Goal: Task Accomplishment & Management: Manage account settings

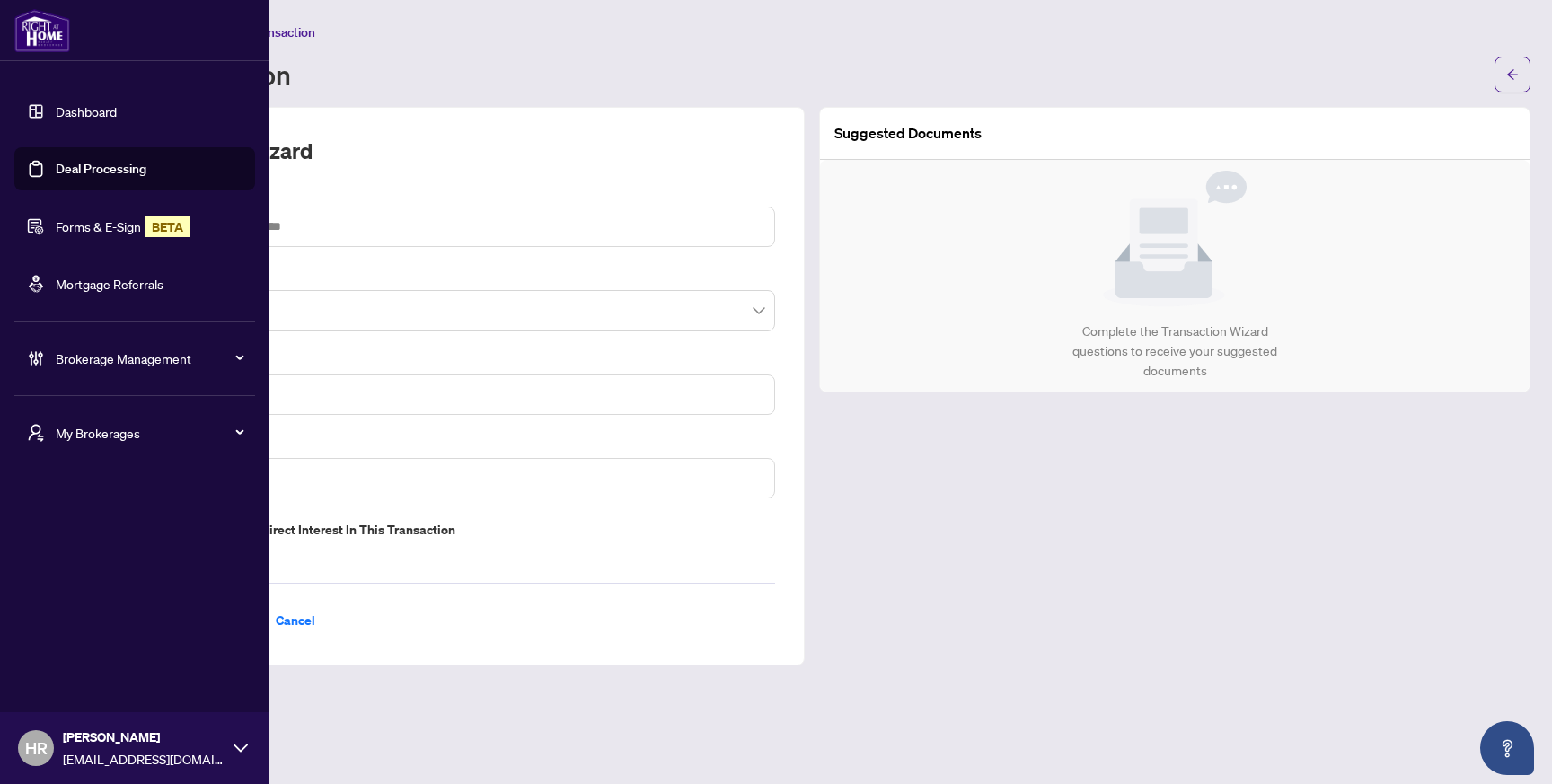
click at [101, 228] on link "Forms & E-Sign BETA" at bounding box center [123, 226] width 134 height 16
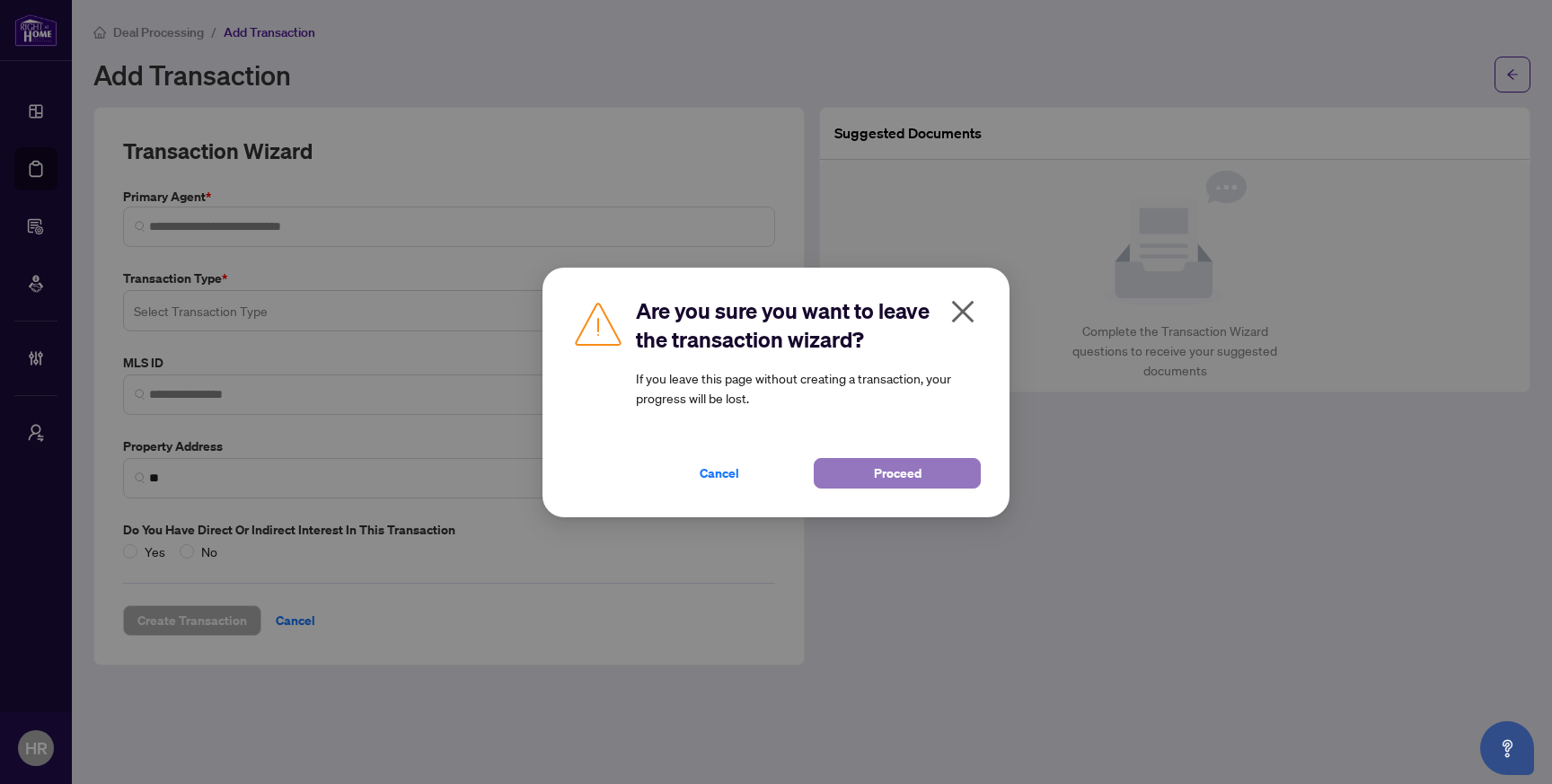
click at [876, 486] on span "Proceed" at bounding box center [897, 472] width 48 height 28
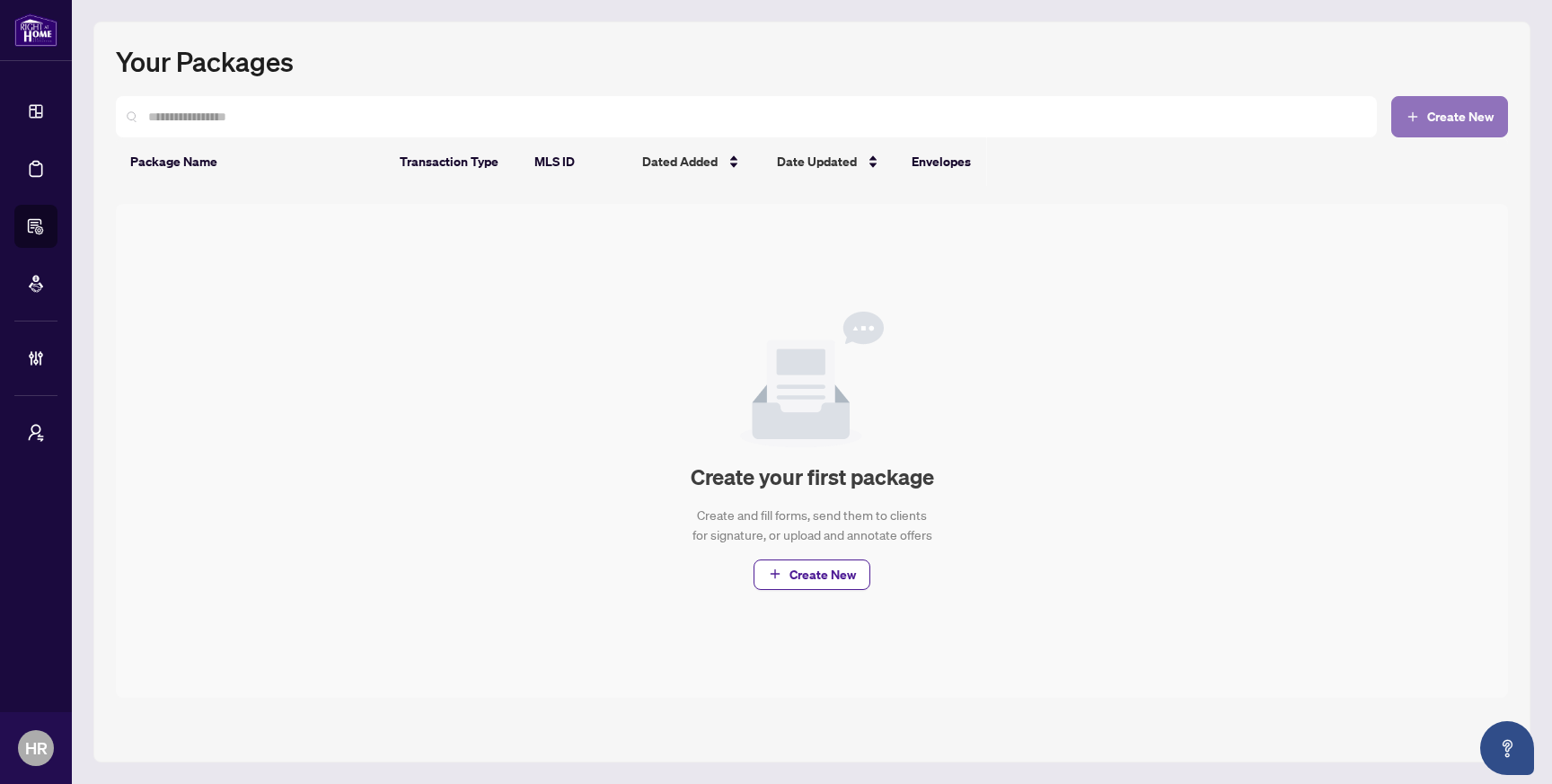
click at [1469, 112] on span "Create New" at bounding box center [1461, 117] width 67 height 13
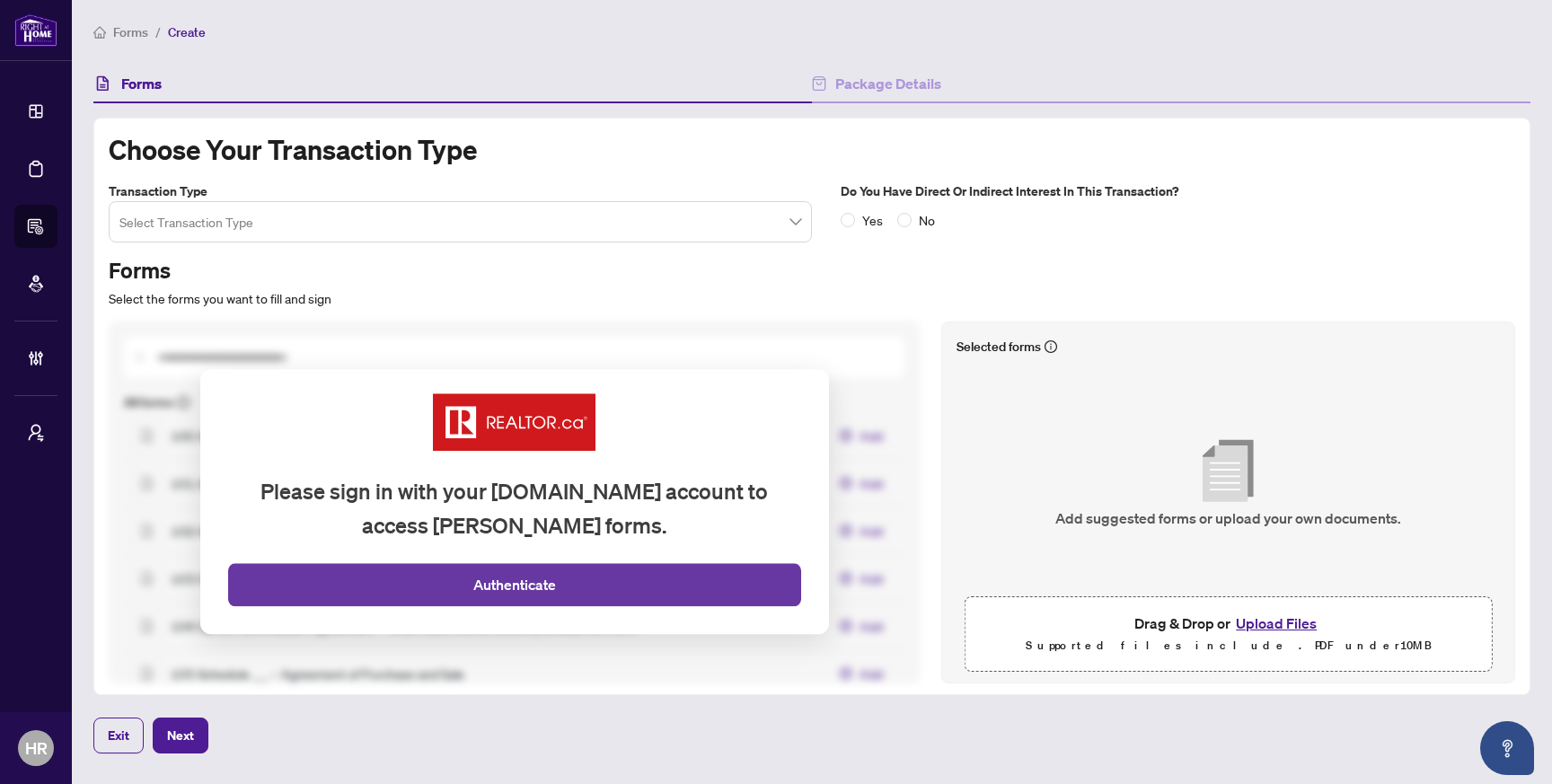
click at [606, 586] on button "Authenticate" at bounding box center [515, 585] width 573 height 43
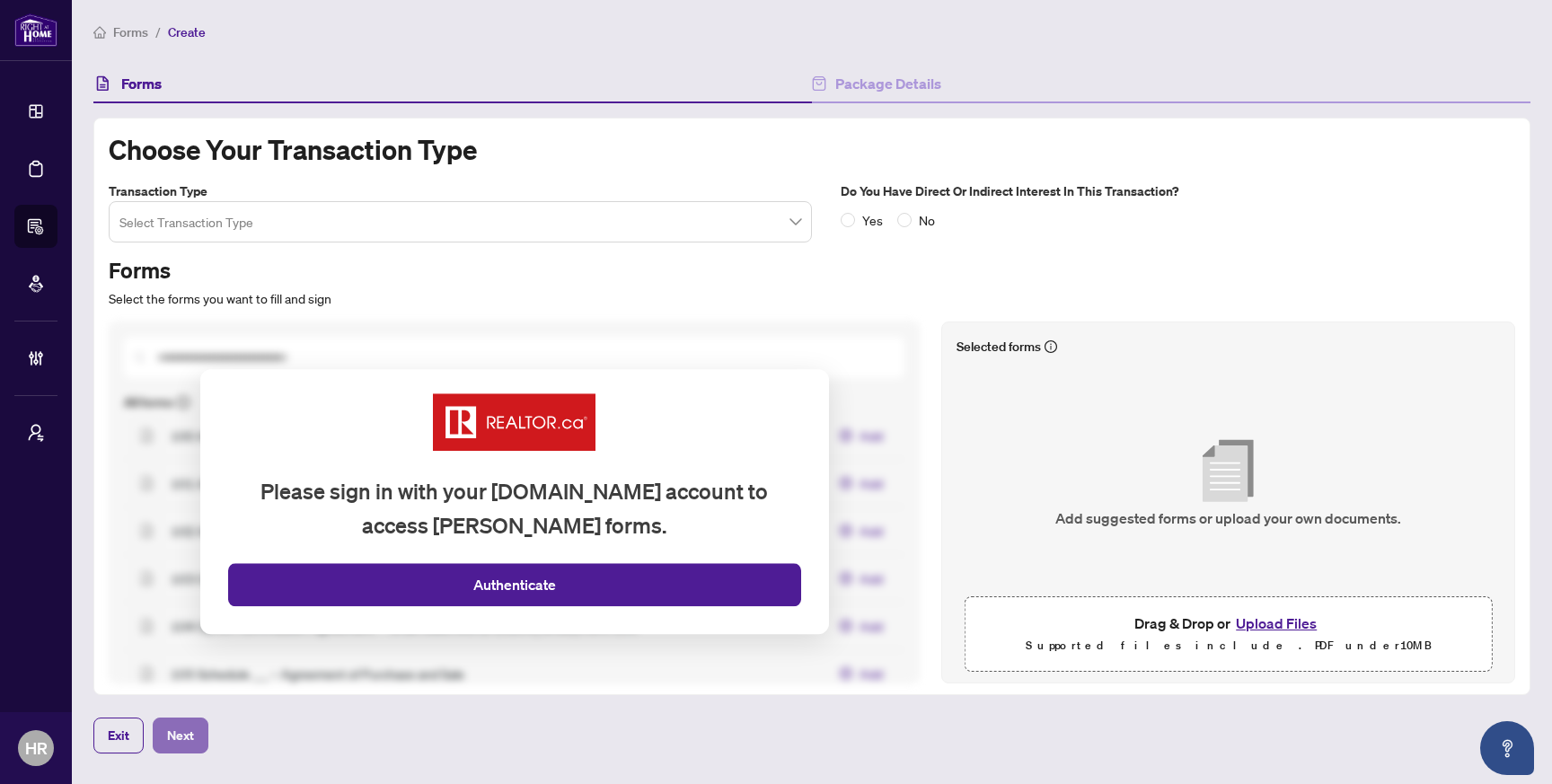
click at [190, 740] on span "Next" at bounding box center [179, 735] width 26 height 28
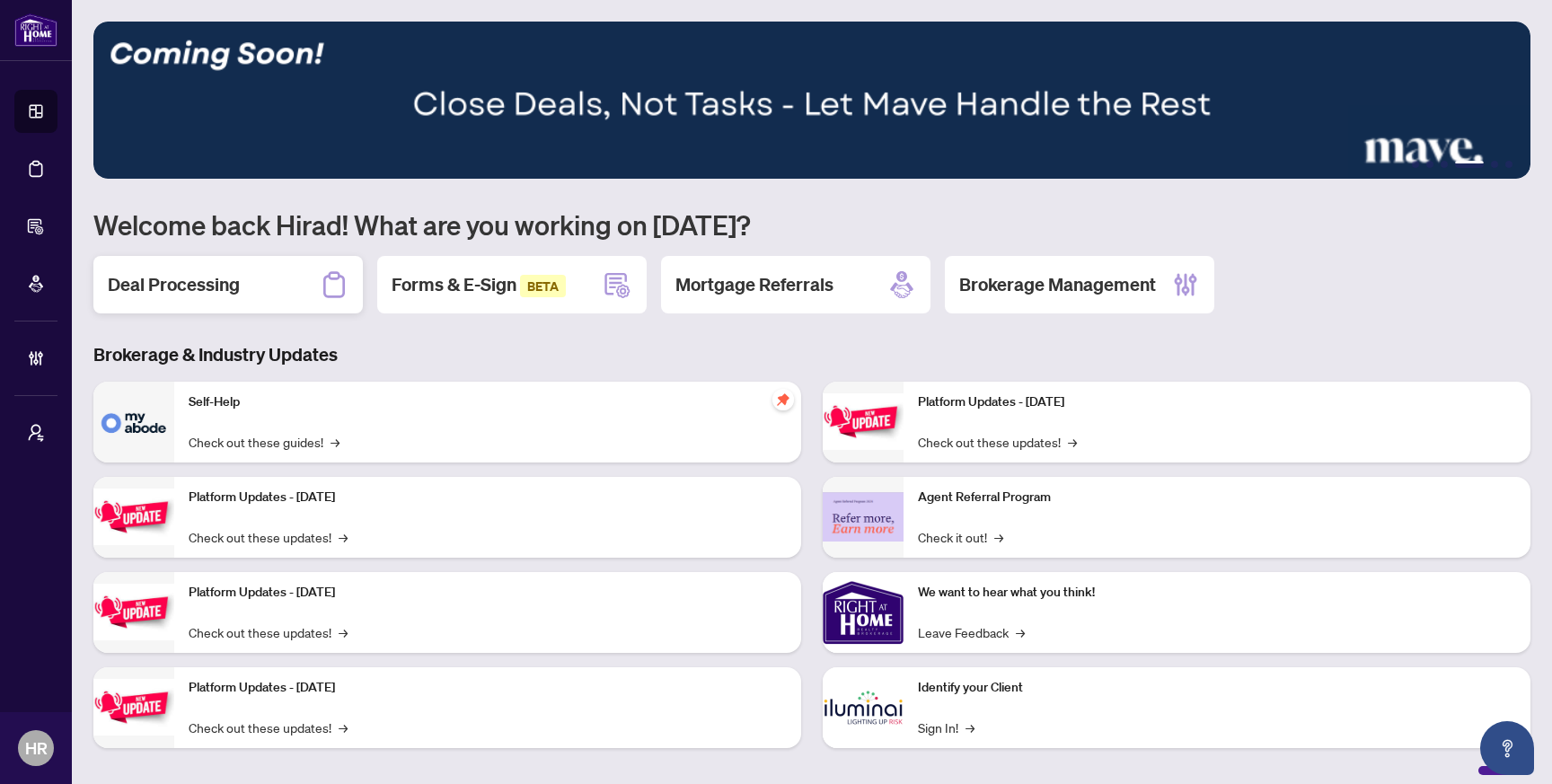
click at [275, 292] on div "Deal Processing" at bounding box center [227, 284] width 270 height 58
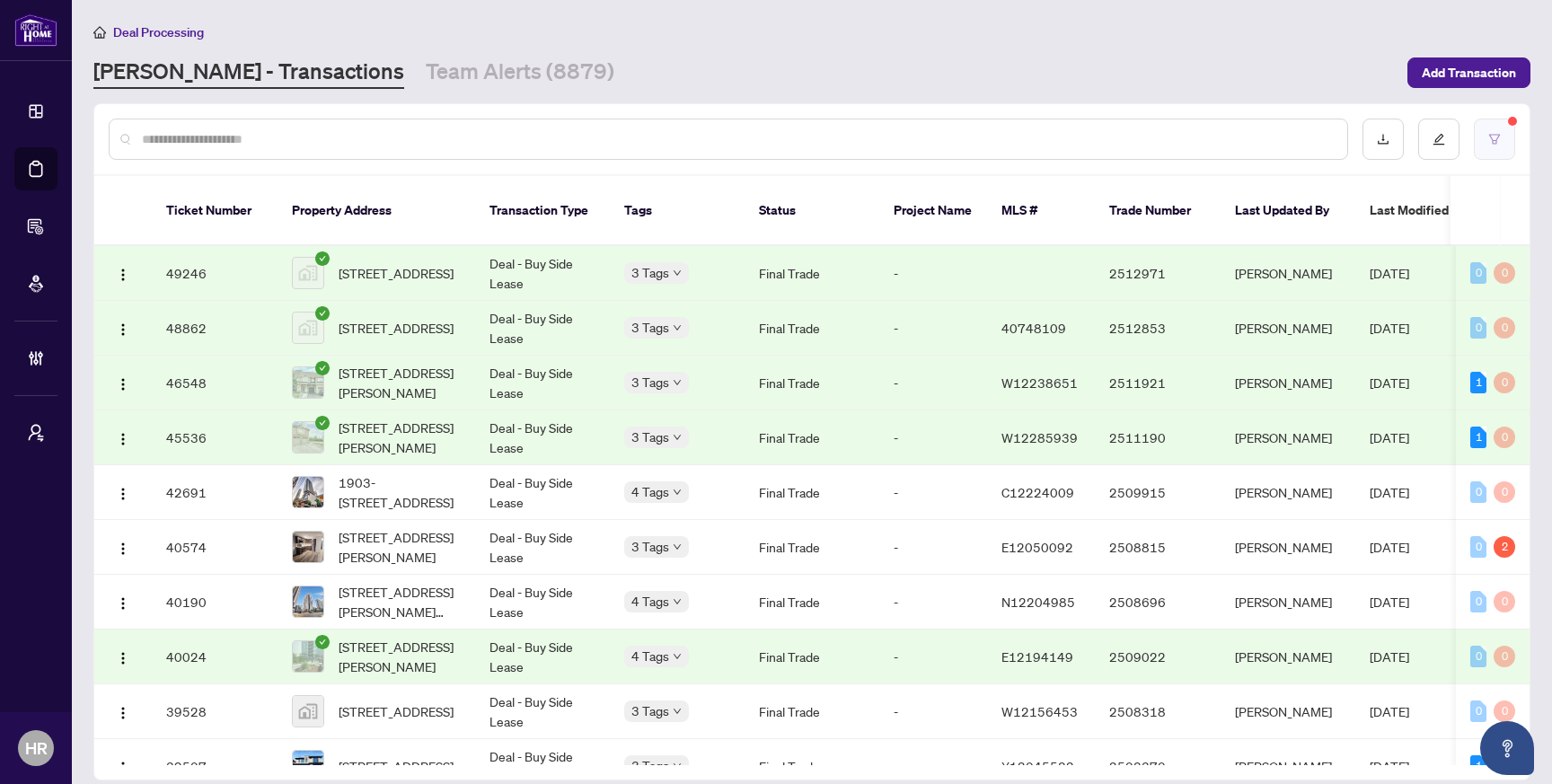
click at [1498, 154] on button "button" at bounding box center [1494, 139] width 41 height 41
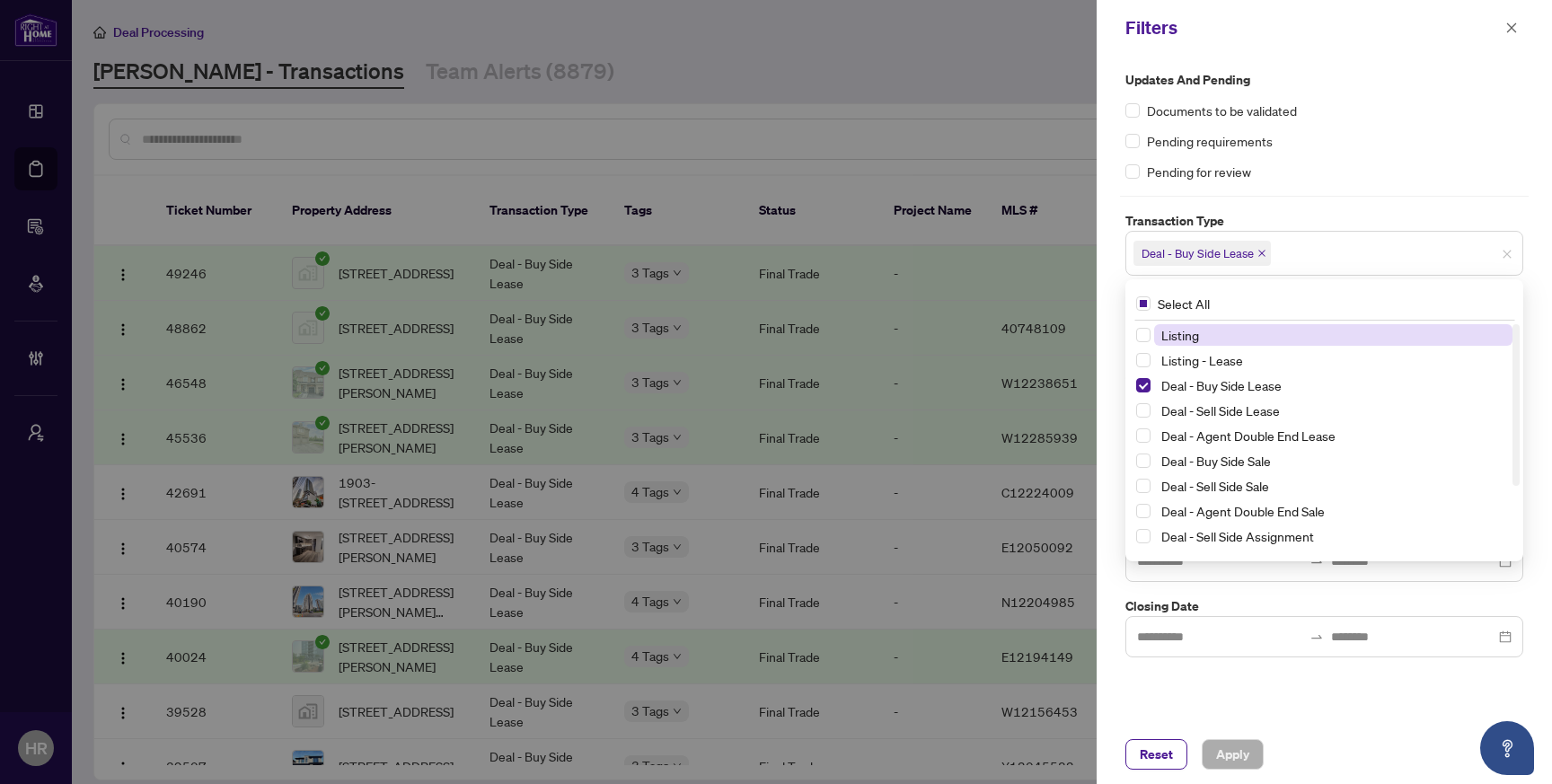
click at [1257, 248] on span "Deal - Buy Side Lease" at bounding box center [1202, 254] width 137 height 25
click at [1145, 383] on span "Select Deal - Buy Side Lease" at bounding box center [1143, 385] width 15 height 15
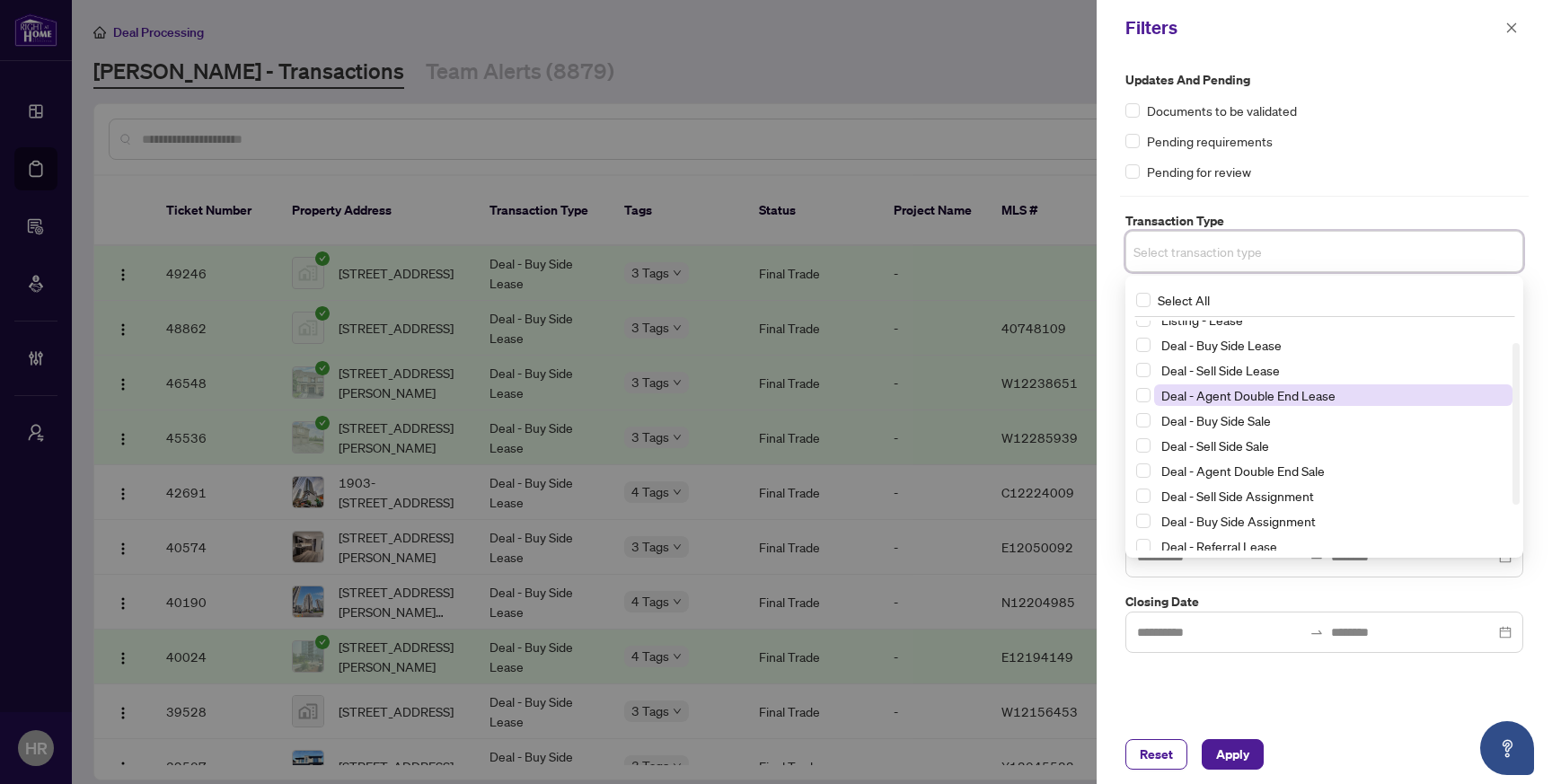
scroll to position [30, 0]
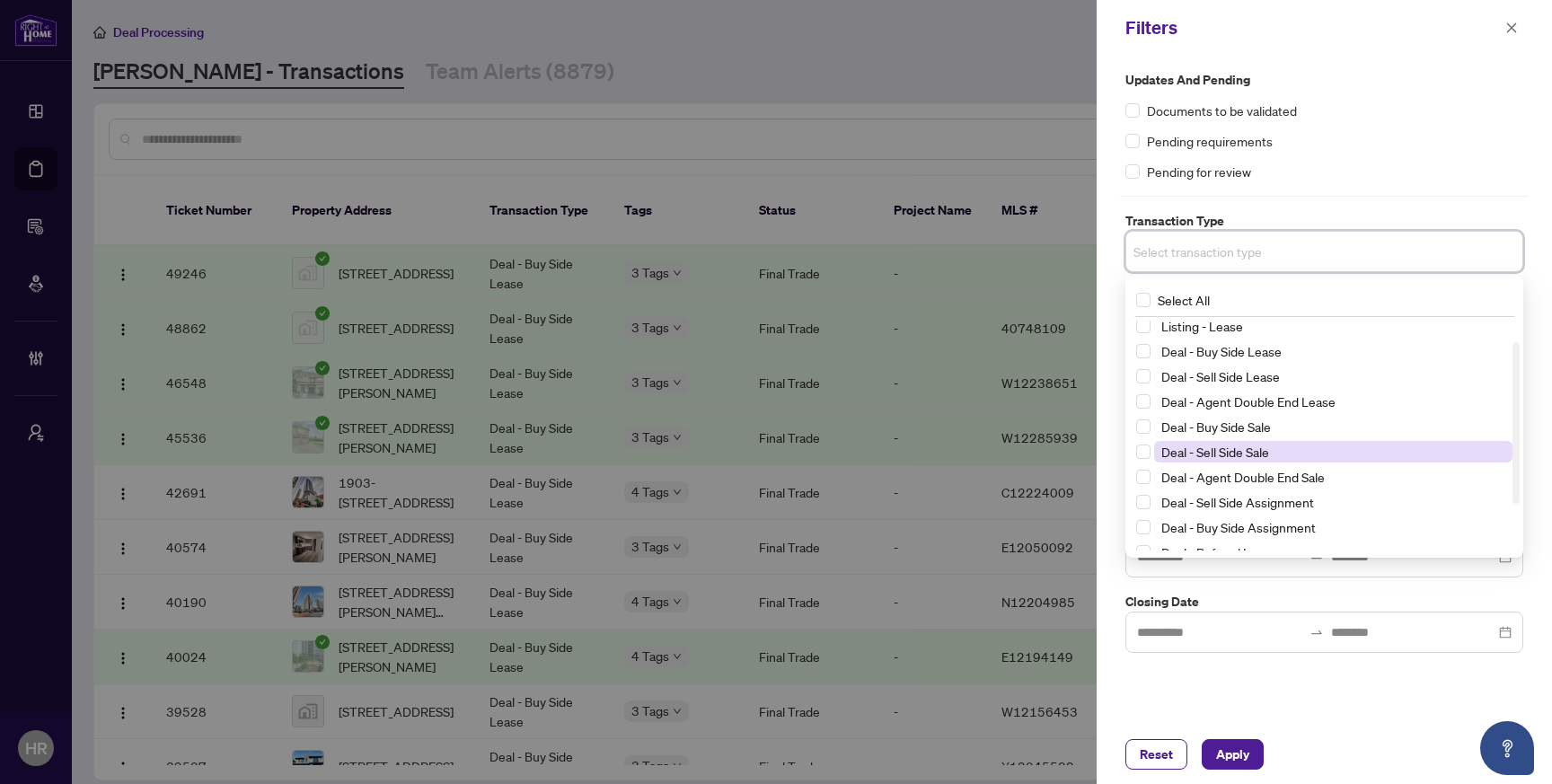
click at [1157, 452] on span "Deal - Sell Side Sale" at bounding box center [1333, 452] width 359 height 22
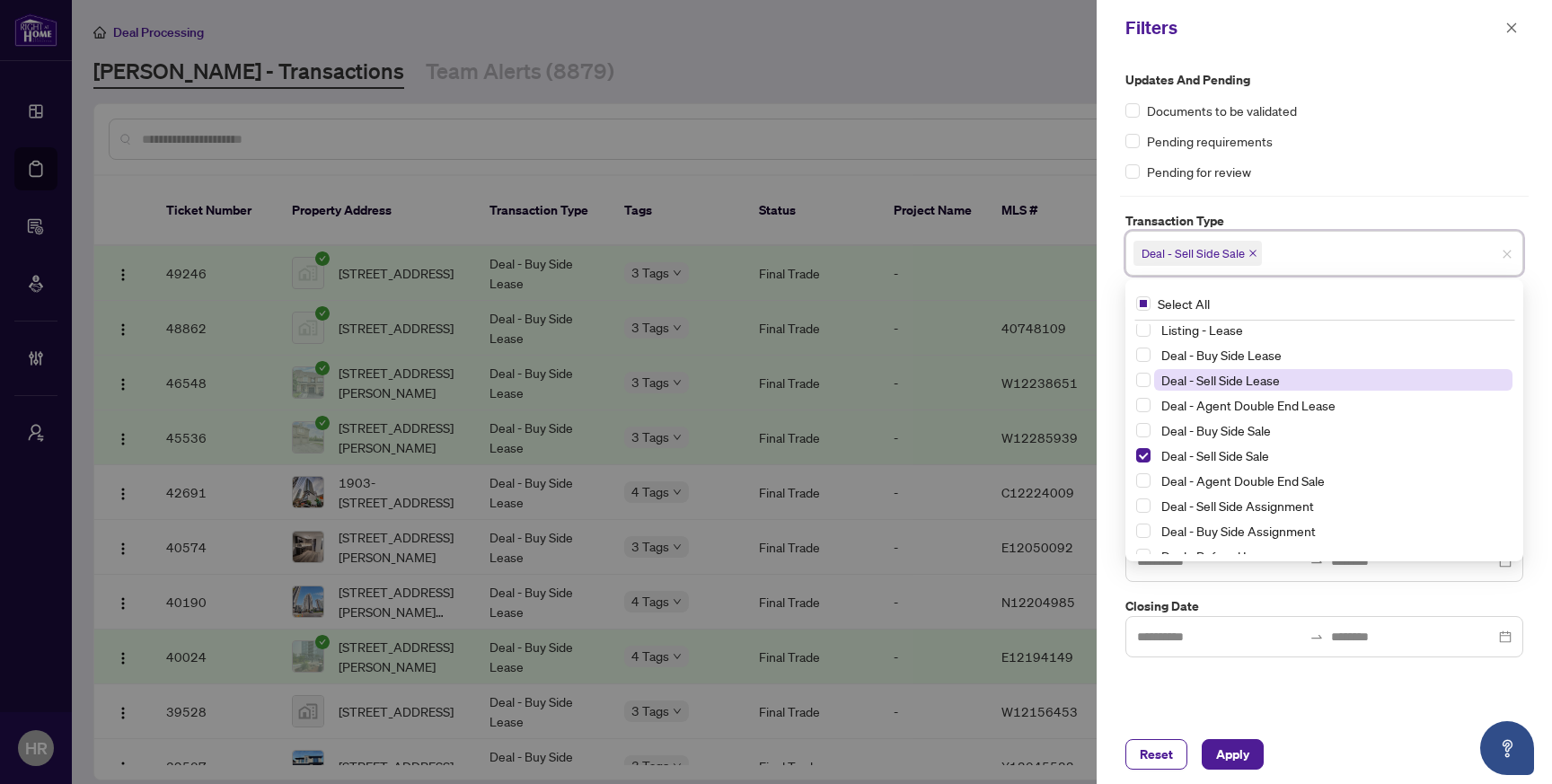
click at [1168, 375] on span "Deal - Sell Side Lease" at bounding box center [1221, 379] width 119 height 16
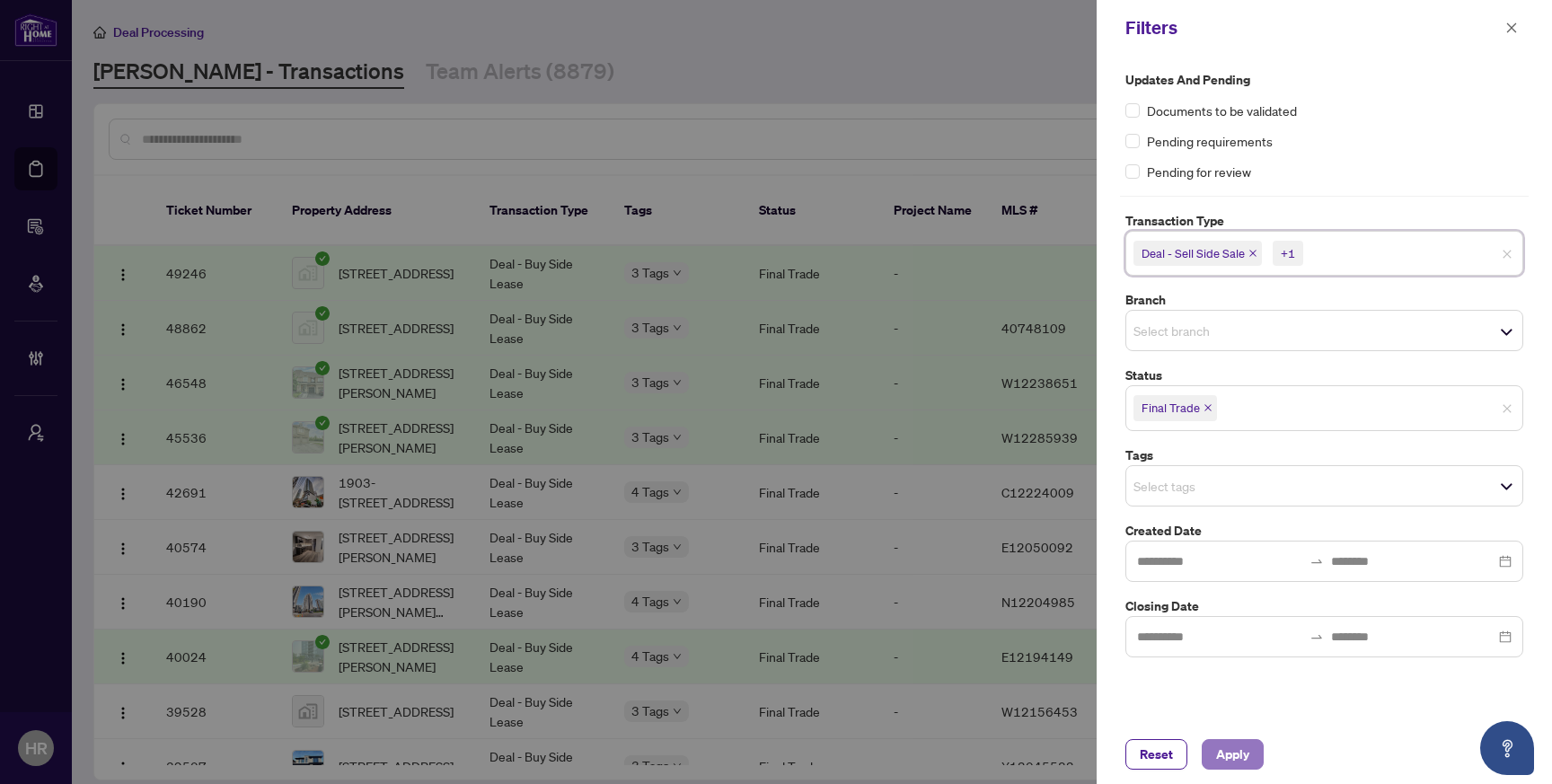
click at [1238, 748] on span "Apply" at bounding box center [1232, 754] width 33 height 28
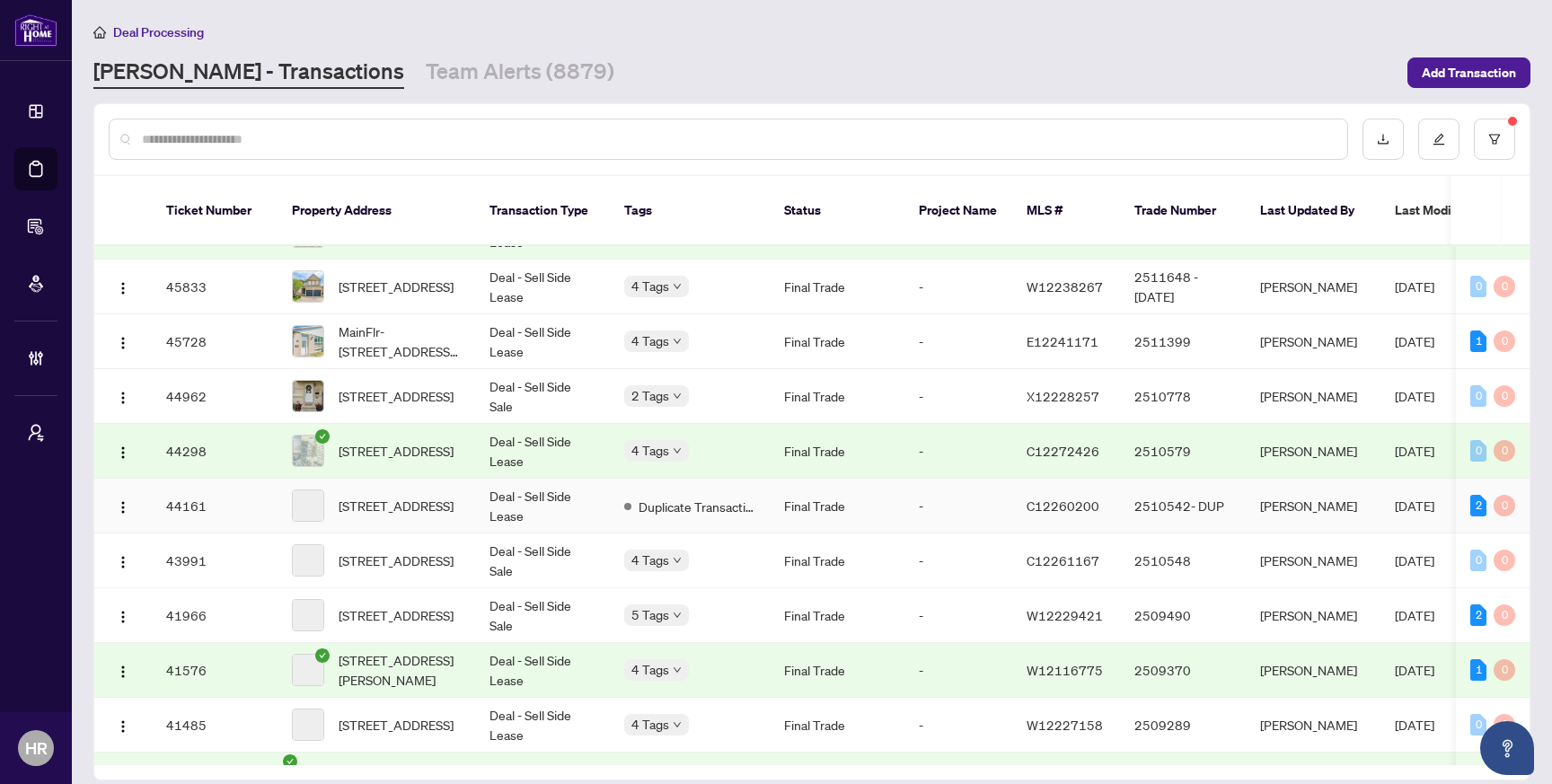
scroll to position [306, 0]
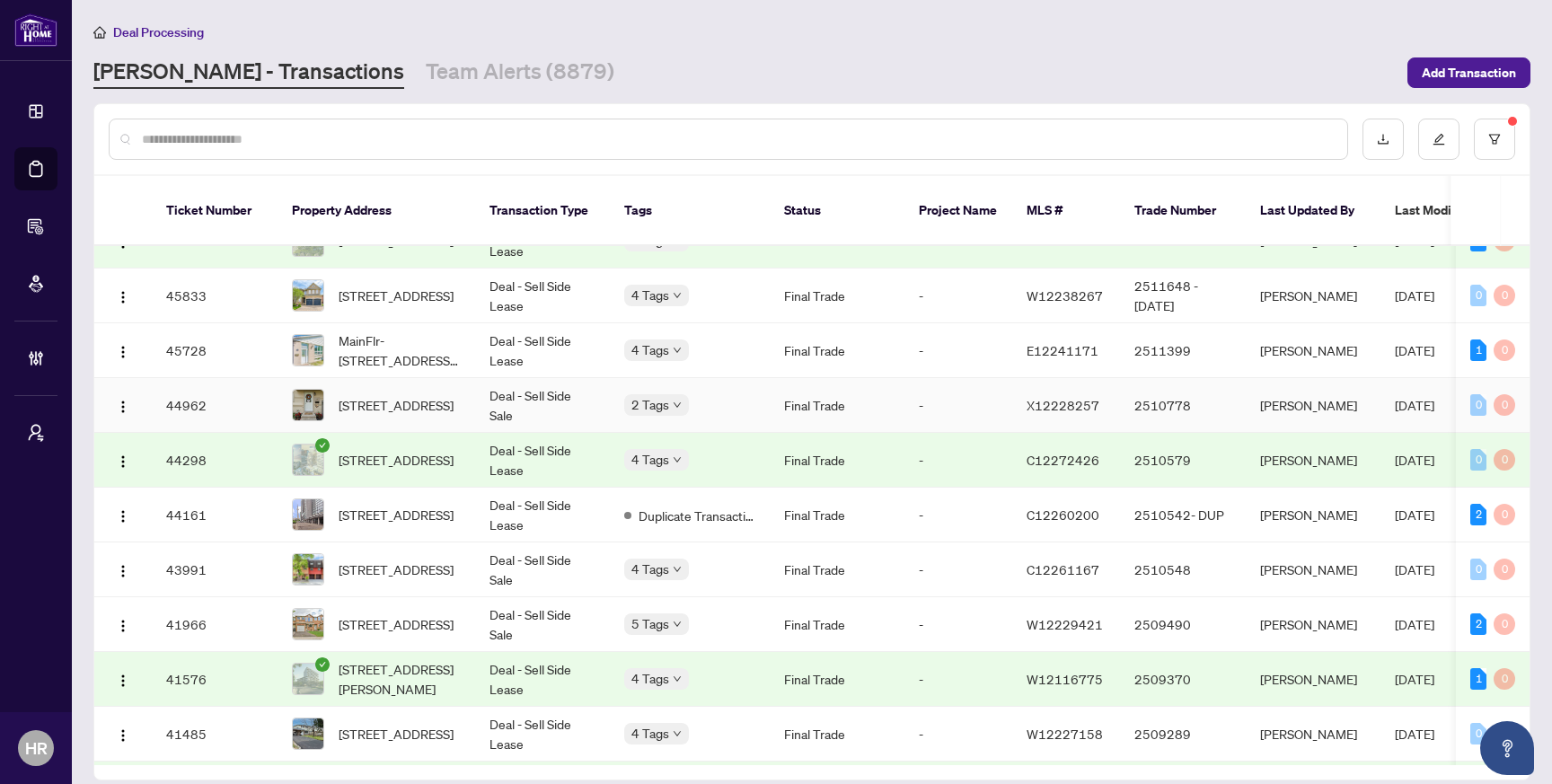
click at [564, 387] on td "Deal - Sell Side Sale" at bounding box center [542, 406] width 134 height 55
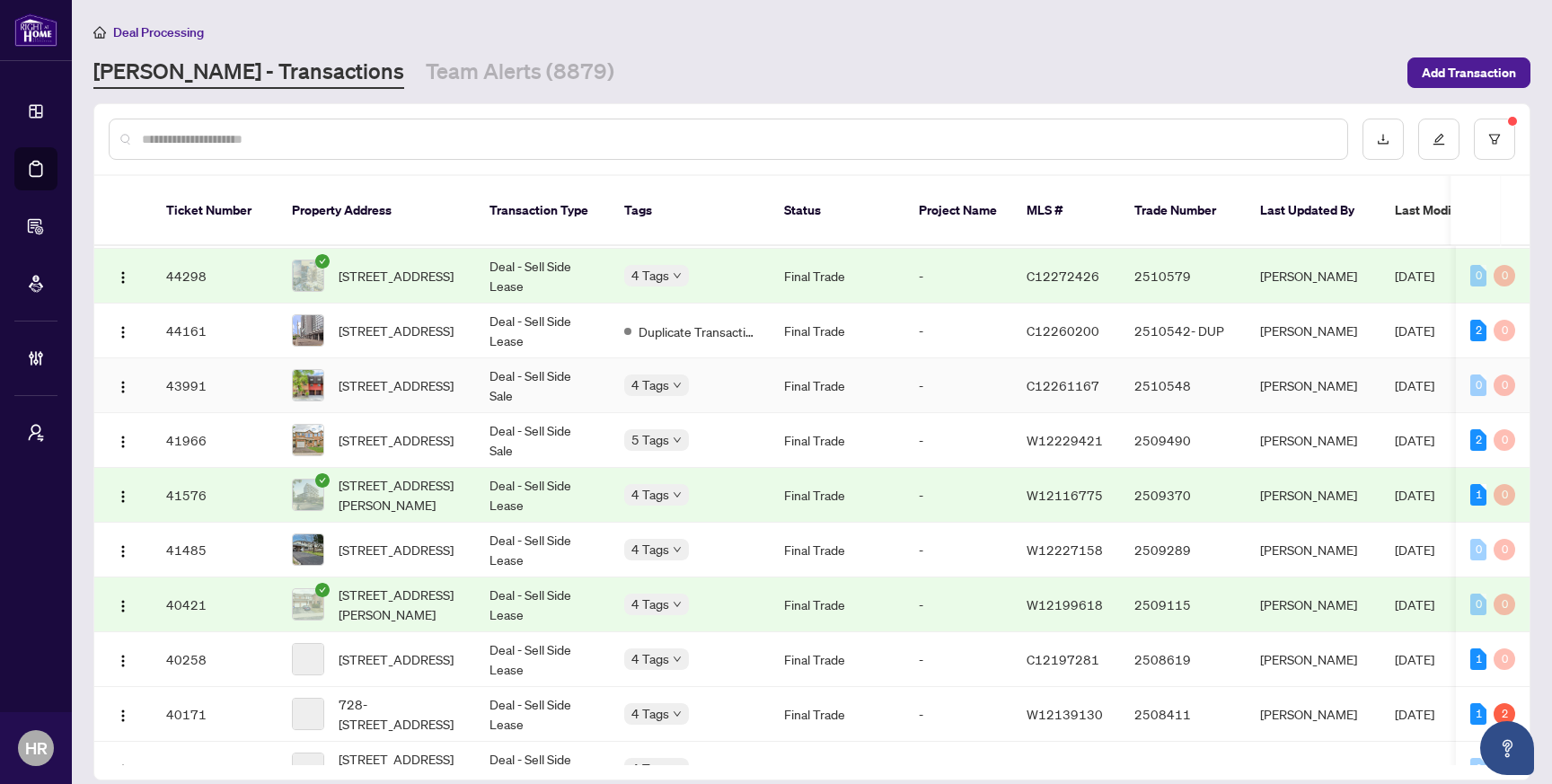
scroll to position [491, 0]
click at [562, 576] on td "Deal - Sell Side Lease" at bounding box center [542, 604] width 134 height 55
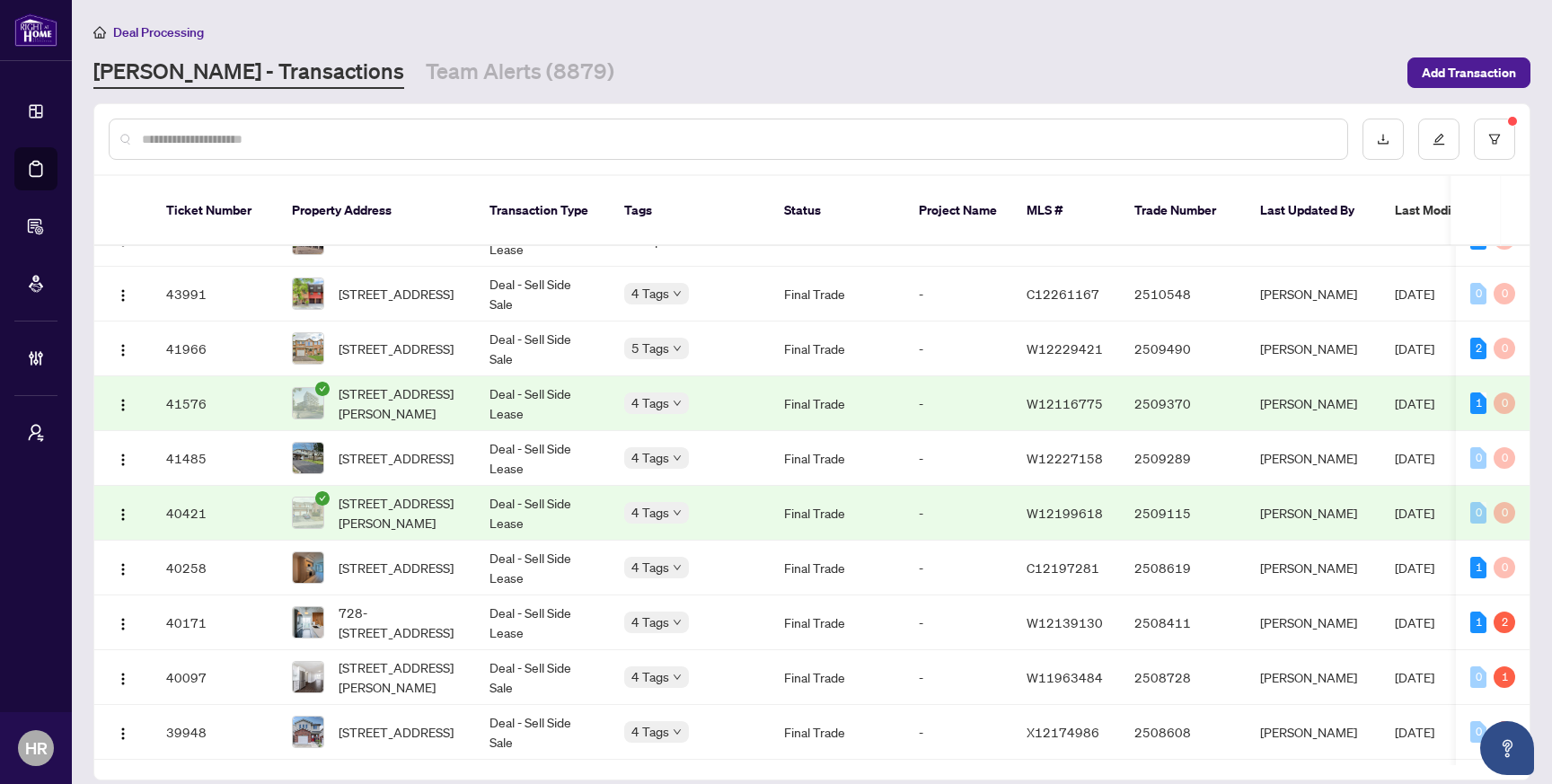
click at [589, 500] on td "Deal - Sell Side Lease" at bounding box center [542, 514] width 134 height 55
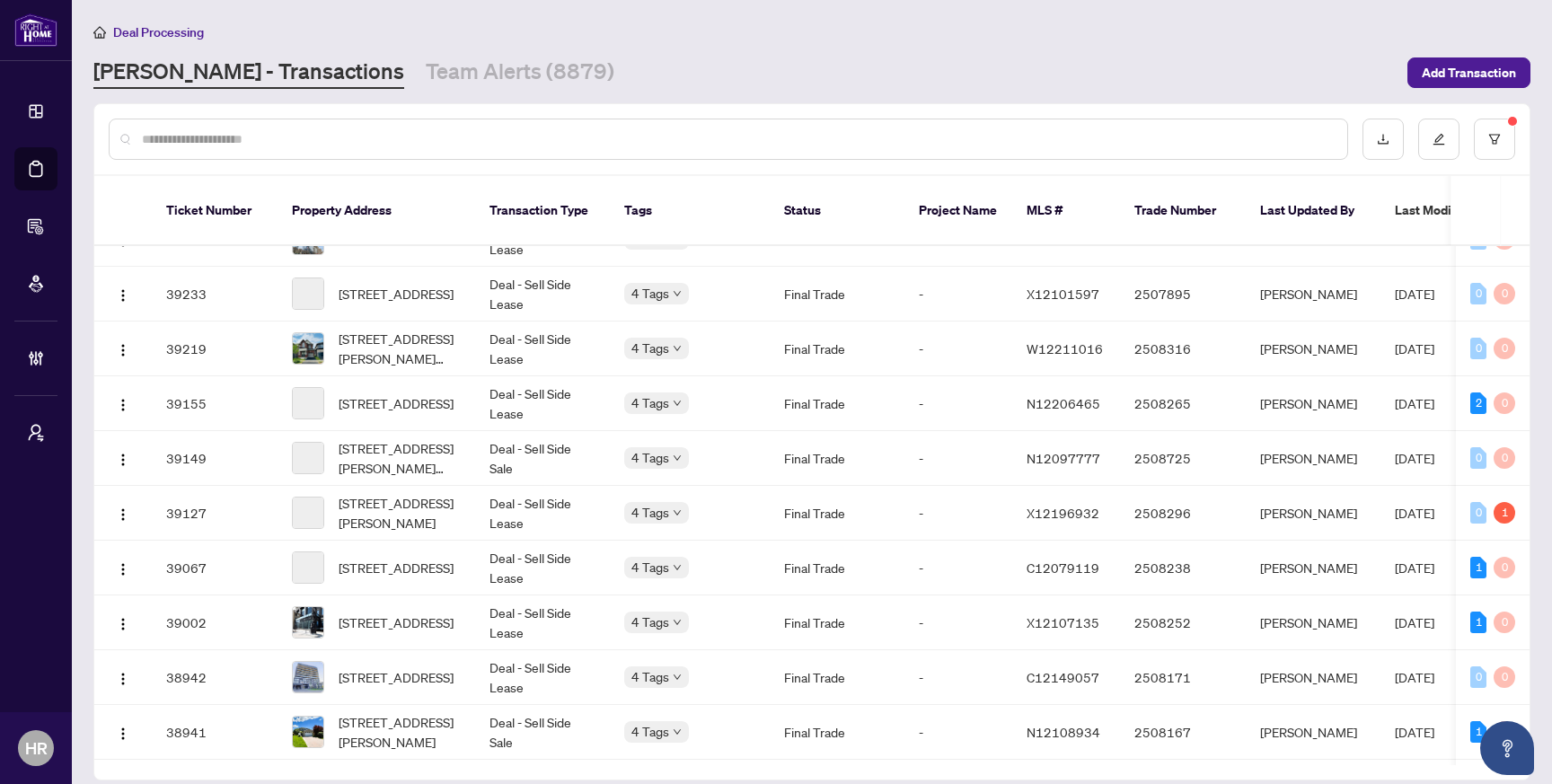
scroll to position [1772, 0]
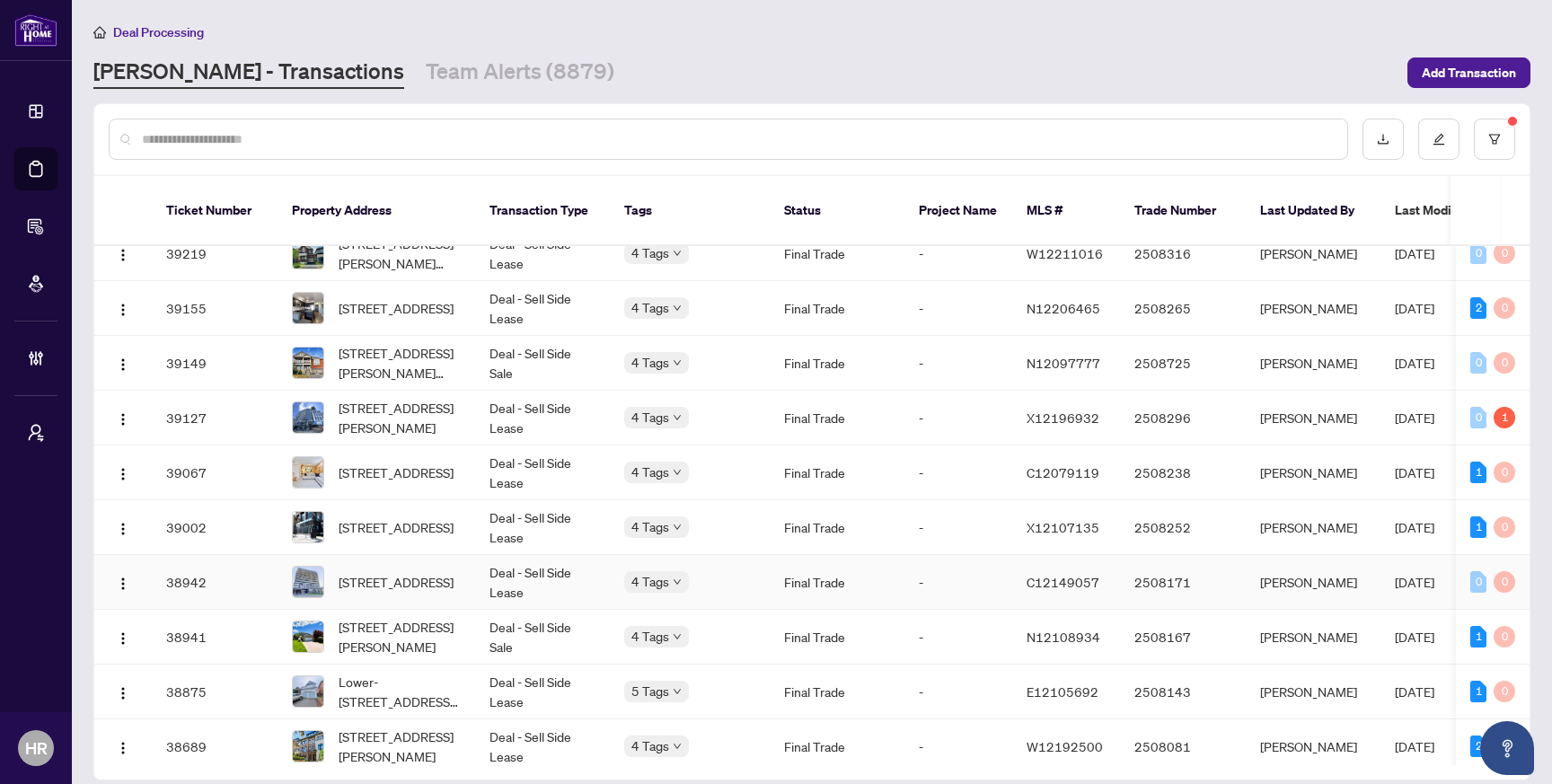
click at [832, 563] on td "Final Trade" at bounding box center [836, 582] width 134 height 55
click at [1493, 128] on button "button" at bounding box center [1494, 139] width 41 height 41
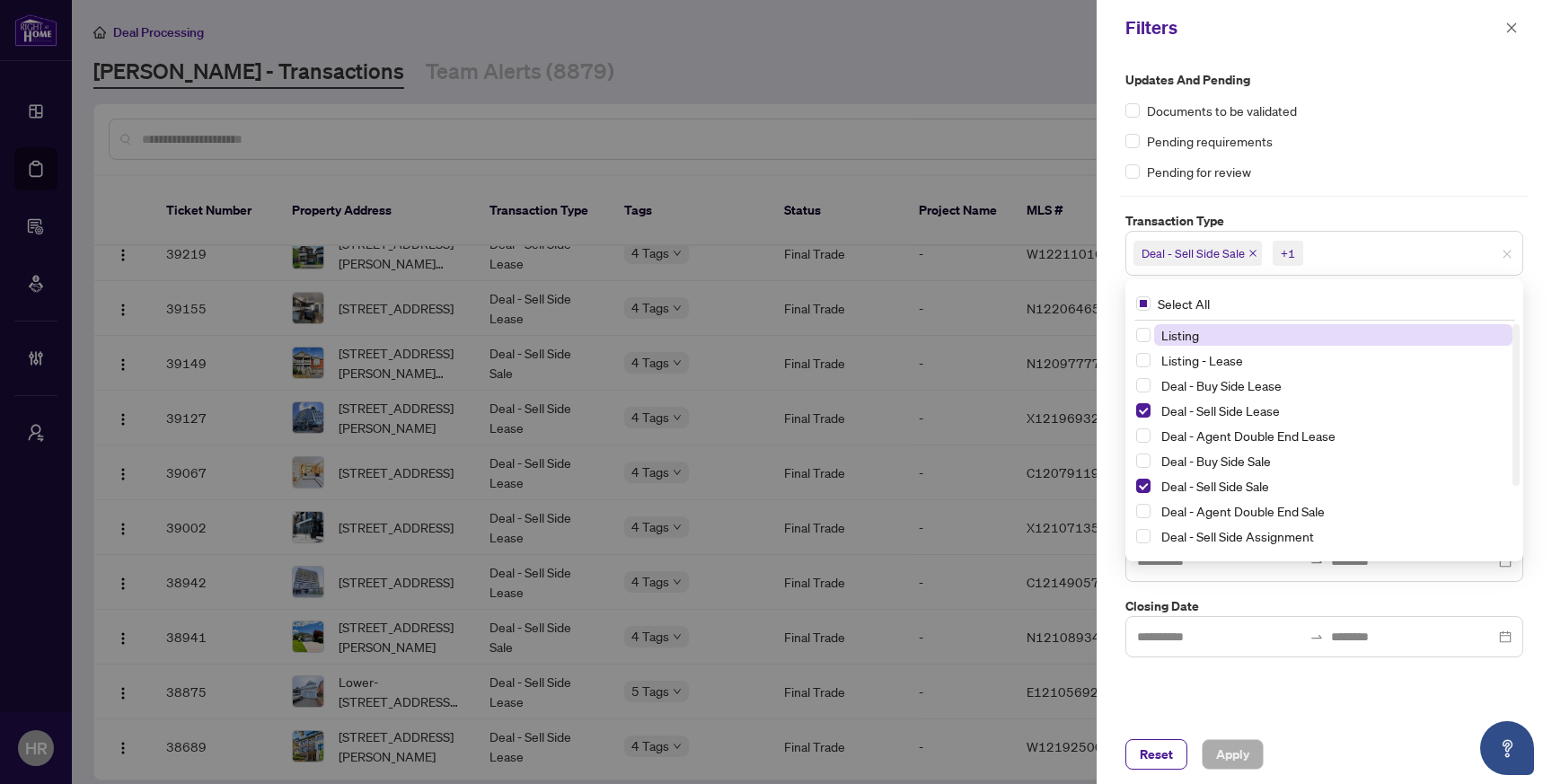
click at [1244, 253] on span "Deal - Sell Side Sale" at bounding box center [1197, 254] width 128 height 25
click at [1144, 409] on span "Select Deal - Sell Side Lease" at bounding box center [1143, 410] width 15 height 15
click at [1142, 483] on span "Select Deal - Sell Side Sale" at bounding box center [1143, 485] width 15 height 15
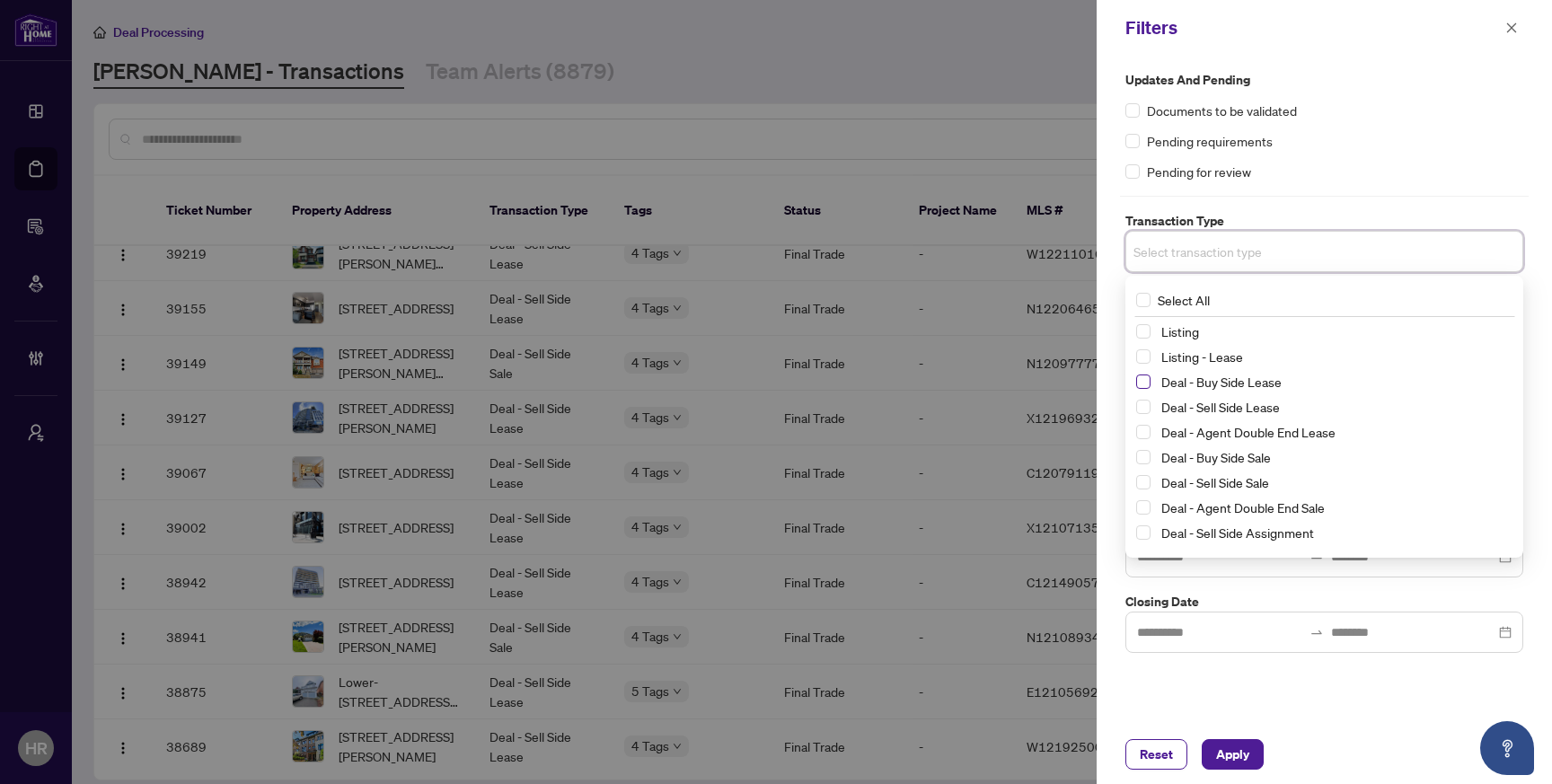
click at [1144, 380] on span "Select Deal - Buy Side Lease" at bounding box center [1143, 381] width 15 height 15
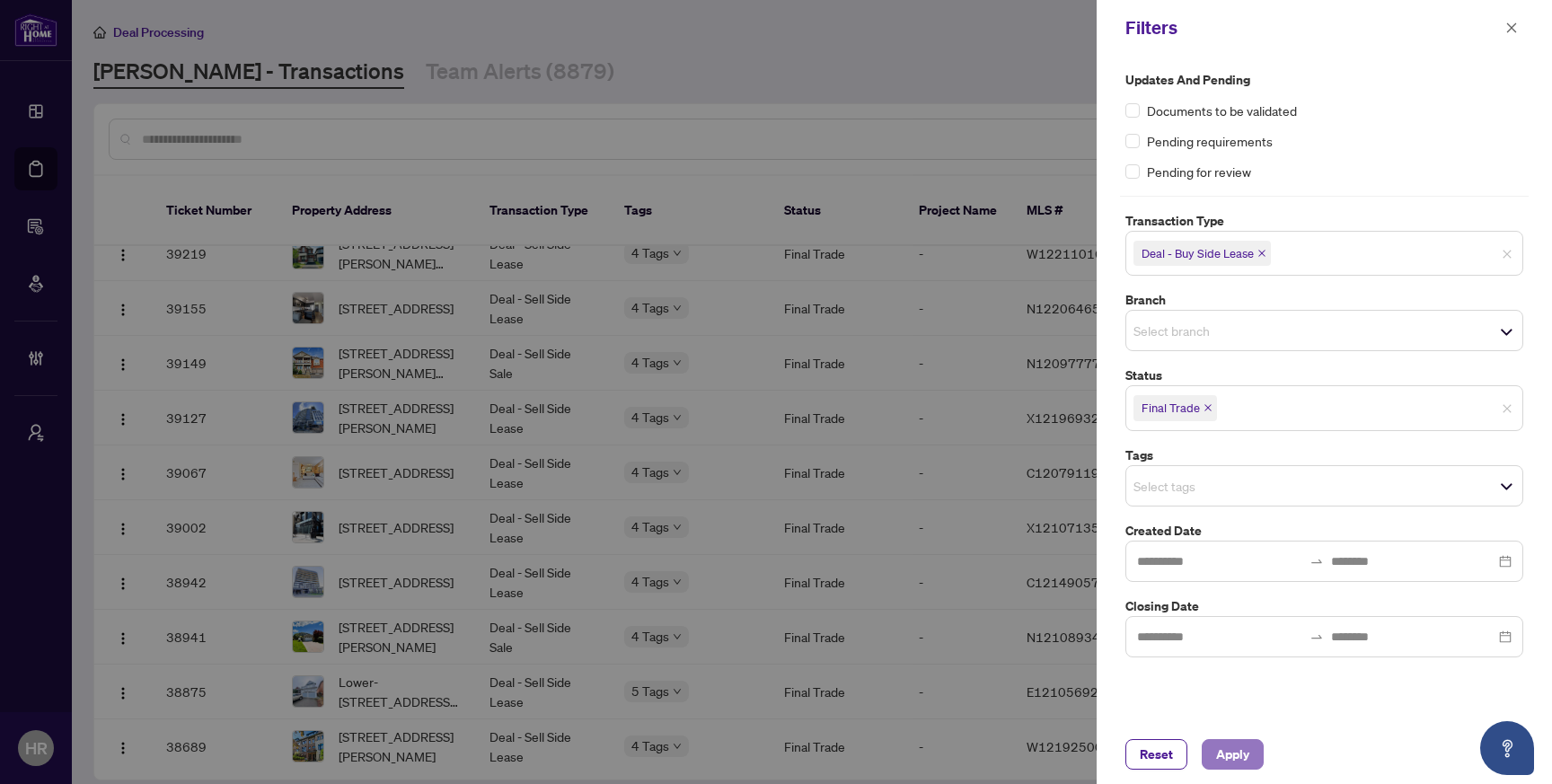
click at [1216, 757] on span "Apply" at bounding box center [1232, 754] width 33 height 28
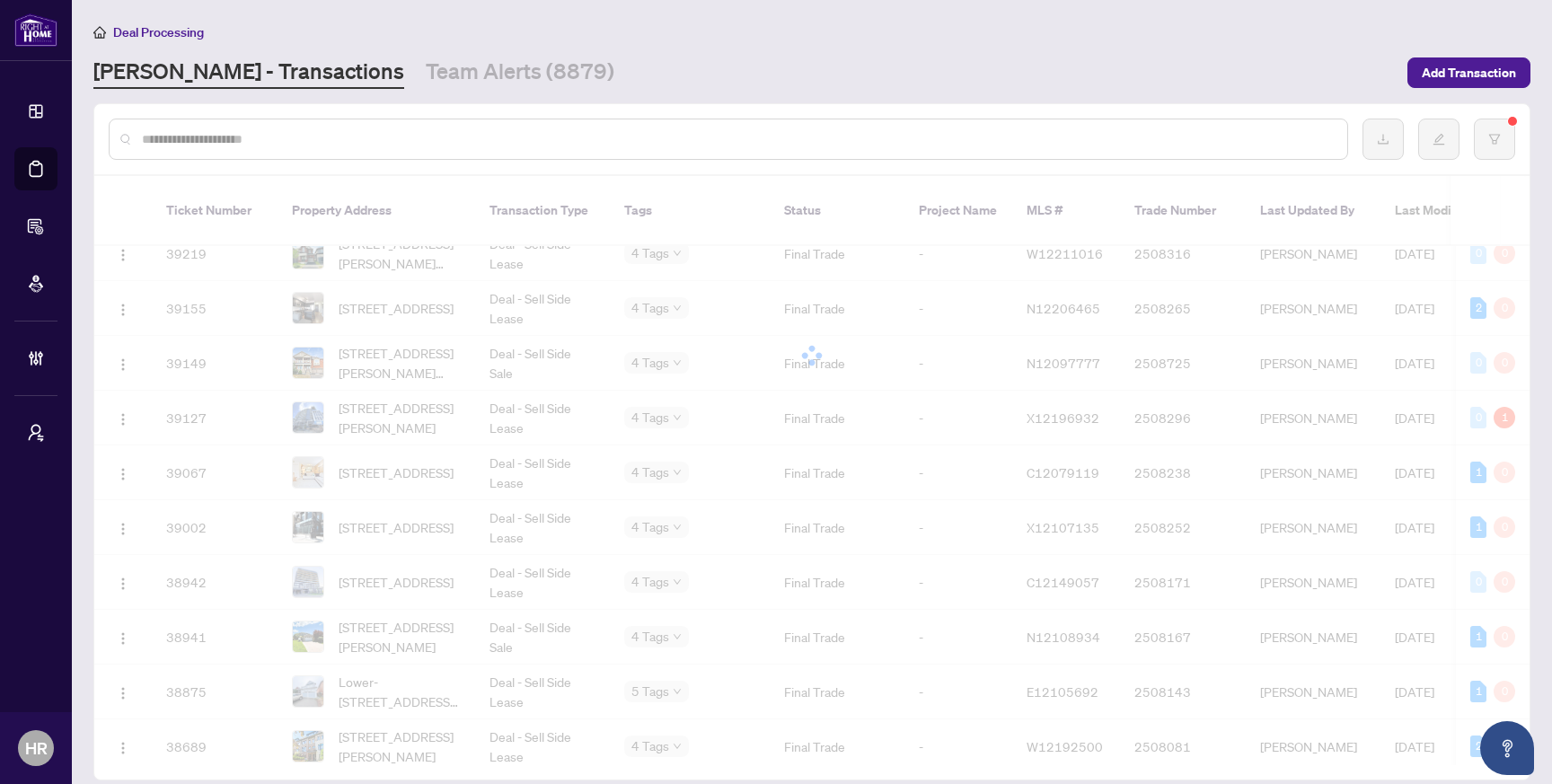
scroll to position [0, 0]
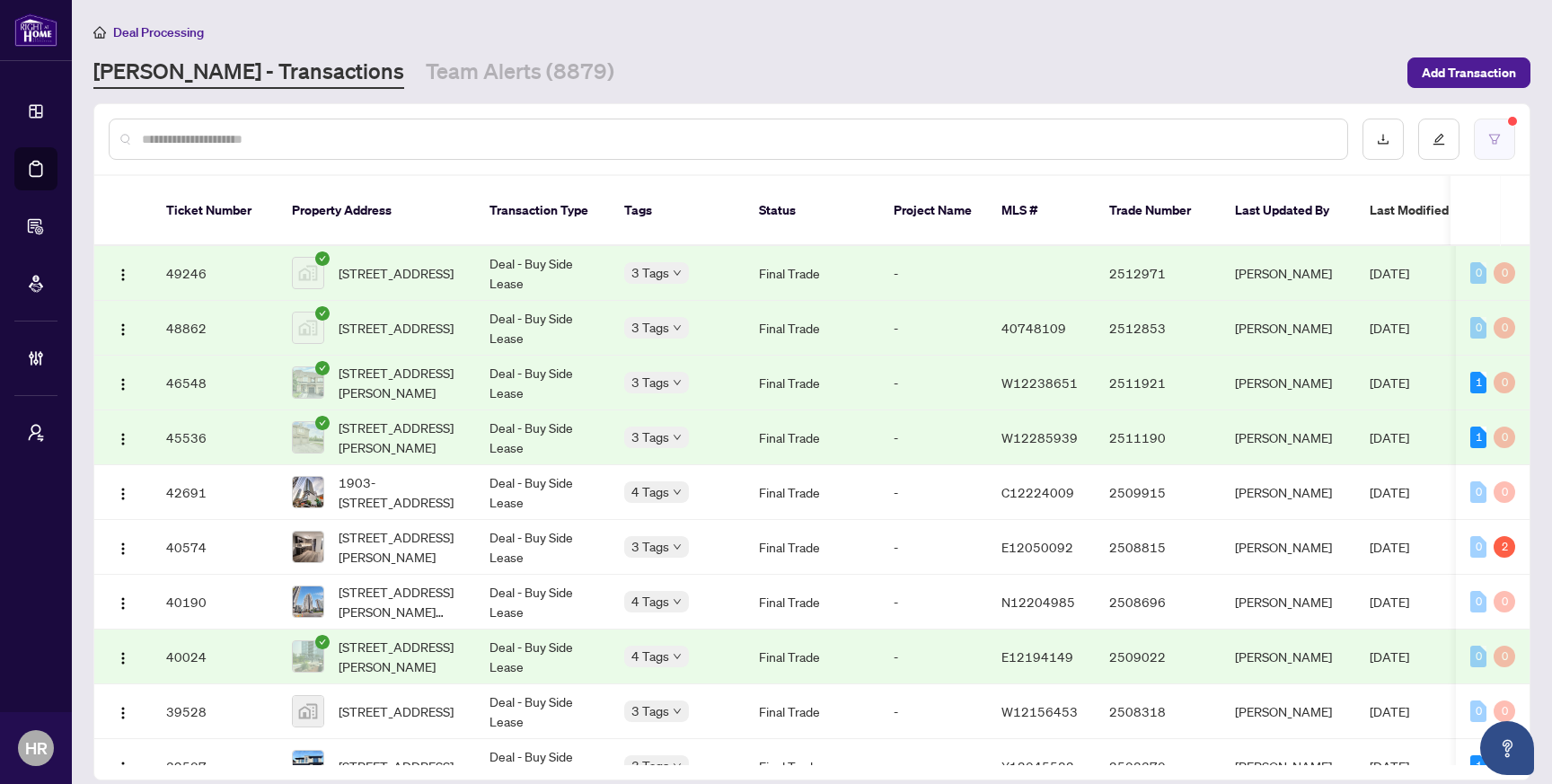
click at [1513, 135] on button "button" at bounding box center [1494, 139] width 41 height 41
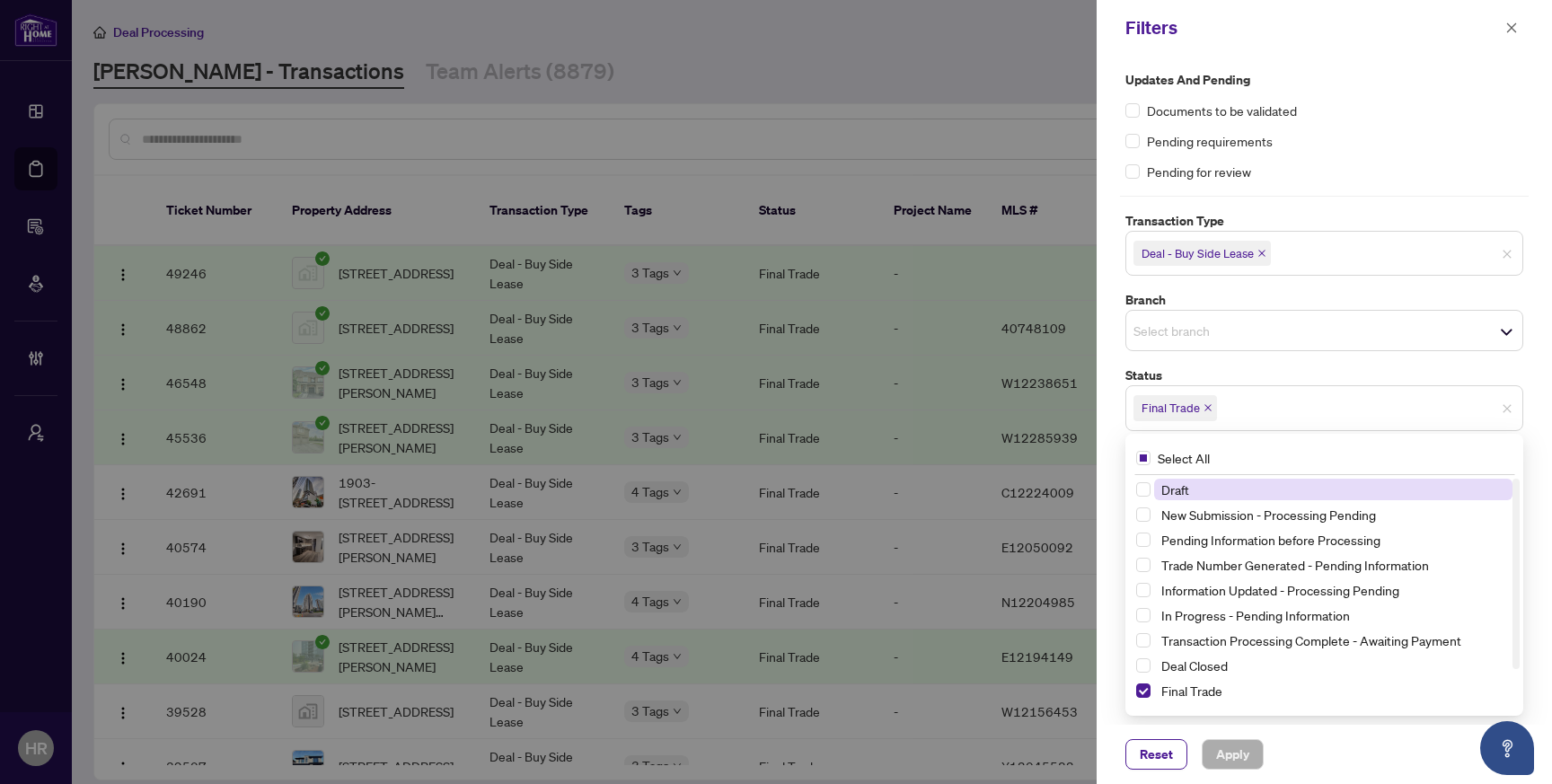
click at [1215, 413] on span "Final Trade" at bounding box center [1175, 408] width 83 height 25
click at [1143, 691] on span "Select Final Trade" at bounding box center [1143, 690] width 15 height 15
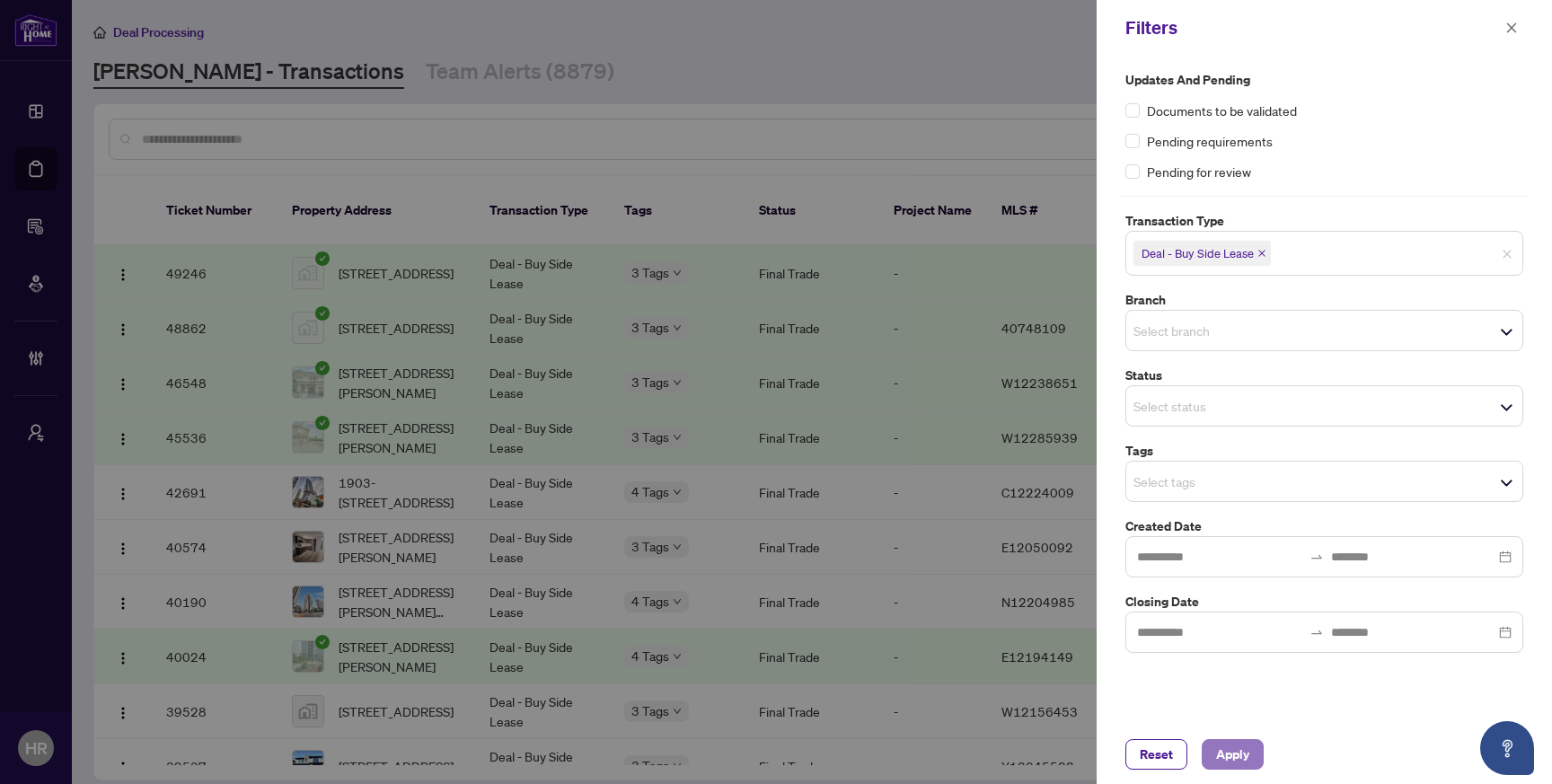
click at [1219, 748] on span "Apply" at bounding box center [1232, 754] width 33 height 28
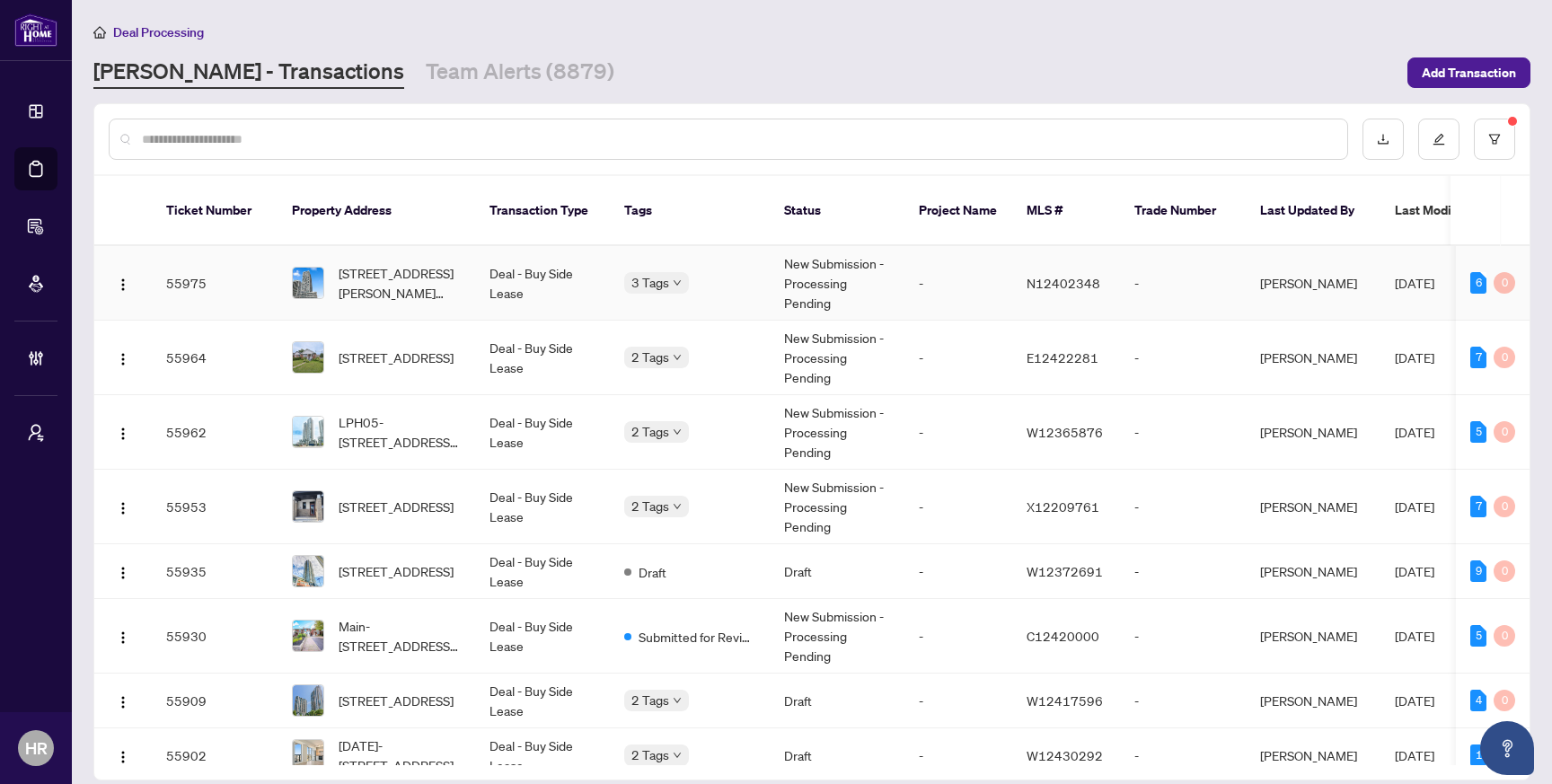
click at [738, 272] on div "3 Tags" at bounding box center [690, 282] width 131 height 21
click at [712, 288] on td "3 Tags" at bounding box center [689, 283] width 160 height 74
click at [1506, 134] on button "button" at bounding box center [1494, 139] width 41 height 41
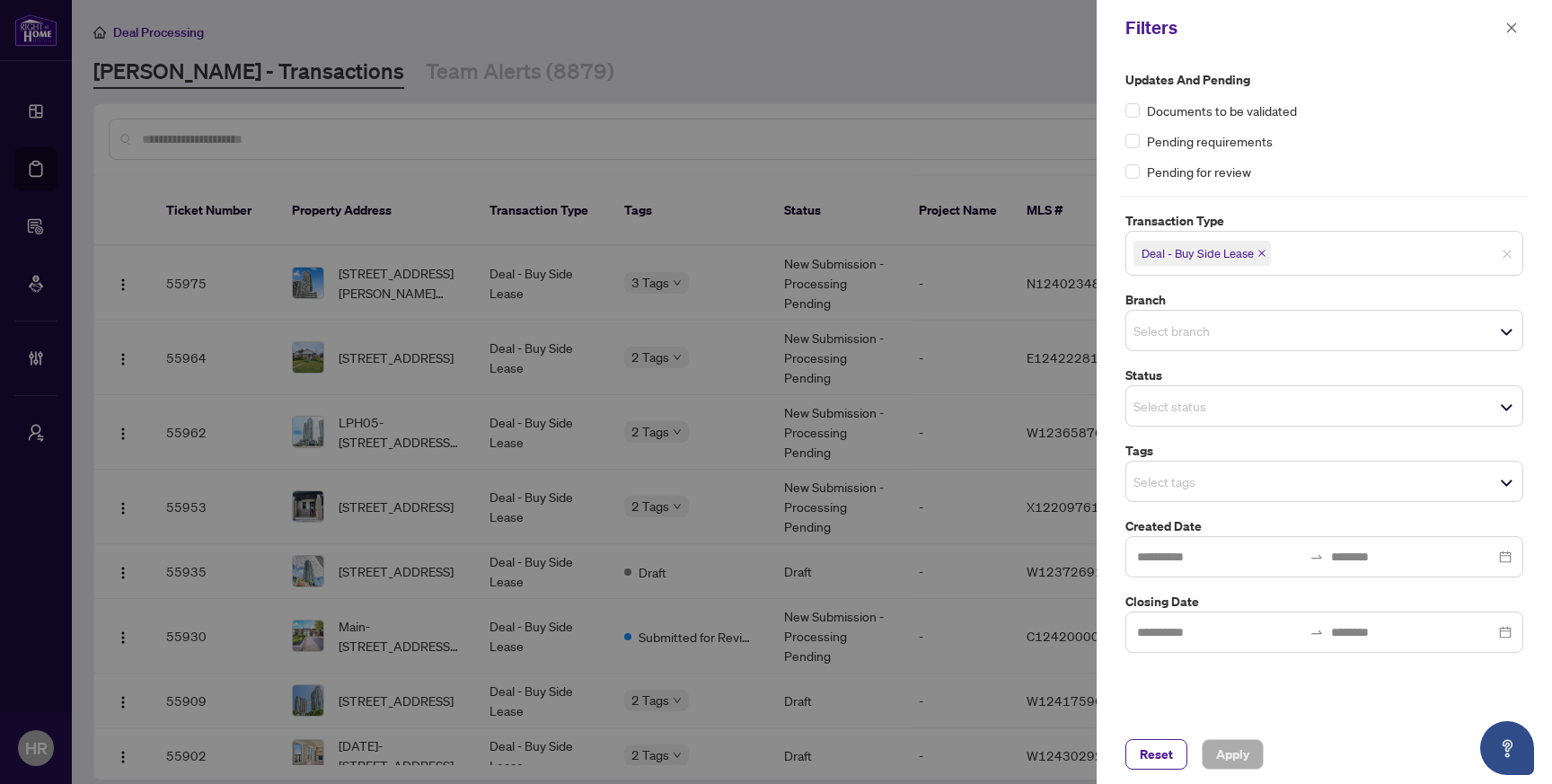
click at [1258, 252] on icon "close" at bounding box center [1262, 253] width 9 height 9
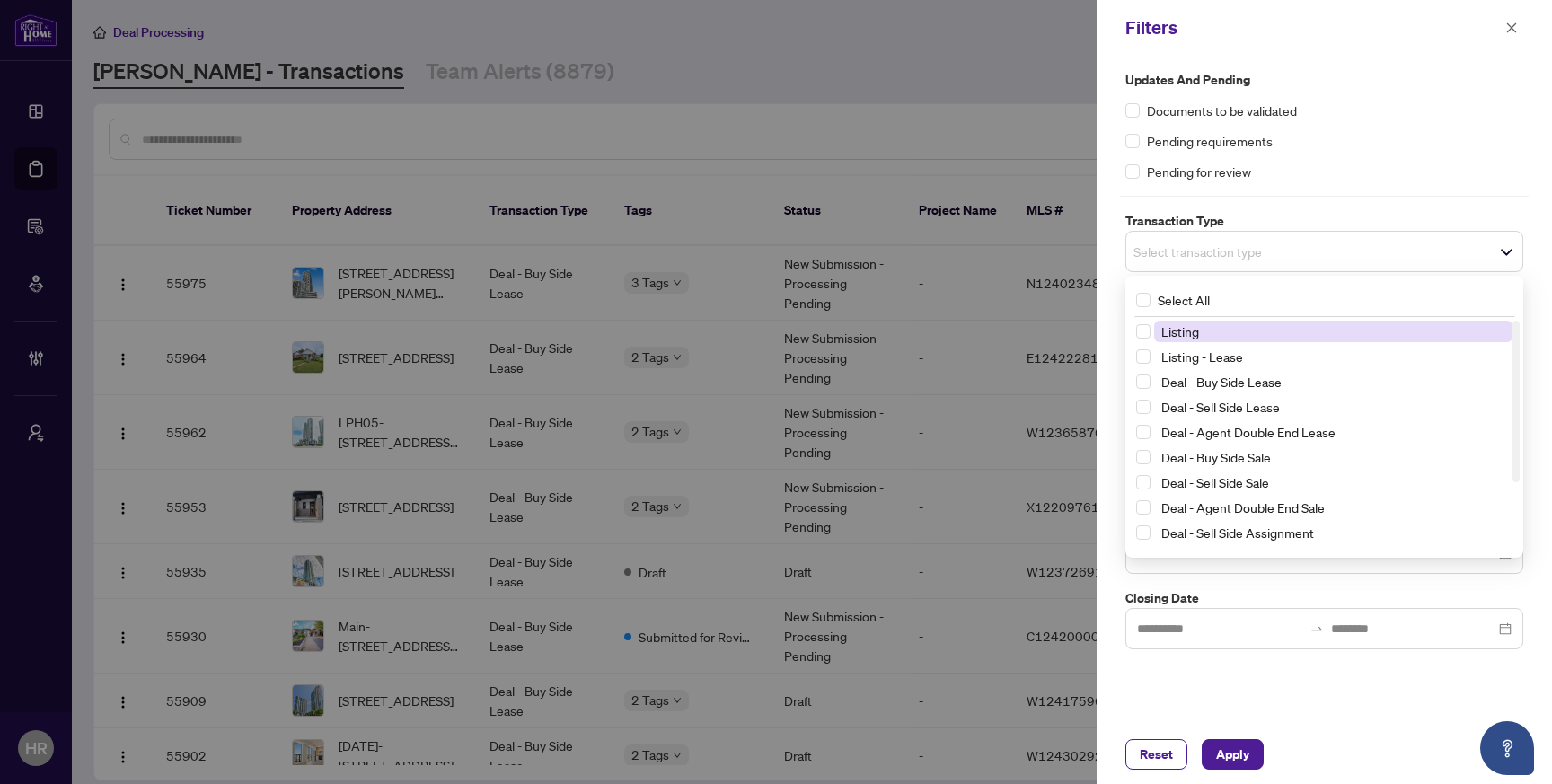
click at [1269, 252] on span "Select transaction type" at bounding box center [1325, 252] width 396 height 25
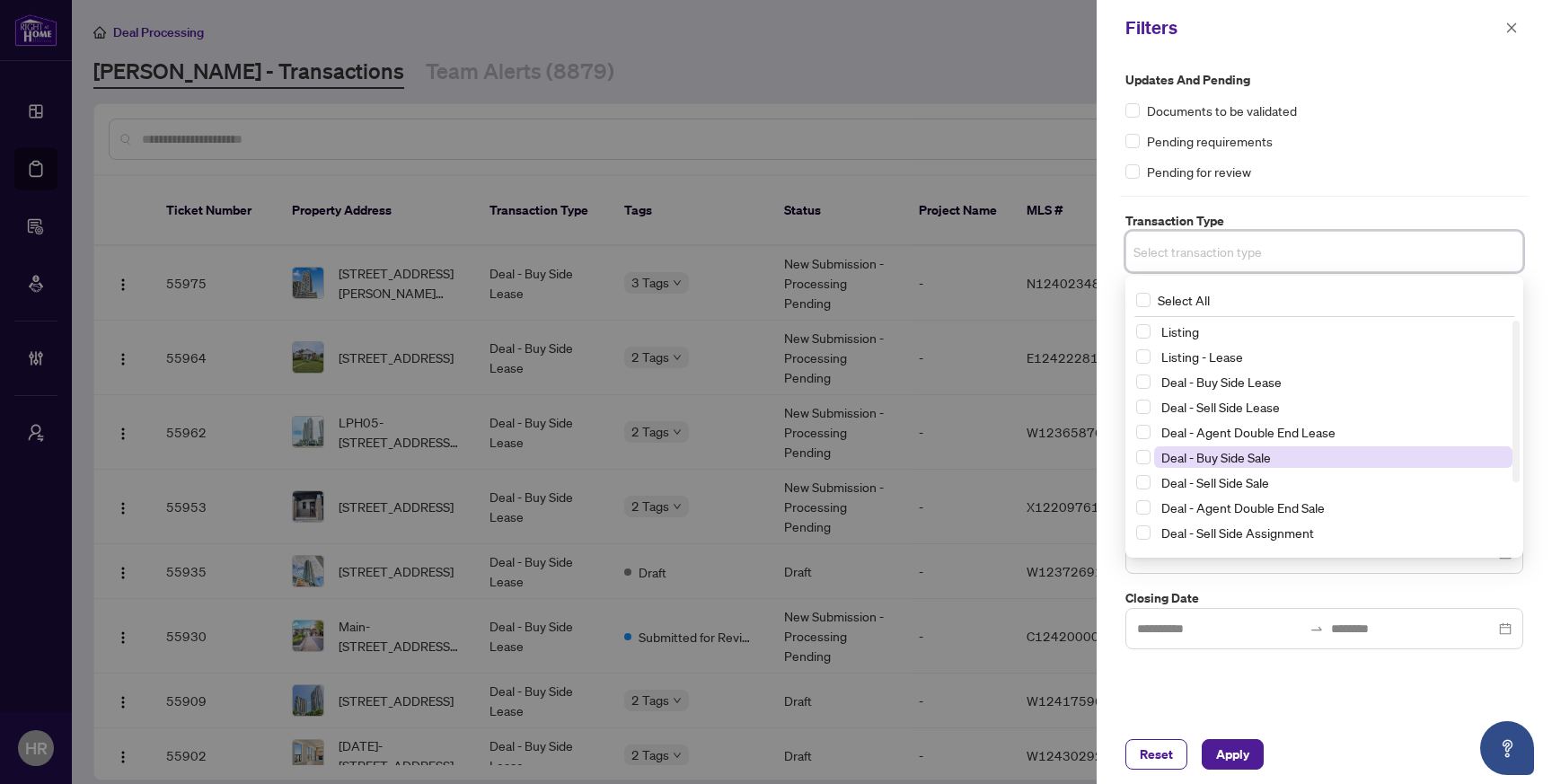
click at [1257, 460] on span "Deal - Buy Side Sale" at bounding box center [1217, 457] width 110 height 16
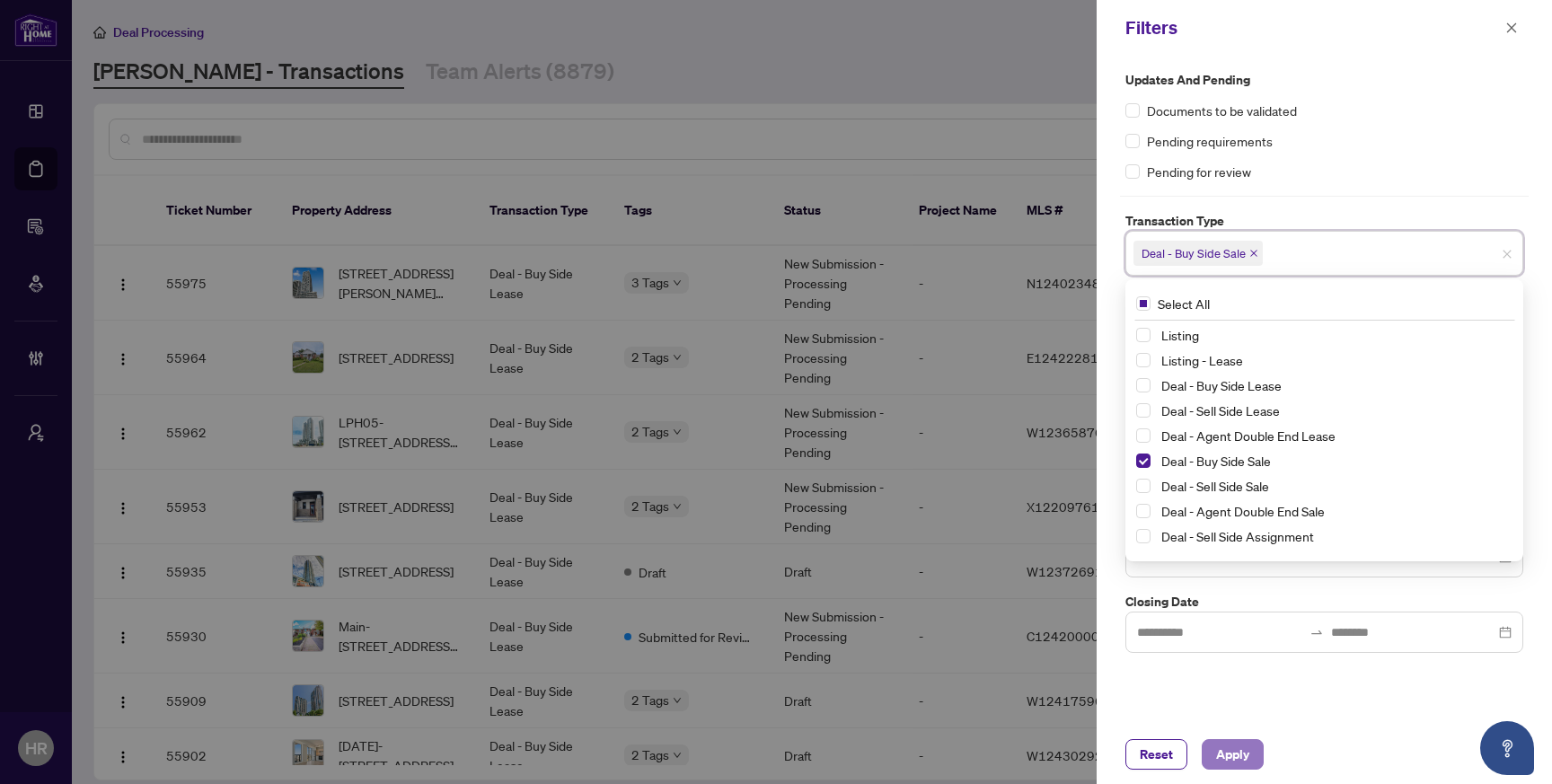
click at [1236, 757] on span "Apply" at bounding box center [1232, 754] width 33 height 28
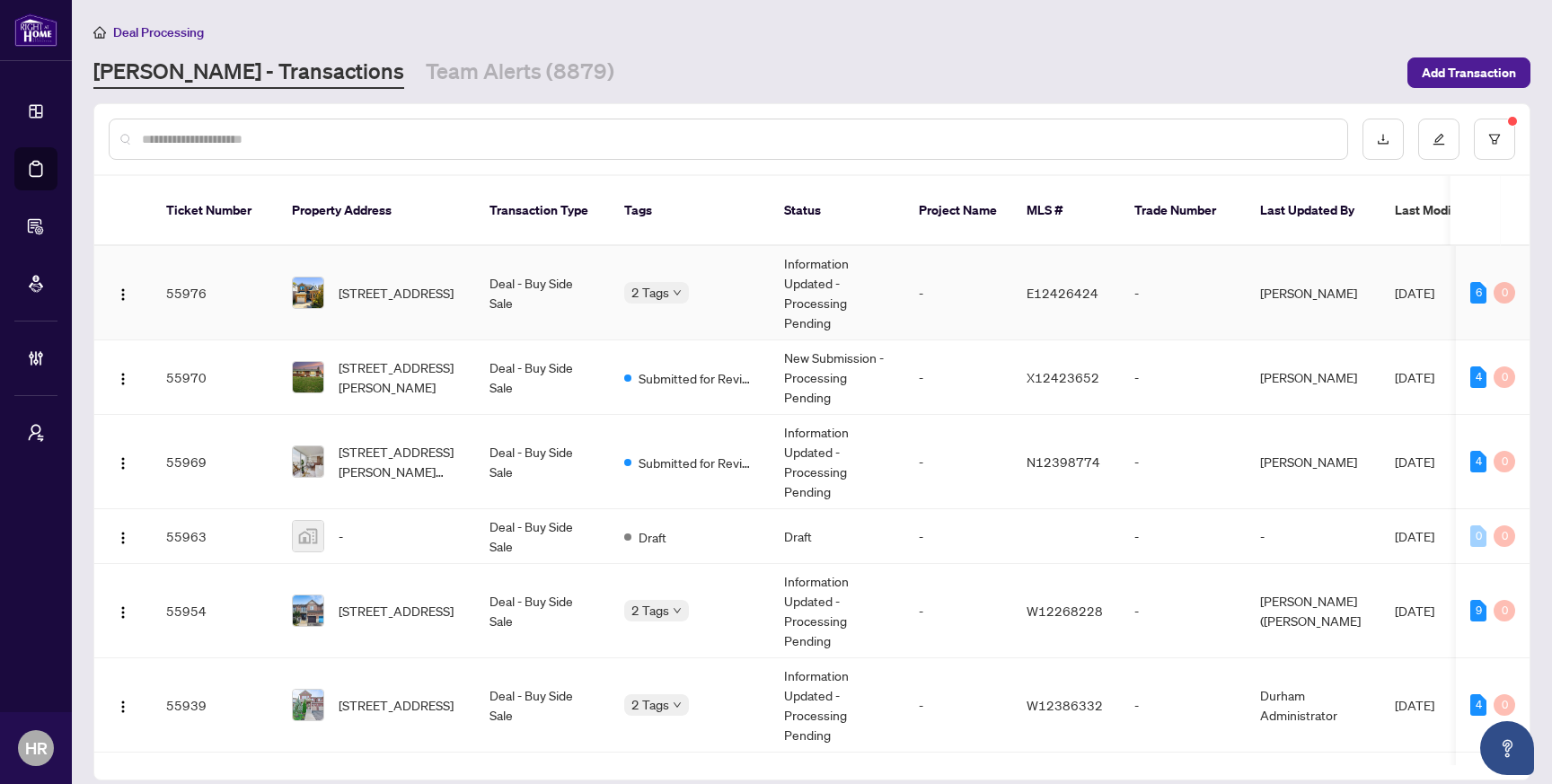
click at [566, 286] on td "Deal - Buy Side Sale" at bounding box center [542, 293] width 134 height 94
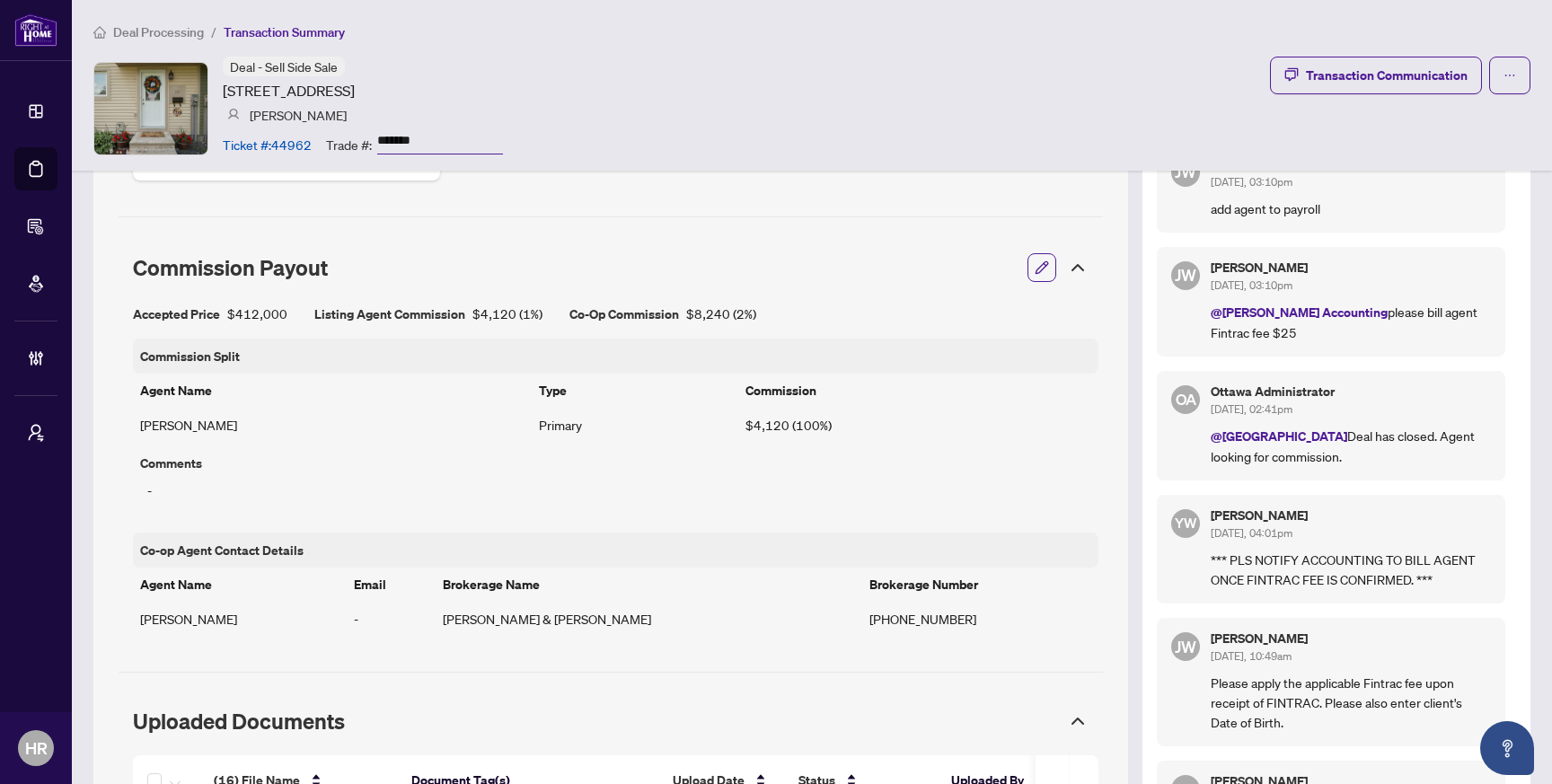
scroll to position [1010, 0]
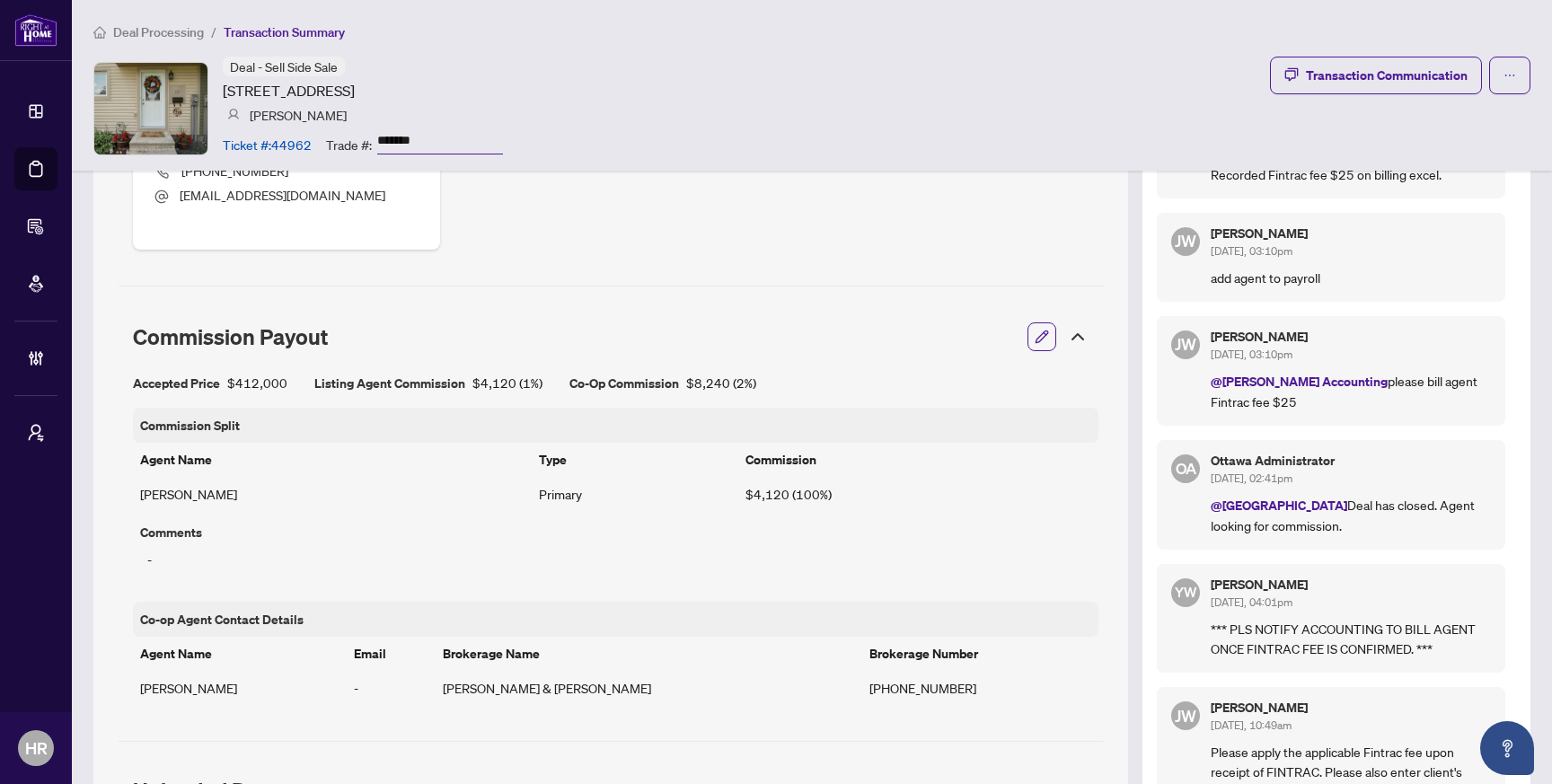
click at [1235, 497] on span "@Deals East" at bounding box center [1278, 505] width 136 height 17
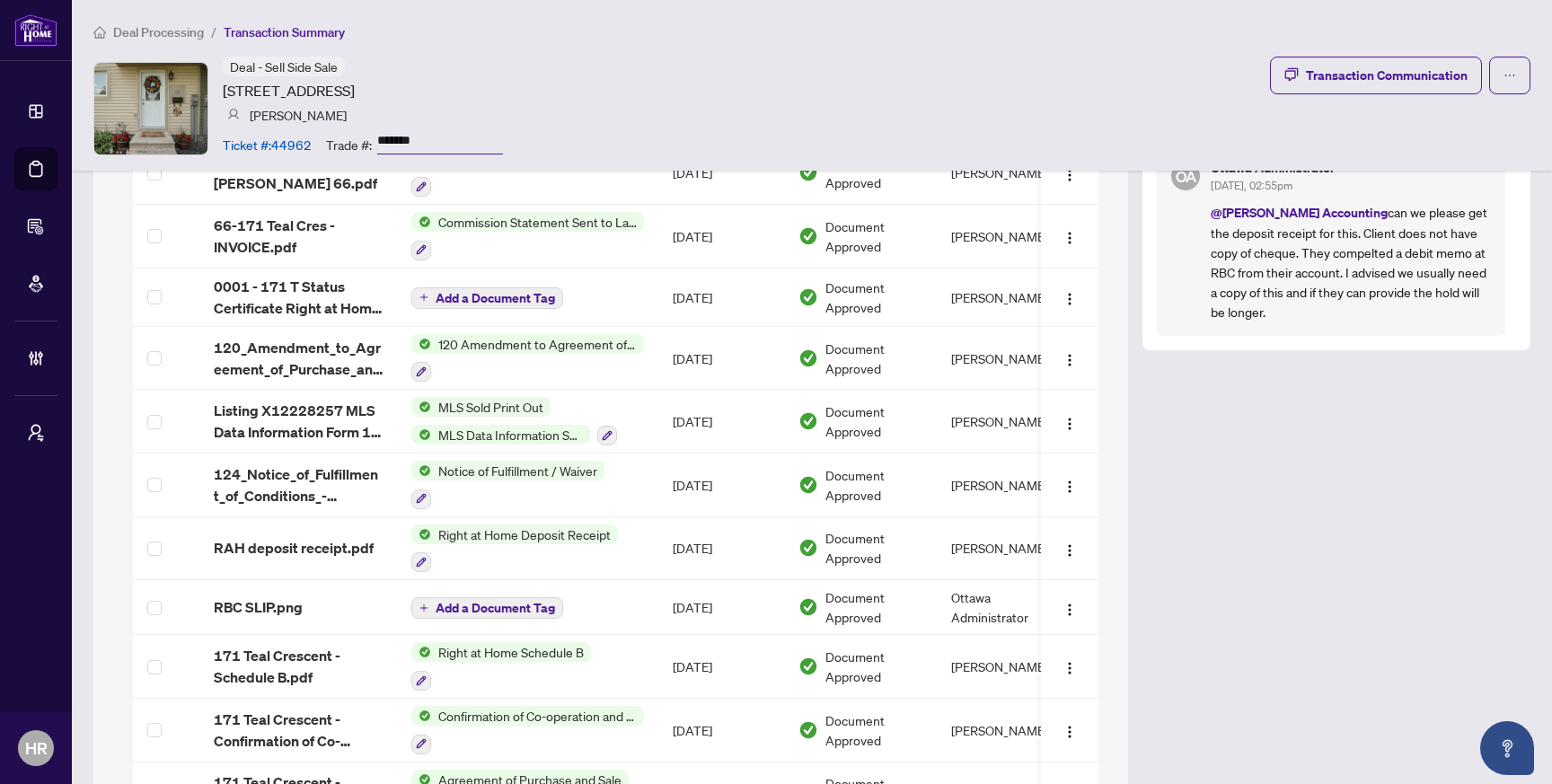
scroll to position [2242, 0]
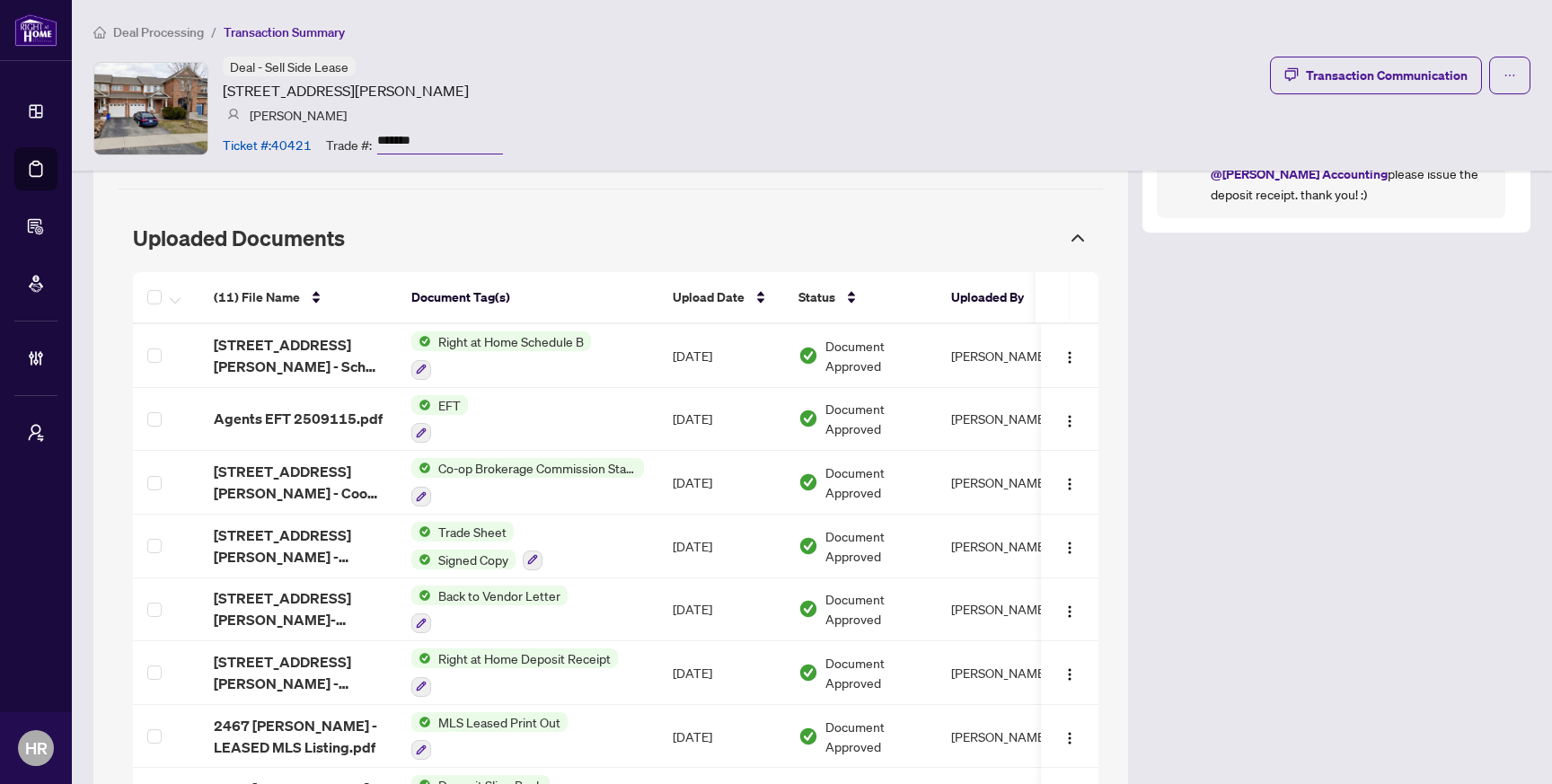
scroll to position [1681, 0]
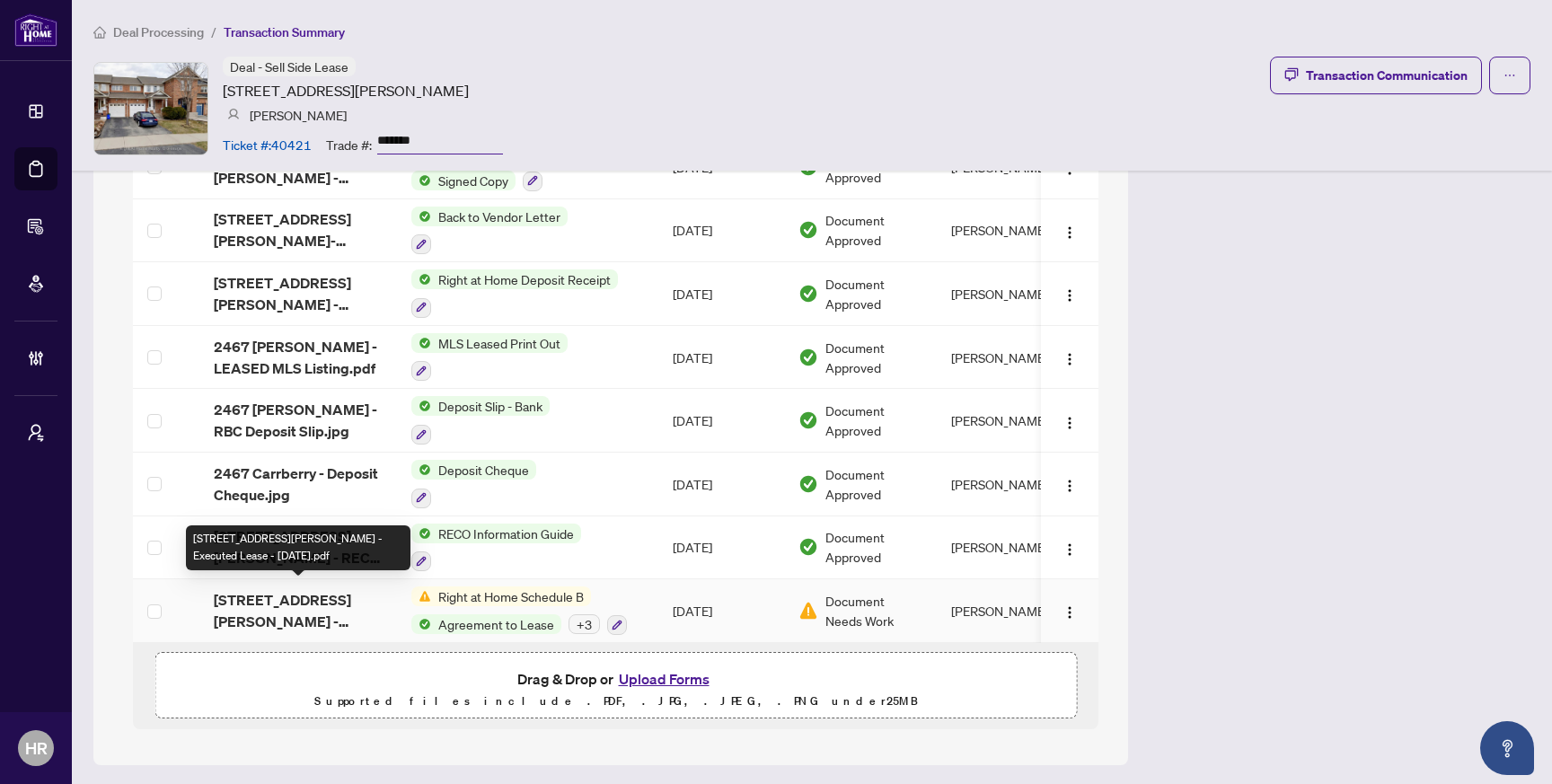
click at [299, 605] on span "[STREET_ADDRESS][PERSON_NAME] - Executed Lease - [DATE].pdf" at bounding box center [298, 611] width 169 height 43
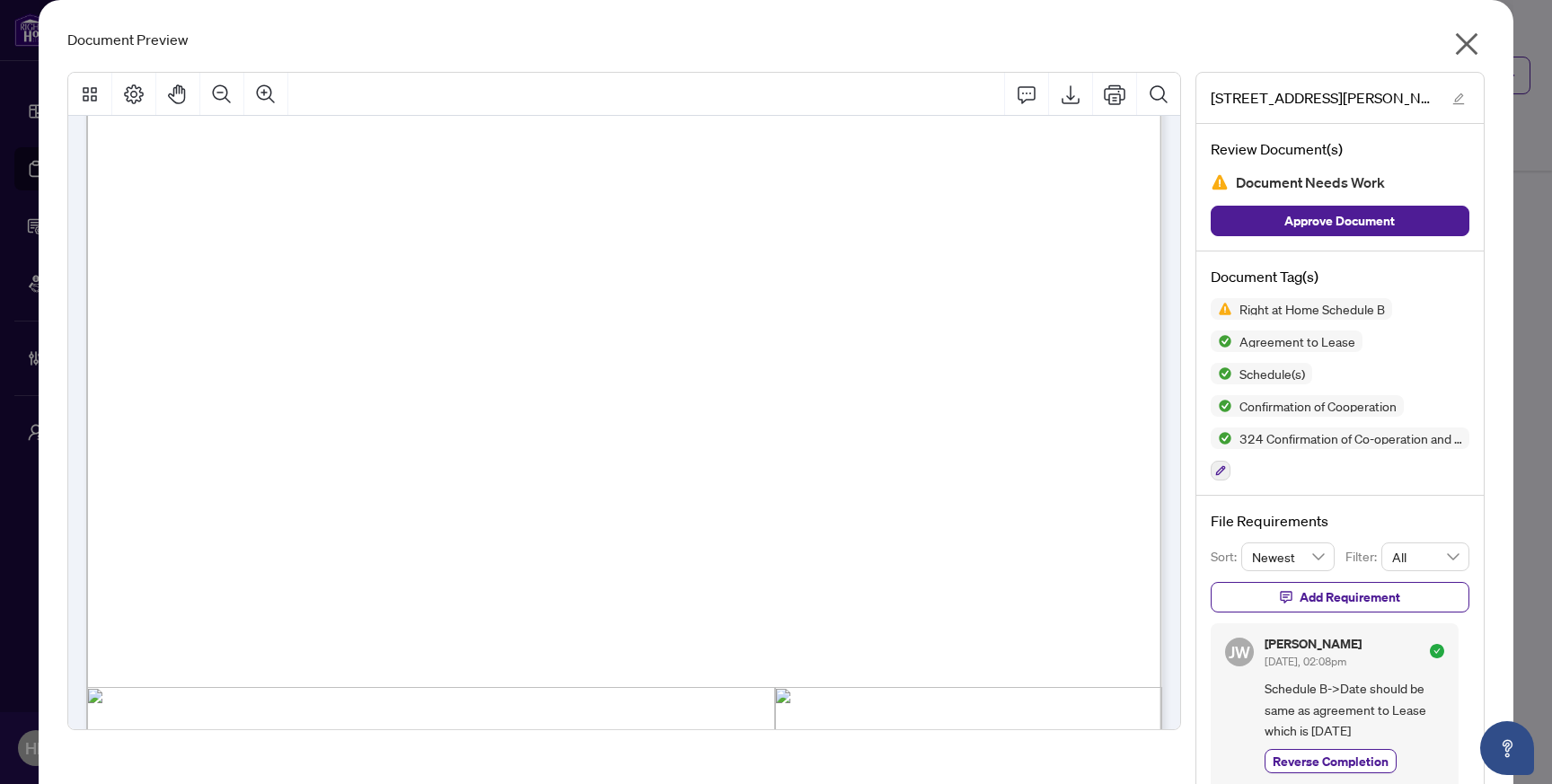
scroll to position [0, 0]
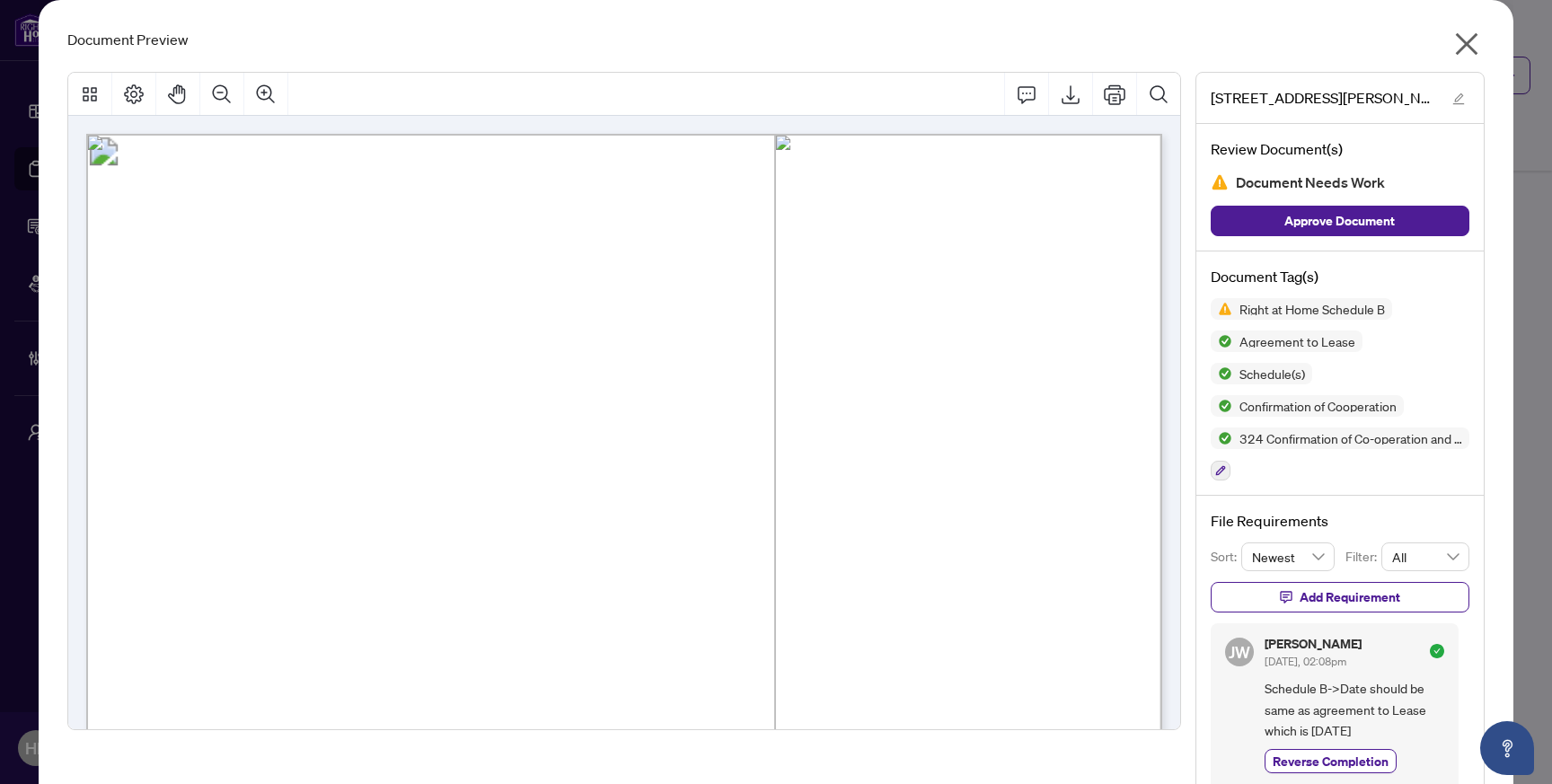
click at [1468, 49] on icon "close" at bounding box center [1466, 43] width 28 height 28
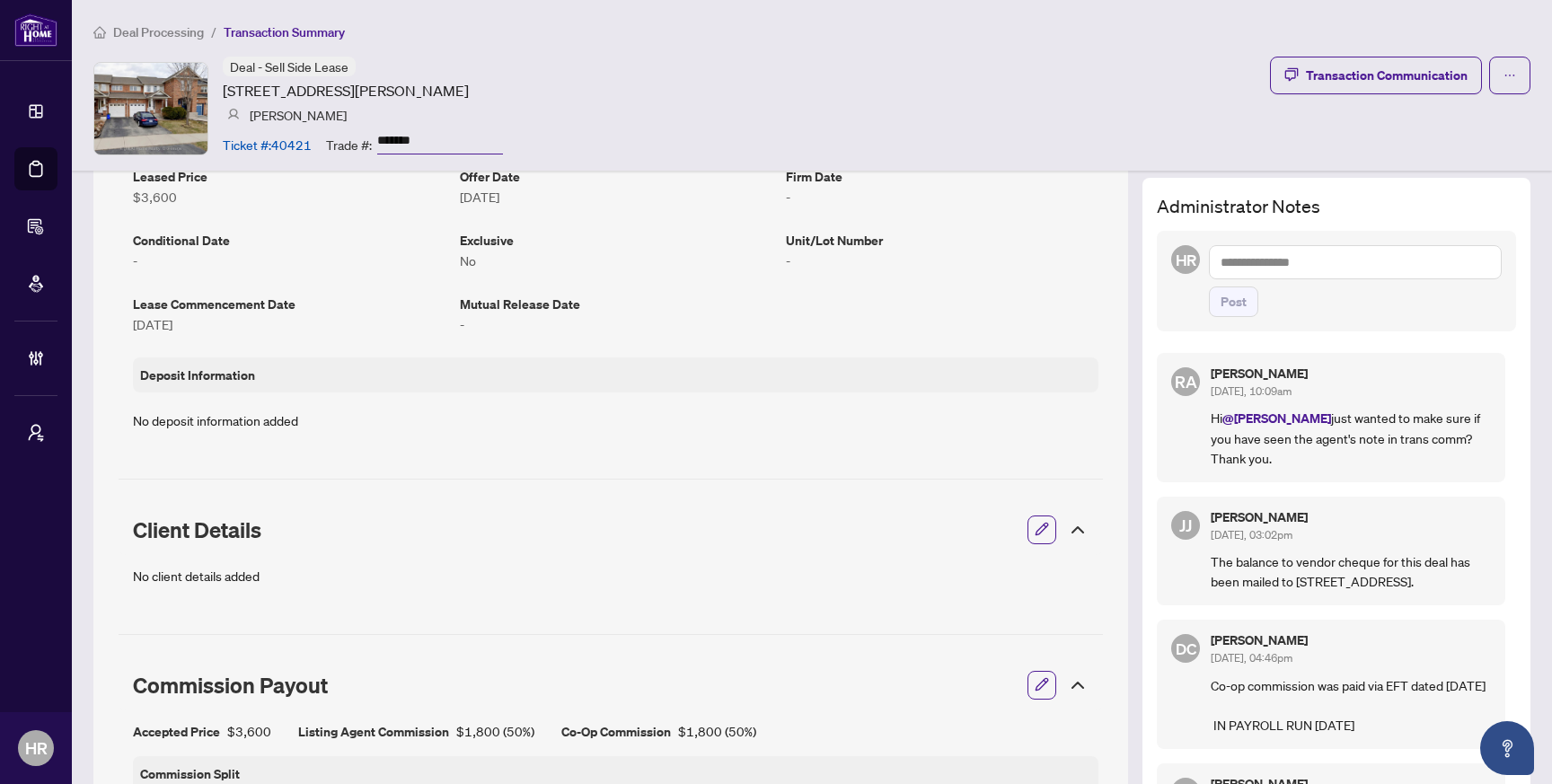
scroll to position [3, 0]
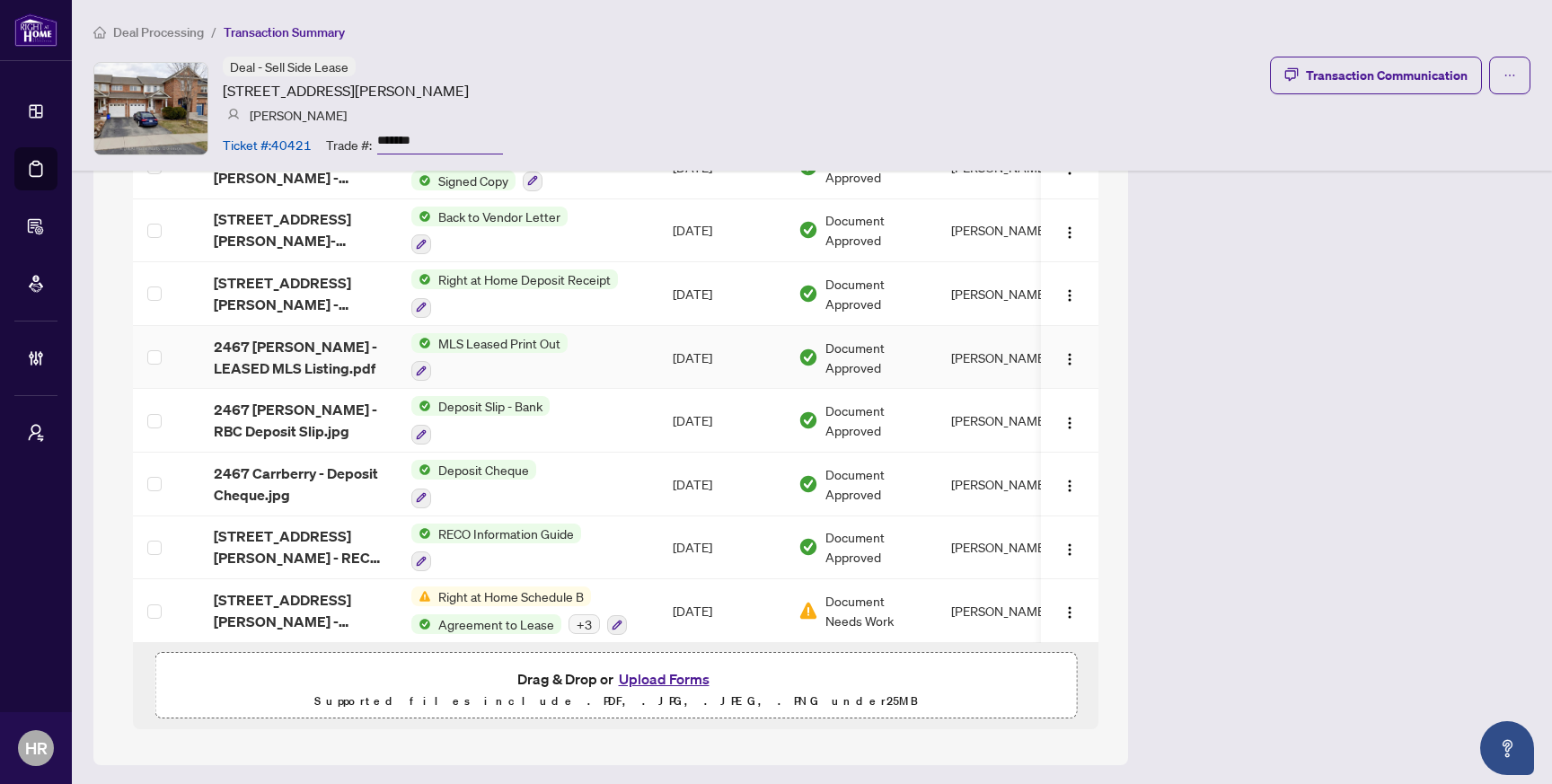
scroll to position [1677, 0]
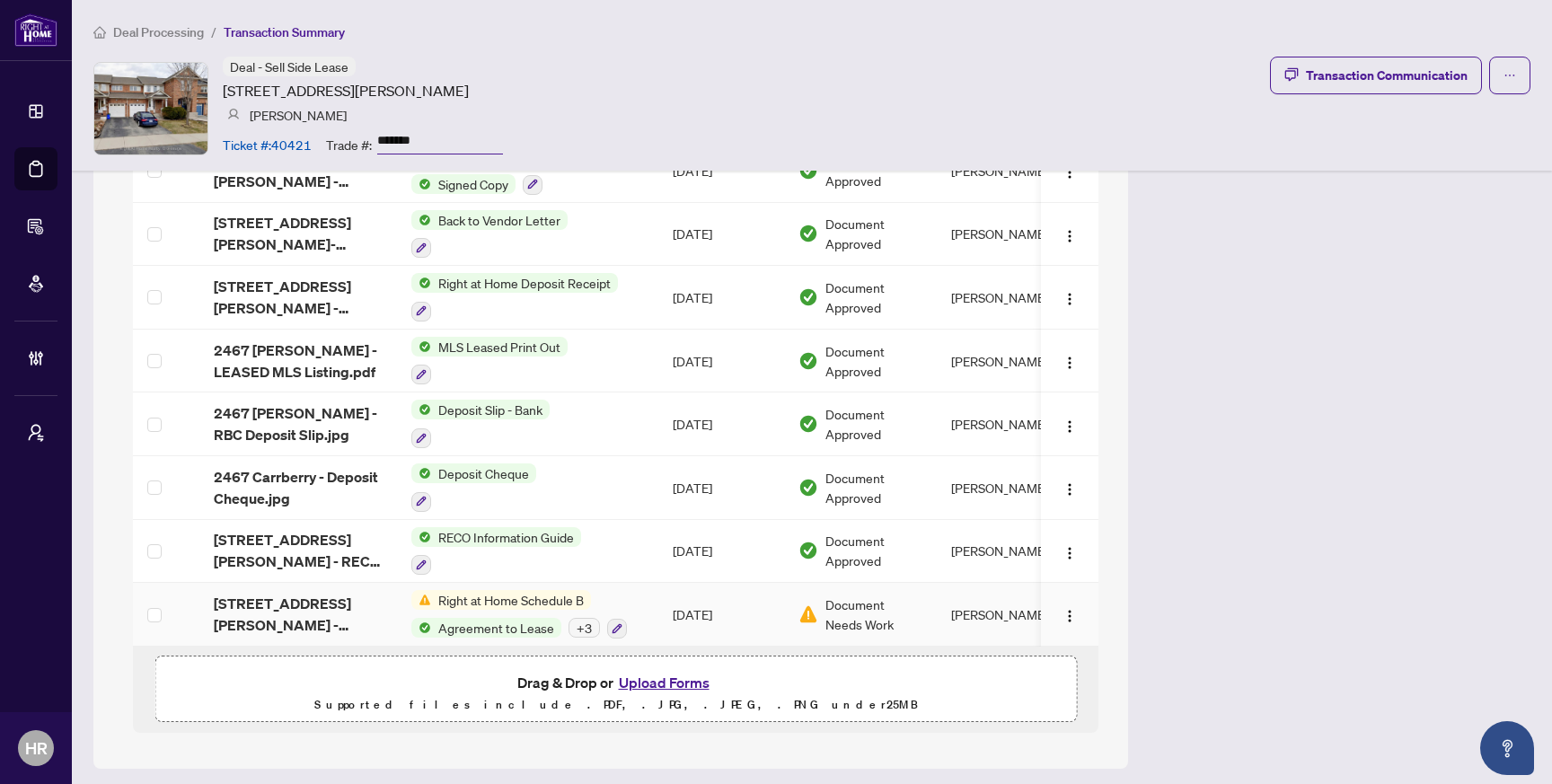
click at [660, 604] on td "[DATE]" at bounding box center [722, 614] width 125 height 64
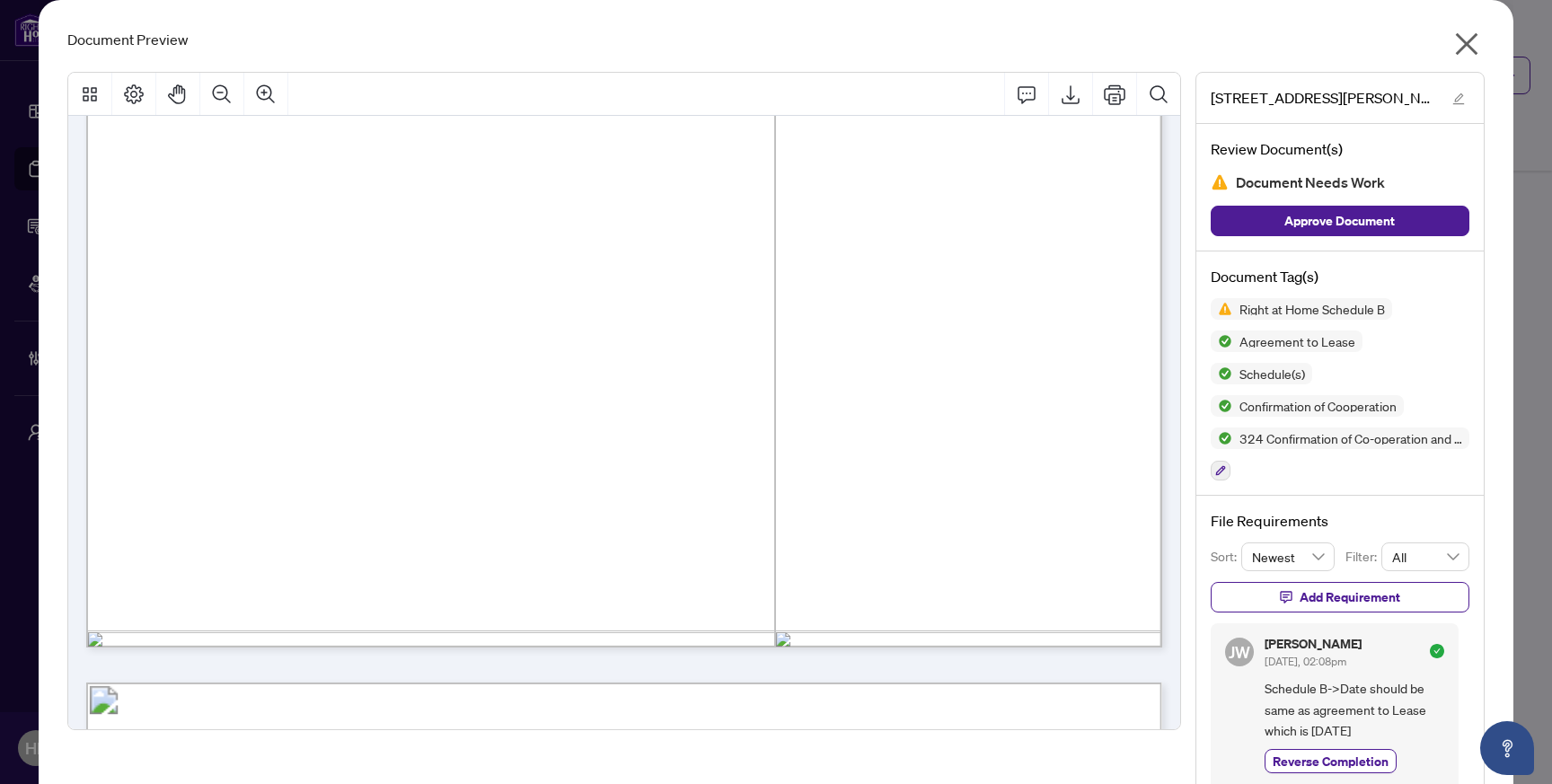
scroll to position [889, 0]
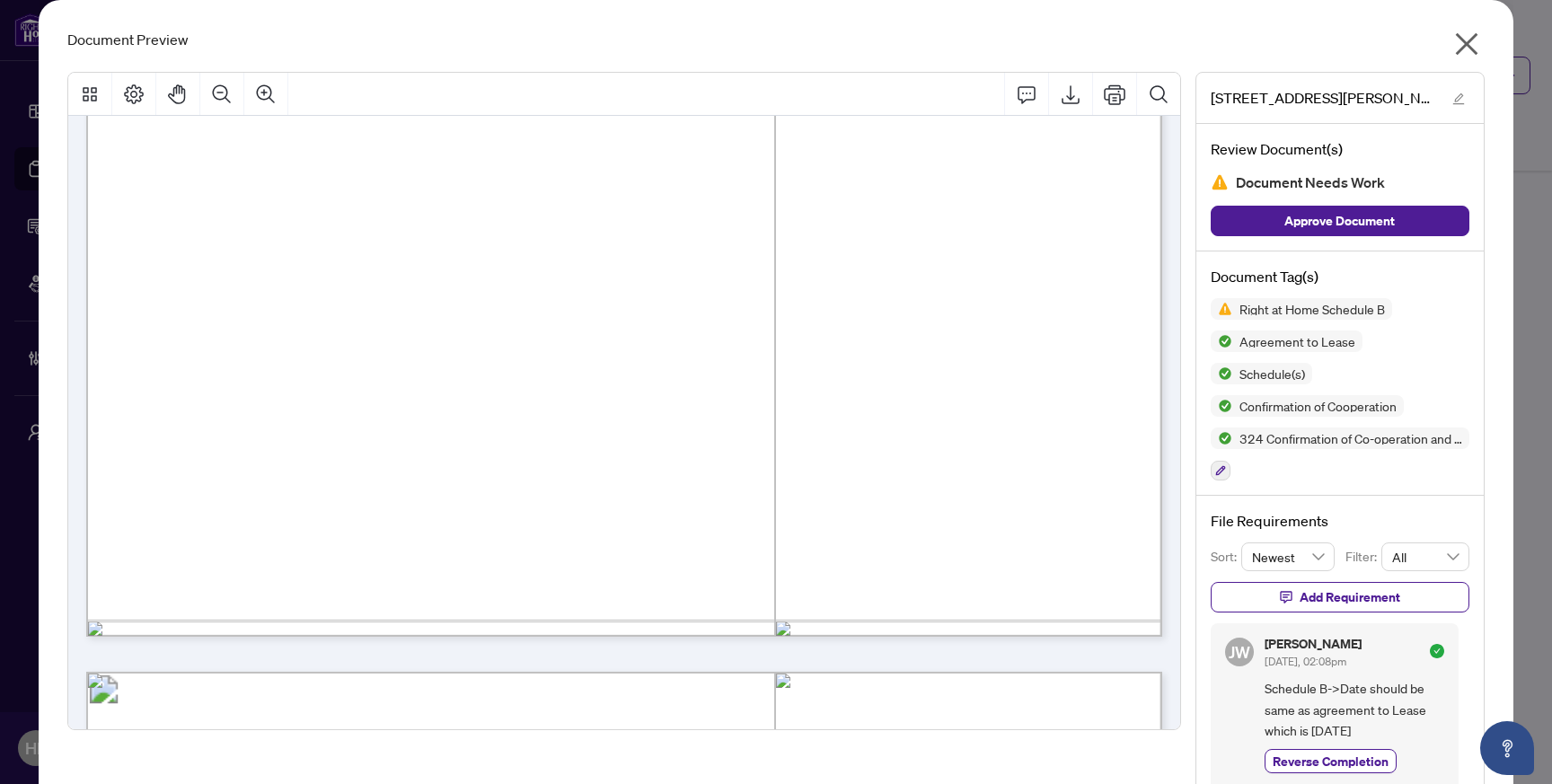
click at [1475, 45] on icon "close" at bounding box center [1466, 43] width 28 height 28
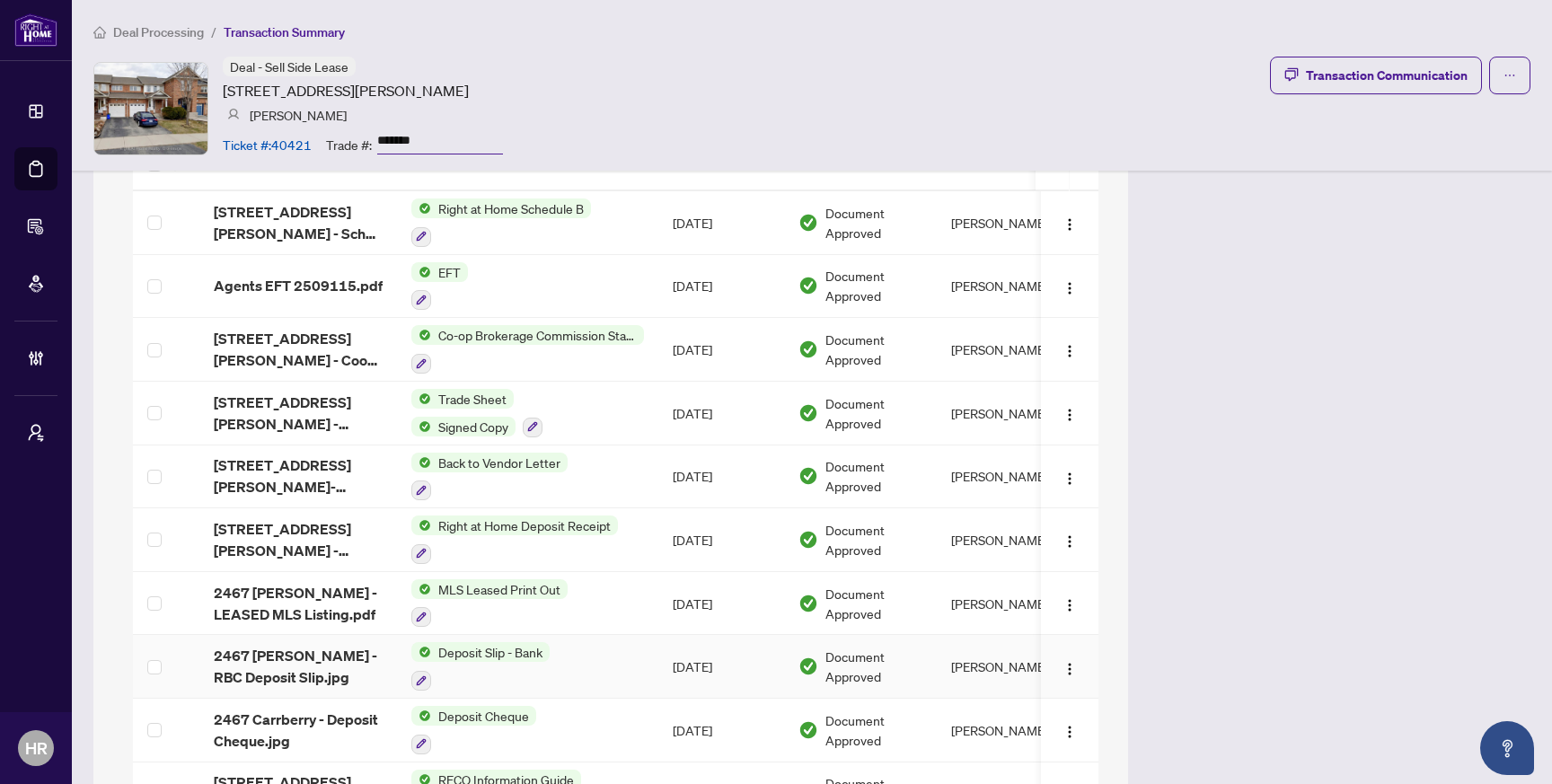
scroll to position [1416, 0]
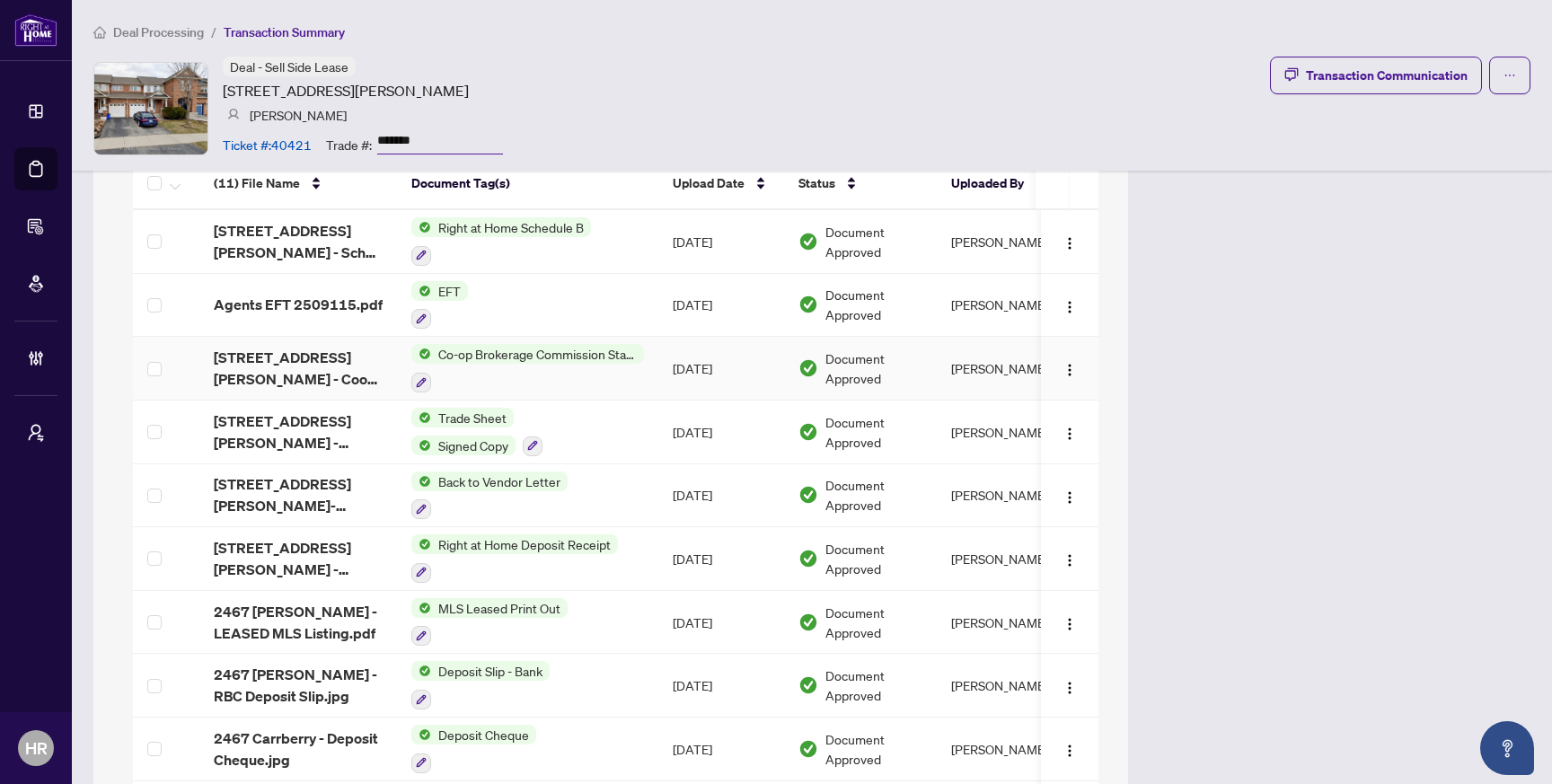
click at [610, 375] on div at bounding box center [527, 381] width 232 height 22
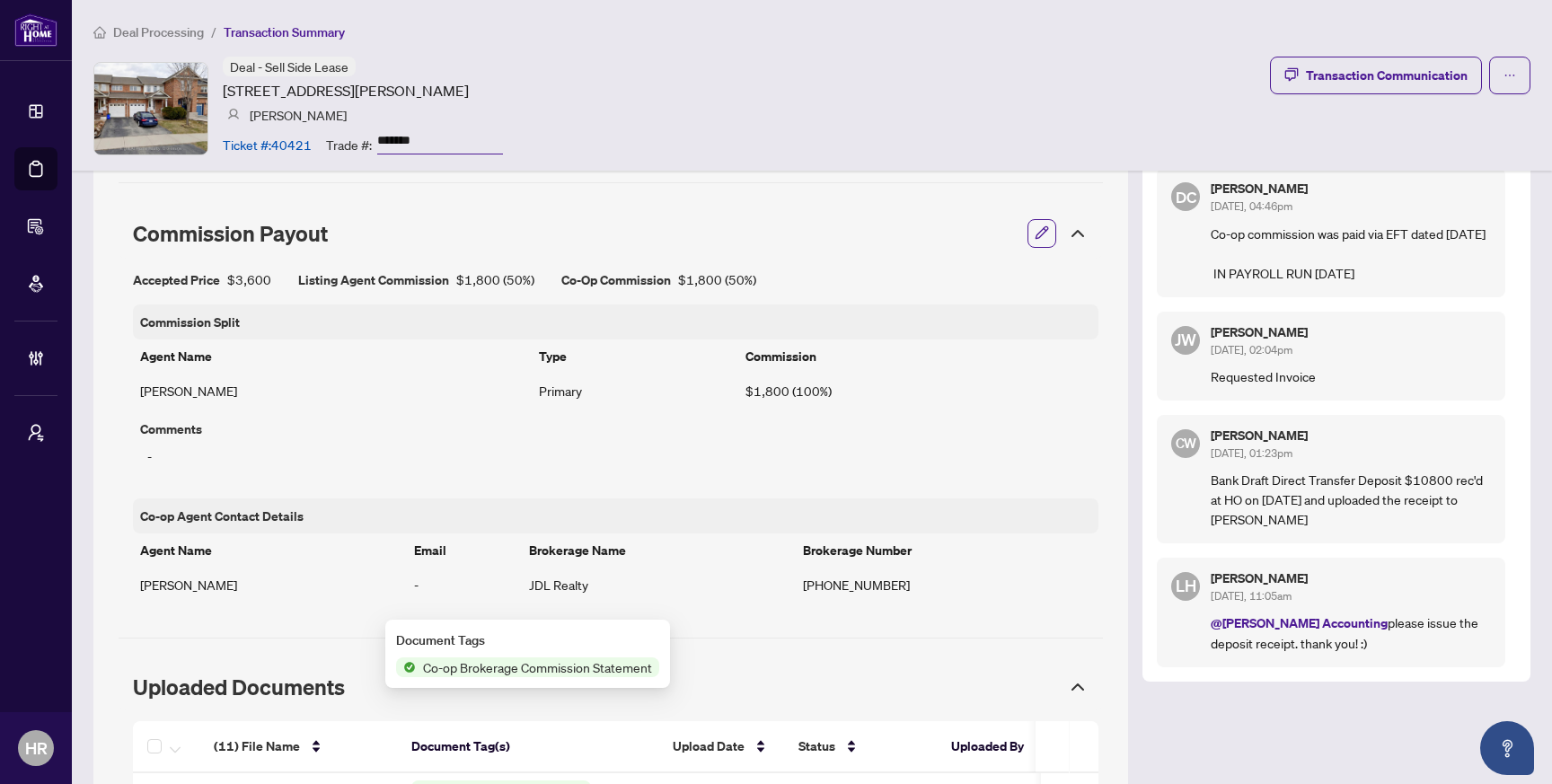
scroll to position [335, 0]
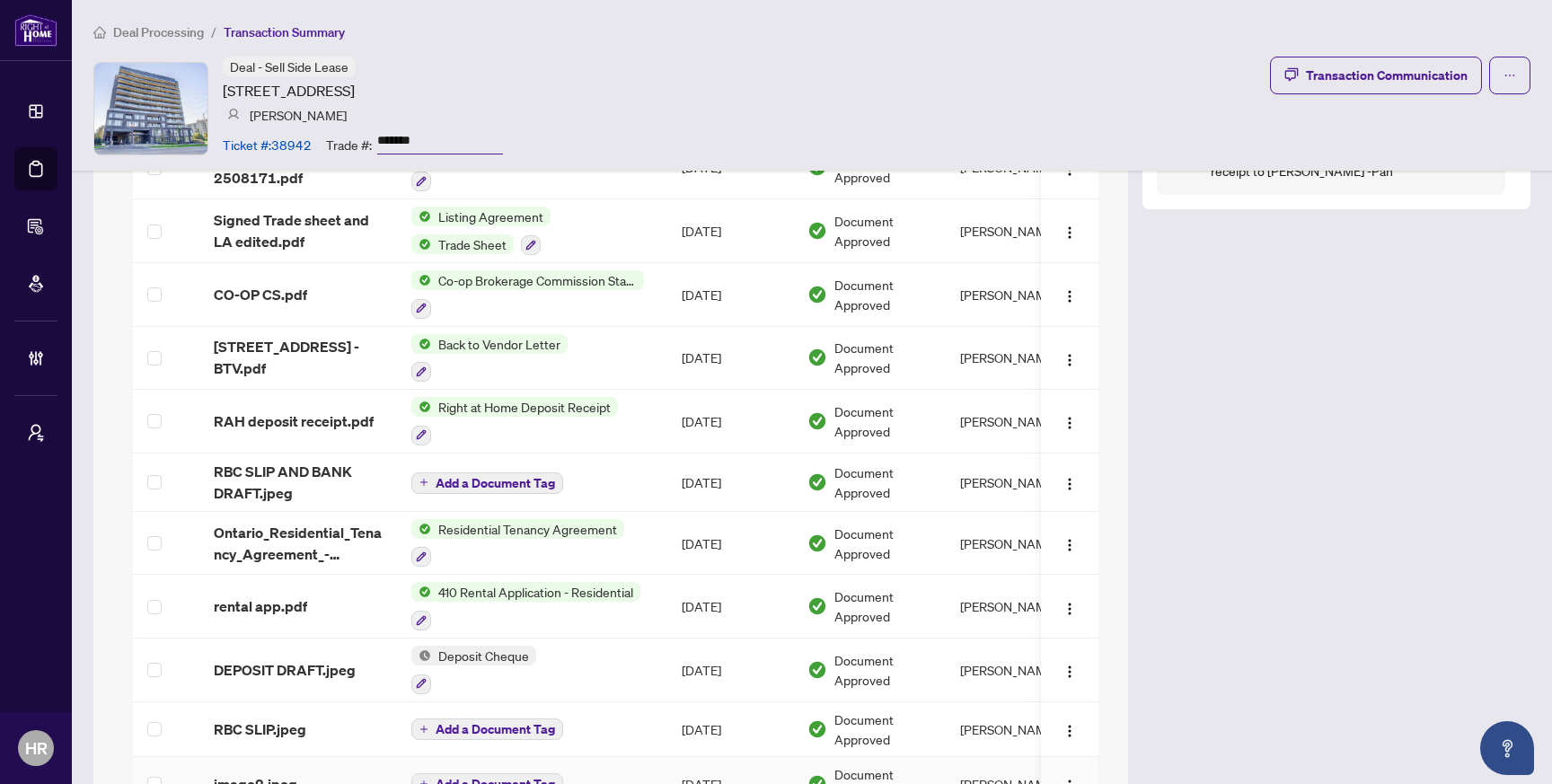
scroll to position [1735, 0]
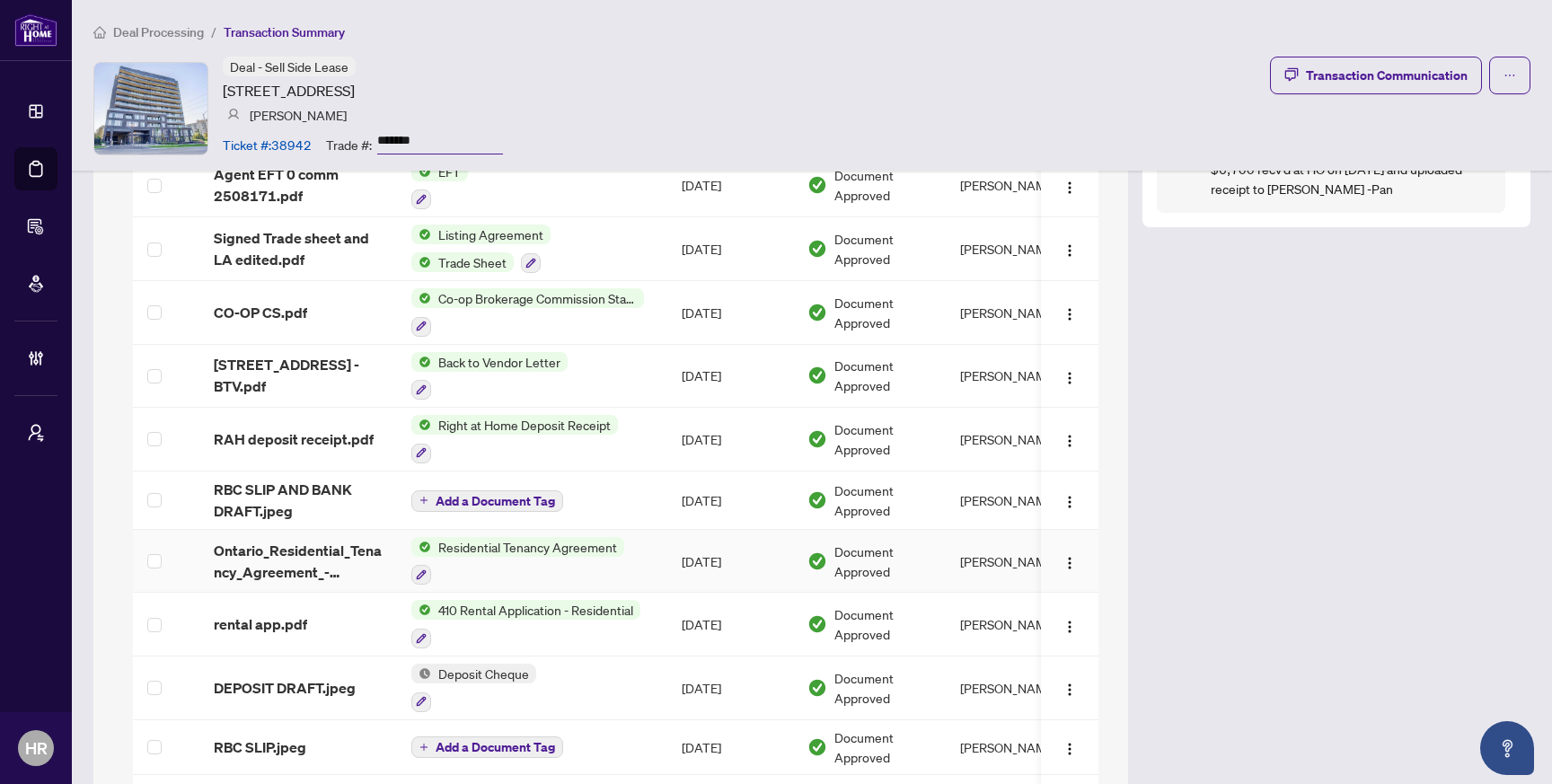
click at [575, 564] on div at bounding box center [518, 574] width 213 height 22
click at [523, 530] on td "Residential Tenancy Agreement" at bounding box center [532, 562] width 271 height 64
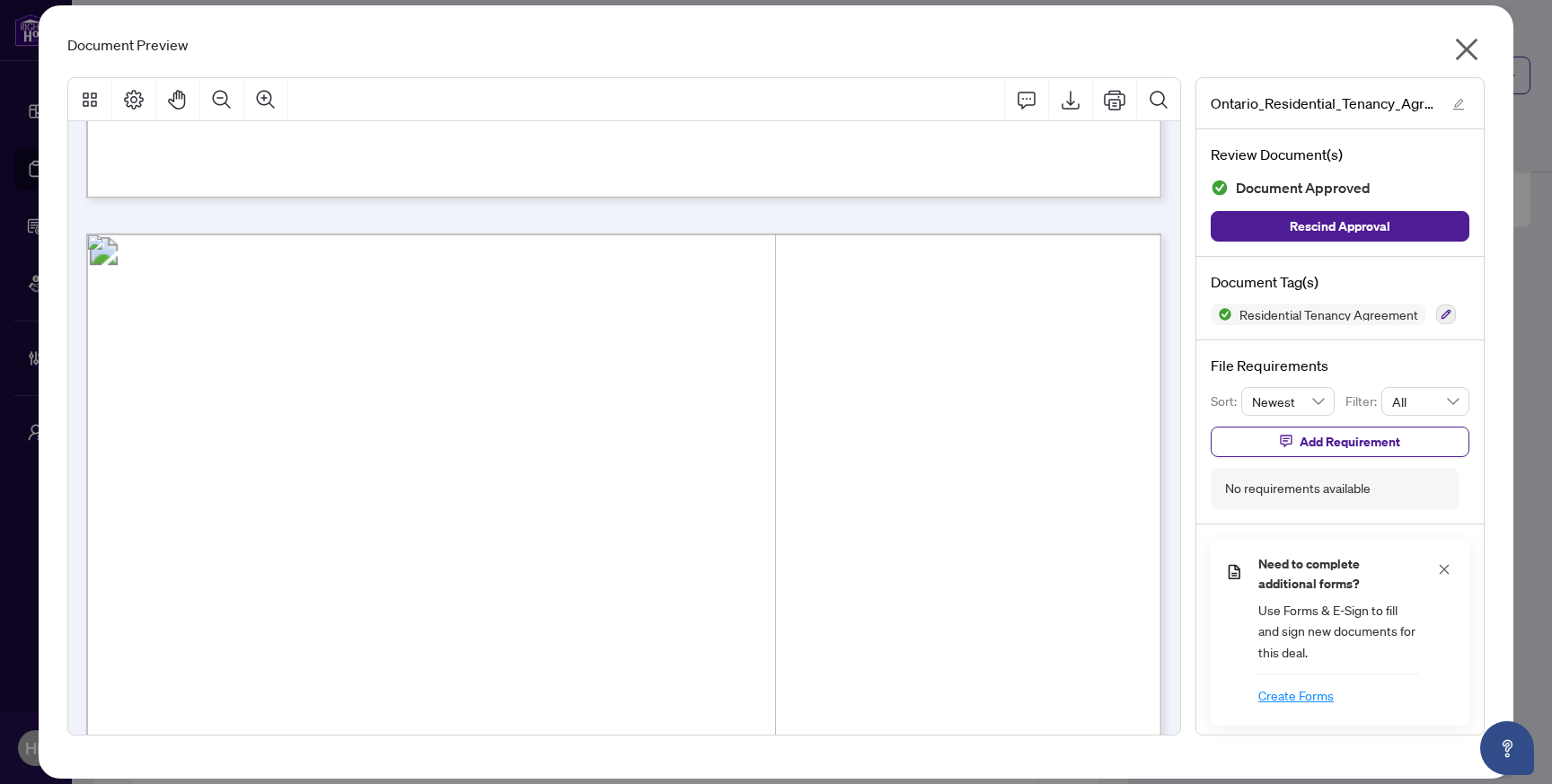
scroll to position [0, 0]
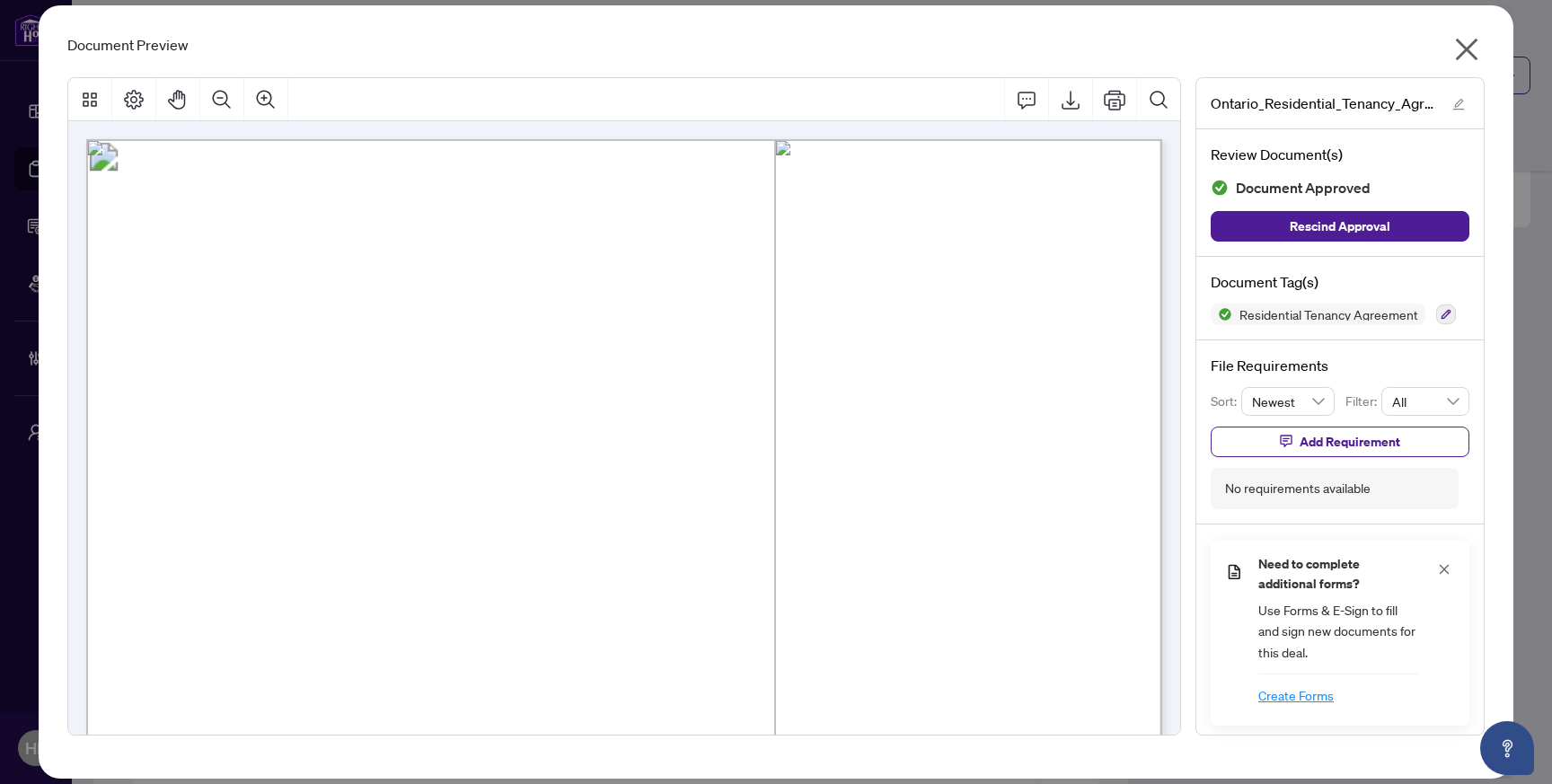
click at [1458, 50] on icon "close" at bounding box center [1466, 49] width 28 height 28
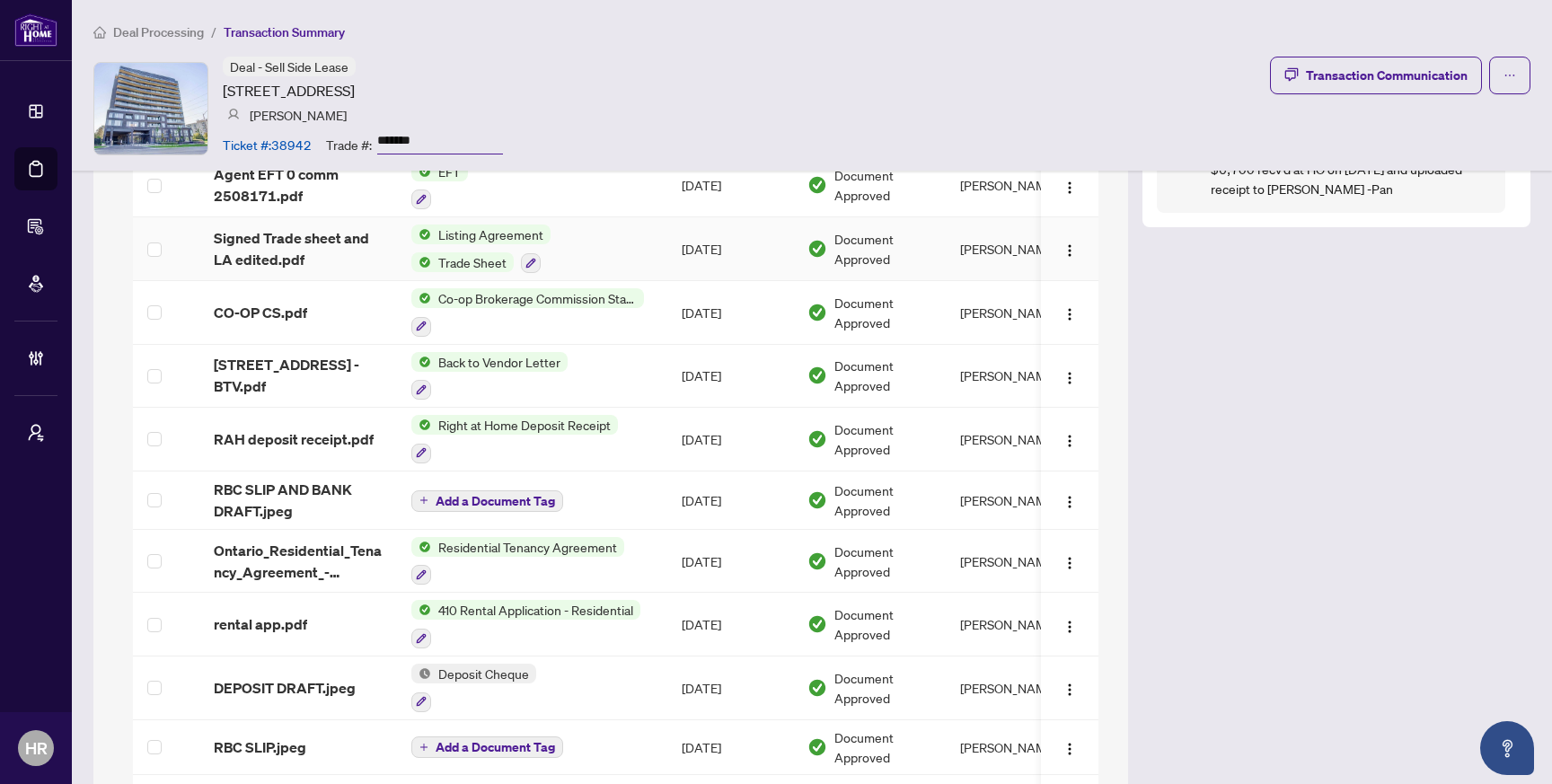
click at [613, 248] on td "Listing Agreement Trade Sheet" at bounding box center [532, 249] width 271 height 64
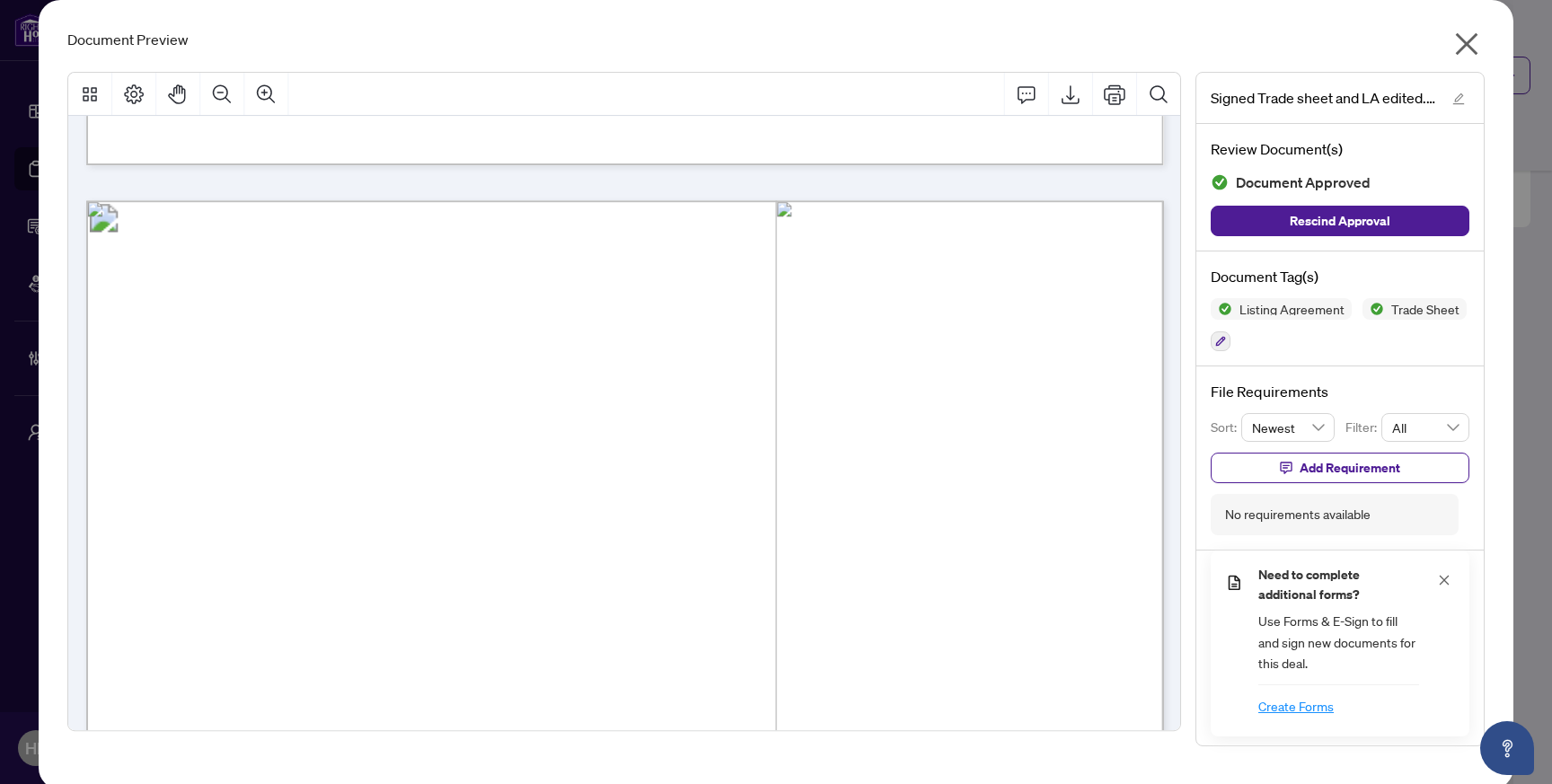
scroll to position [1140, 0]
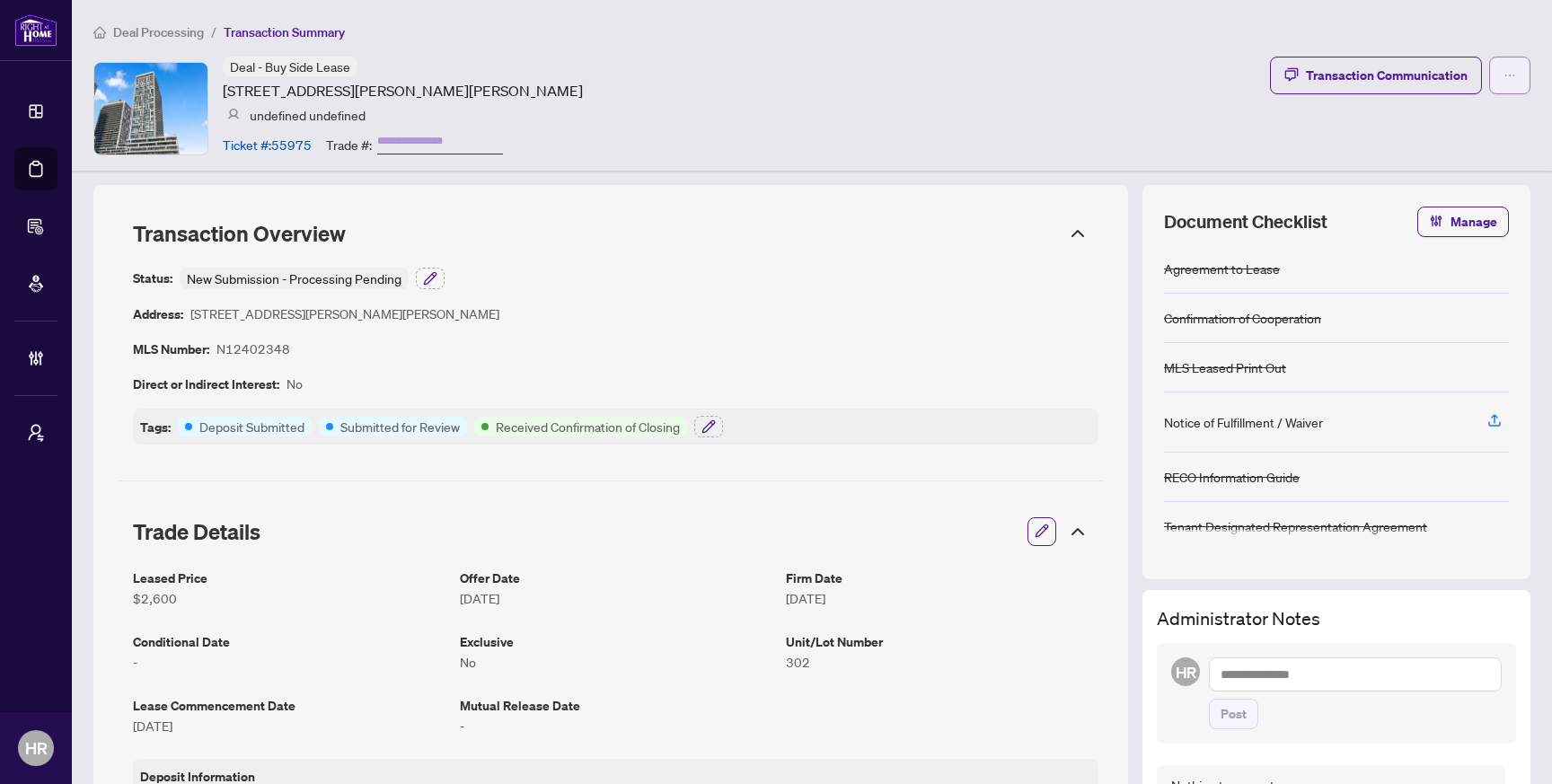
click at [1525, 75] on button "button" at bounding box center [1510, 75] width 41 height 37
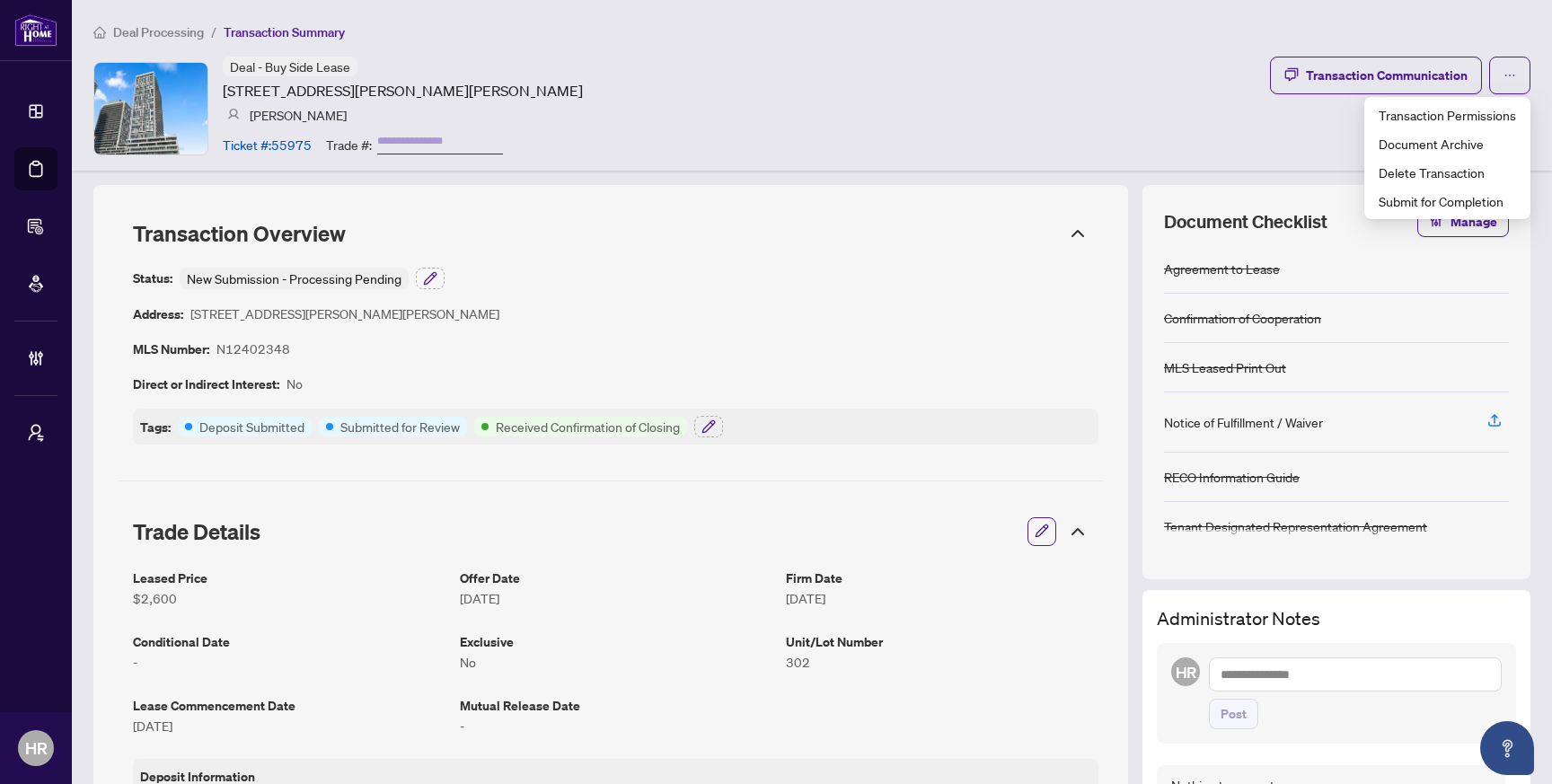
click at [1105, 107] on div "Deal - Buy Side Lease 8960 Jane St, Vaughan, Ontario L4K 0N9, Canada Jacqueline…" at bounding box center [812, 108] width 1437 height 103
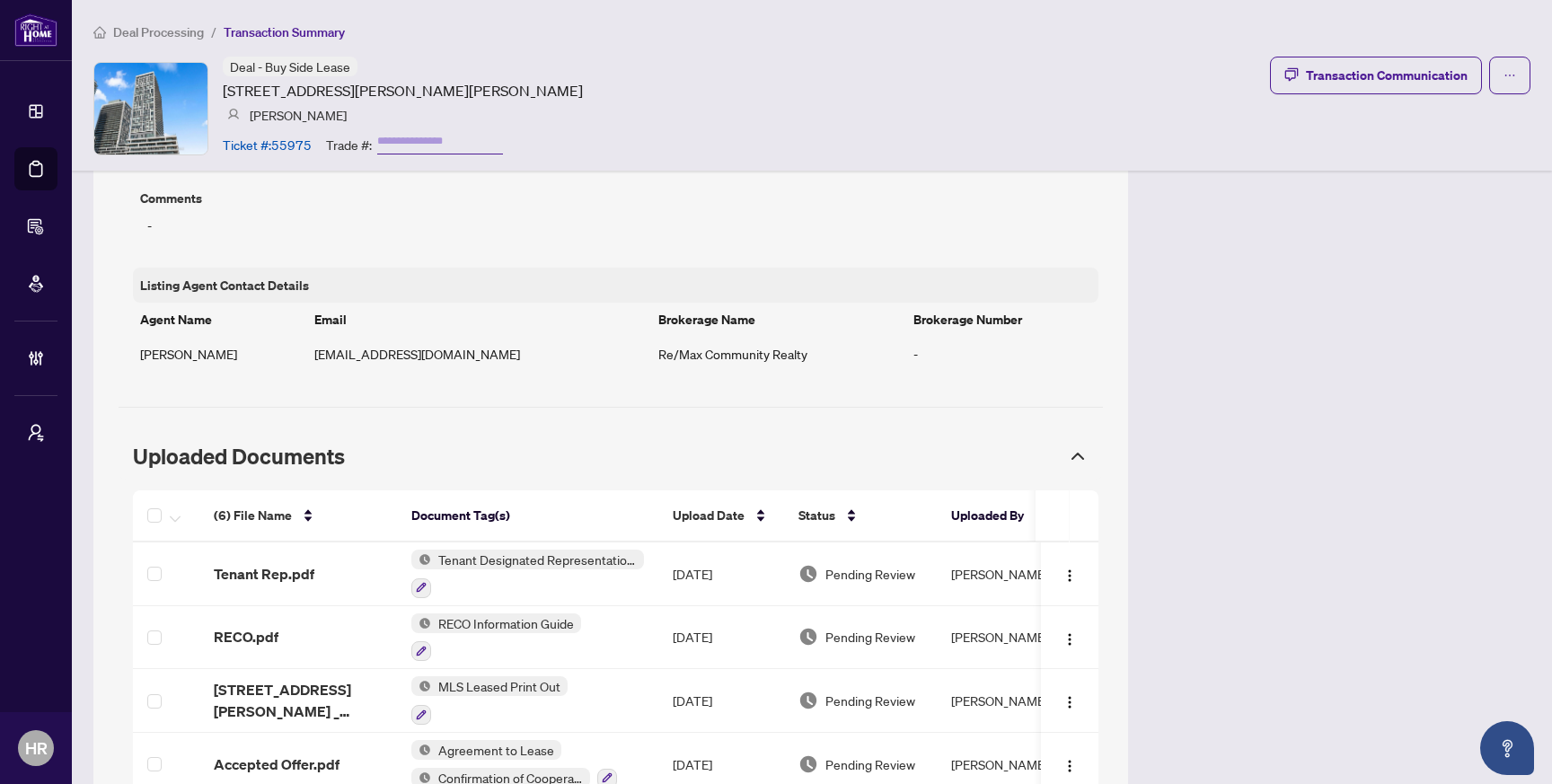
scroll to position [1679, 0]
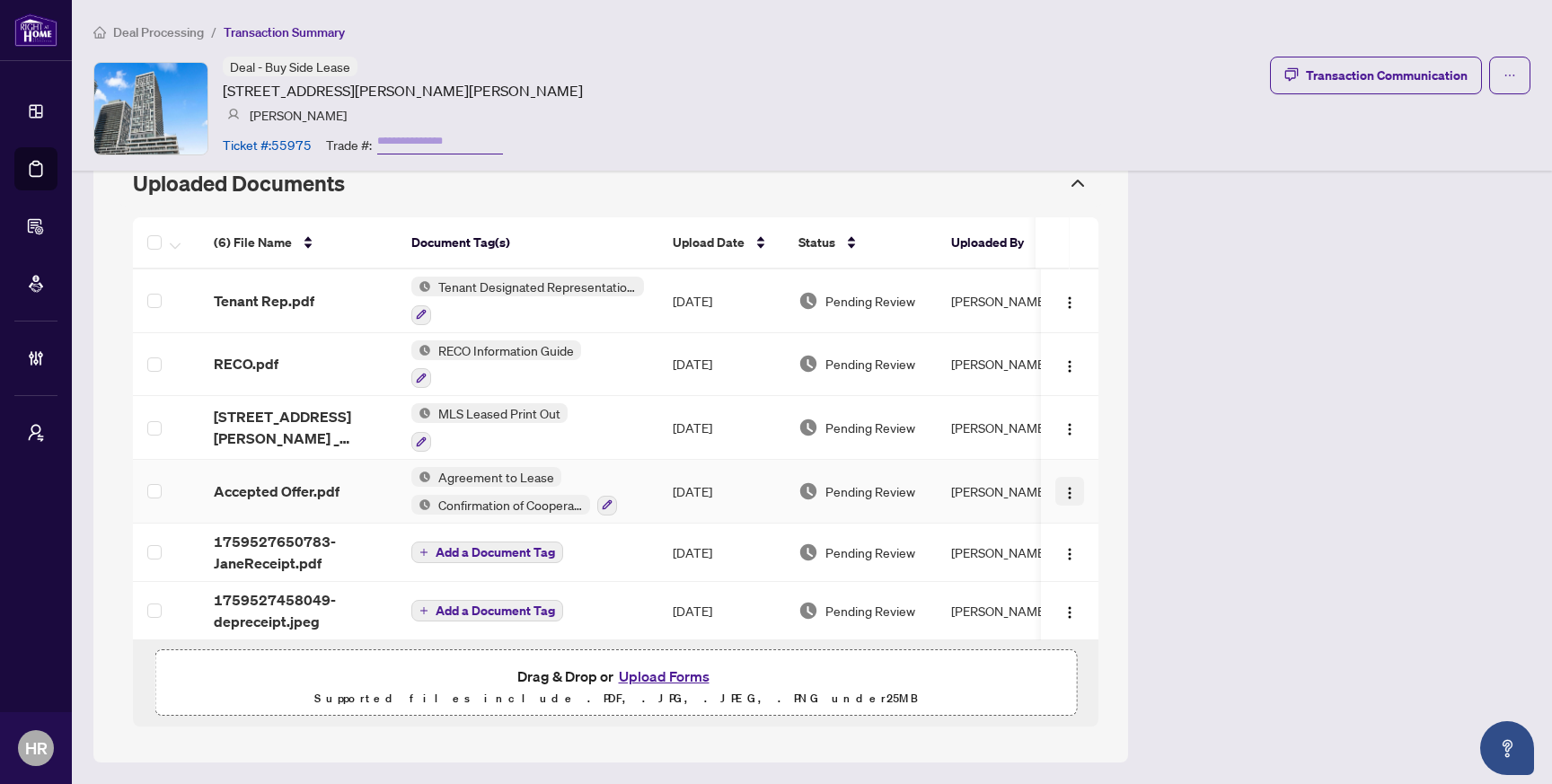
click at [1070, 486] on img "button" at bounding box center [1070, 493] width 15 height 15
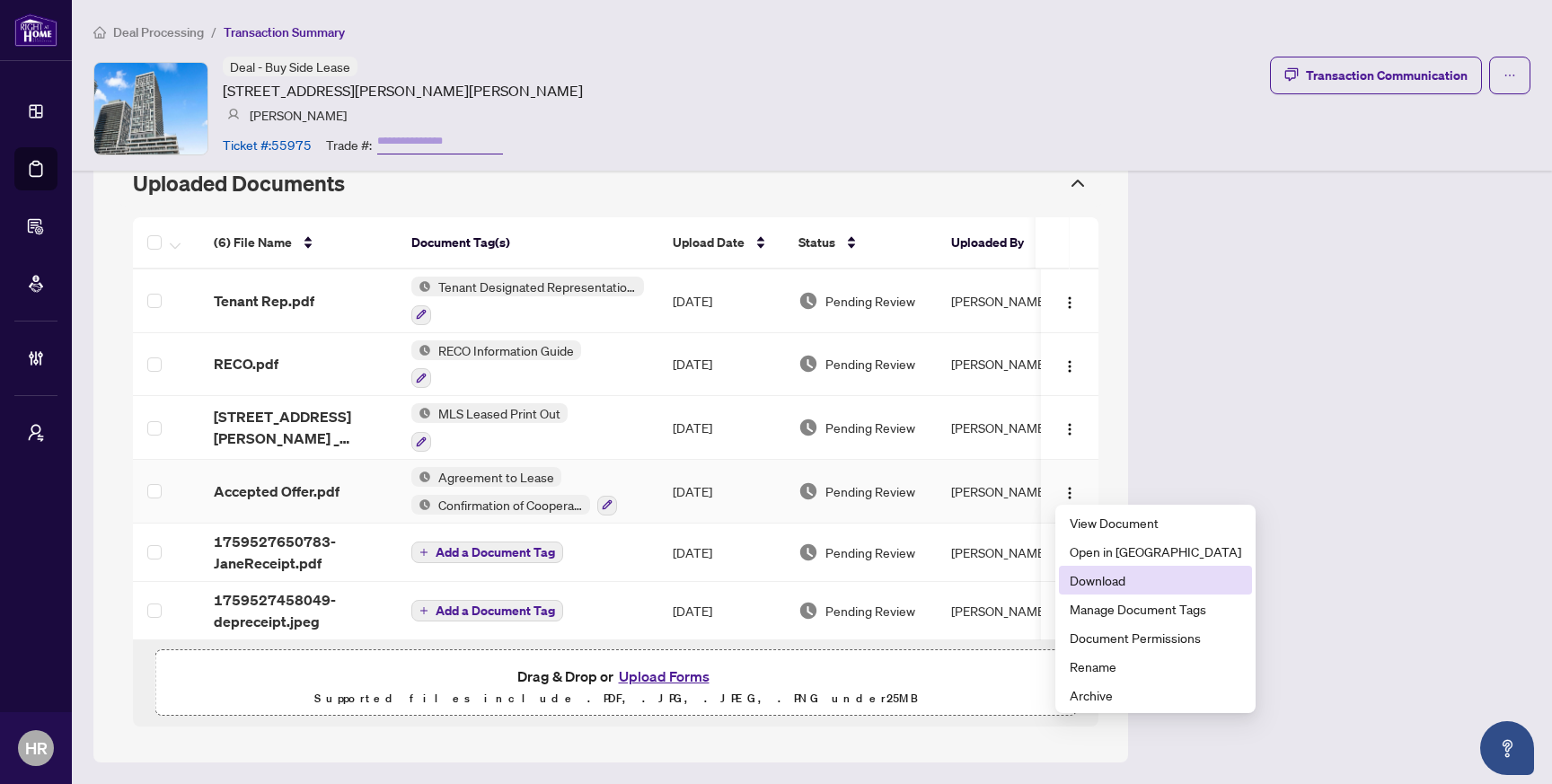
click at [1085, 579] on span "Download" at bounding box center [1155, 580] width 172 height 20
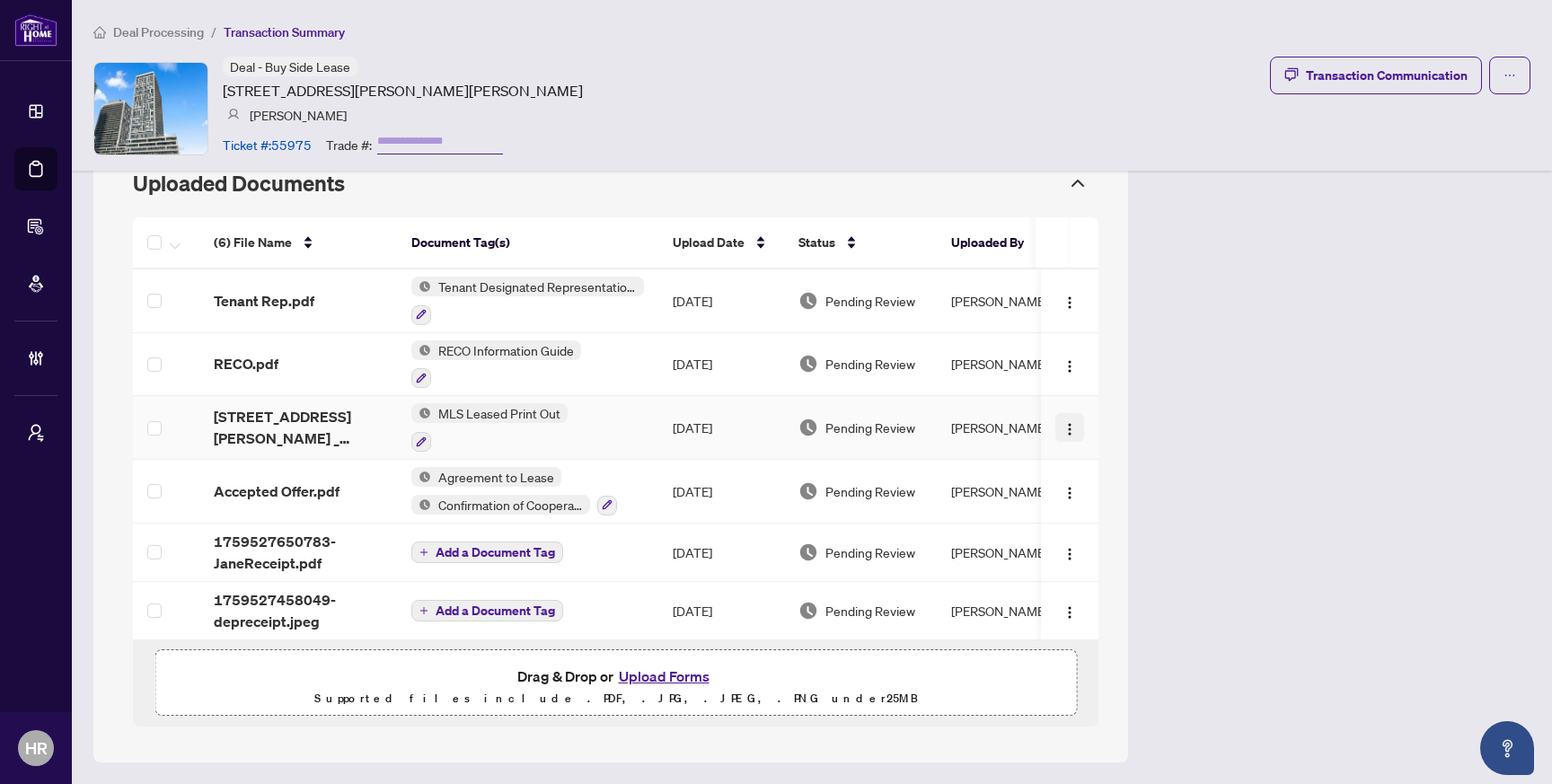
click at [1076, 425] on button "button" at bounding box center [1069, 426] width 28 height 28
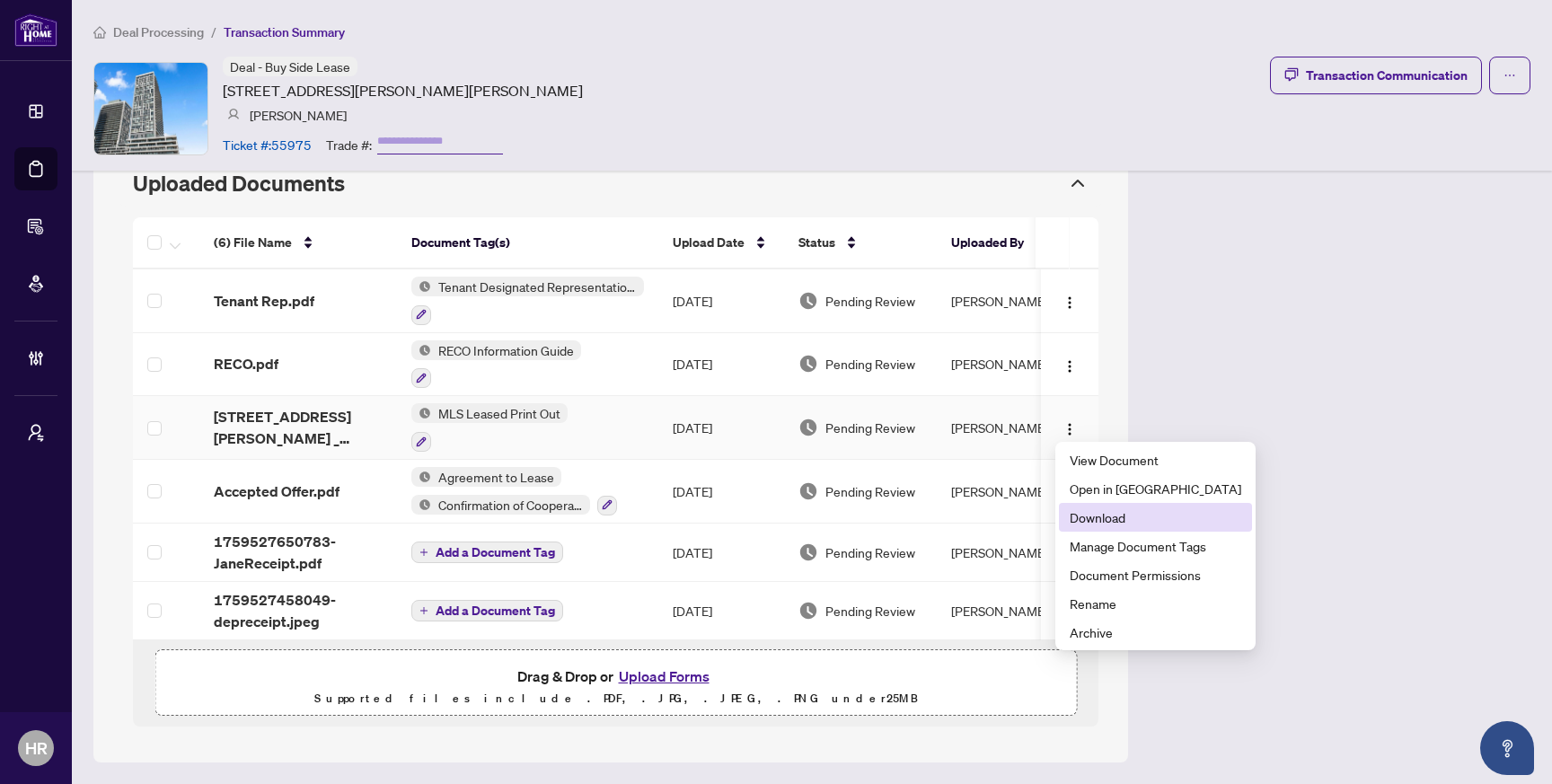
click at [1101, 521] on span "Download" at bounding box center [1155, 517] width 172 height 20
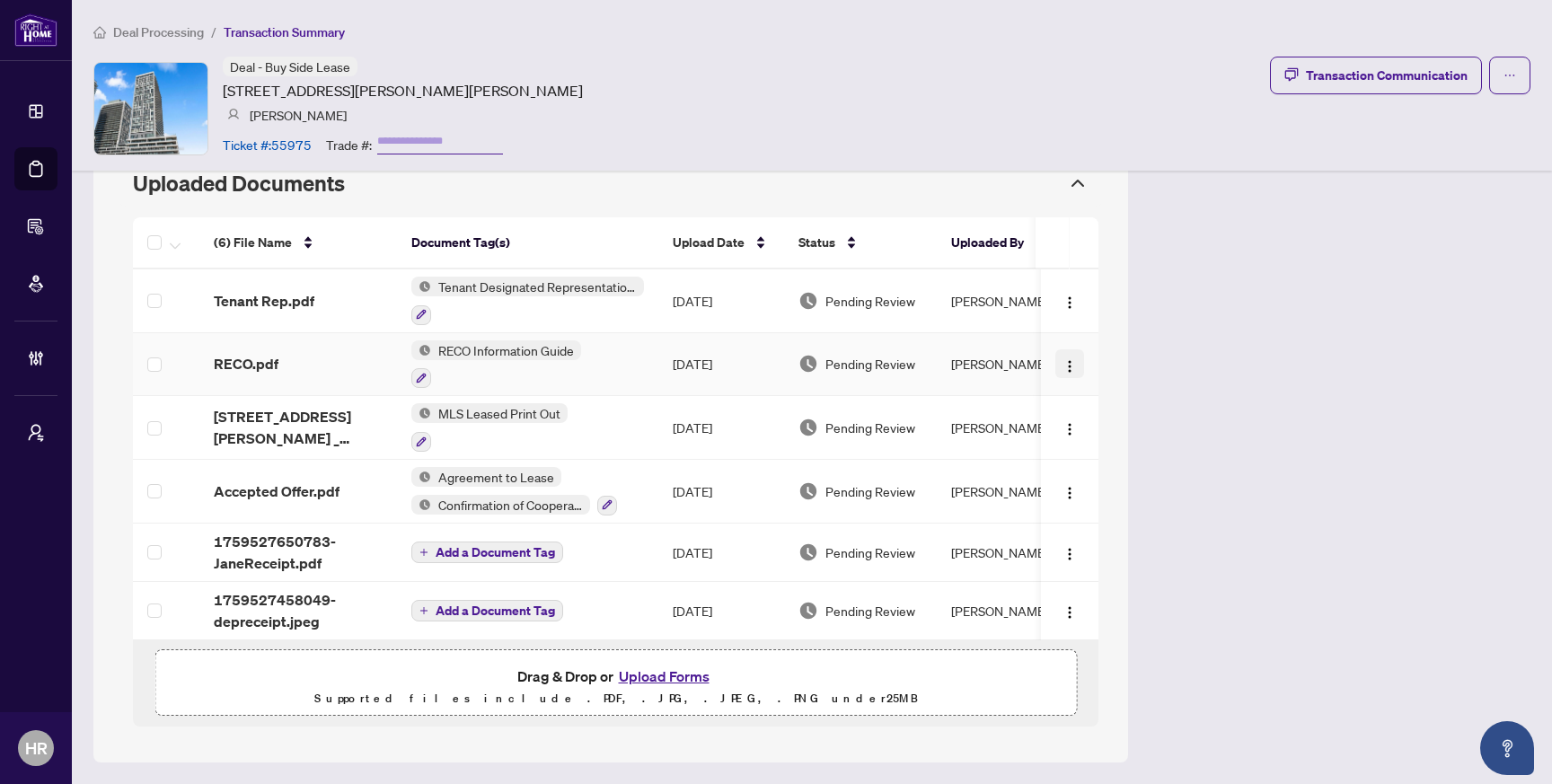
click at [1067, 363] on img "button" at bounding box center [1070, 366] width 15 height 15
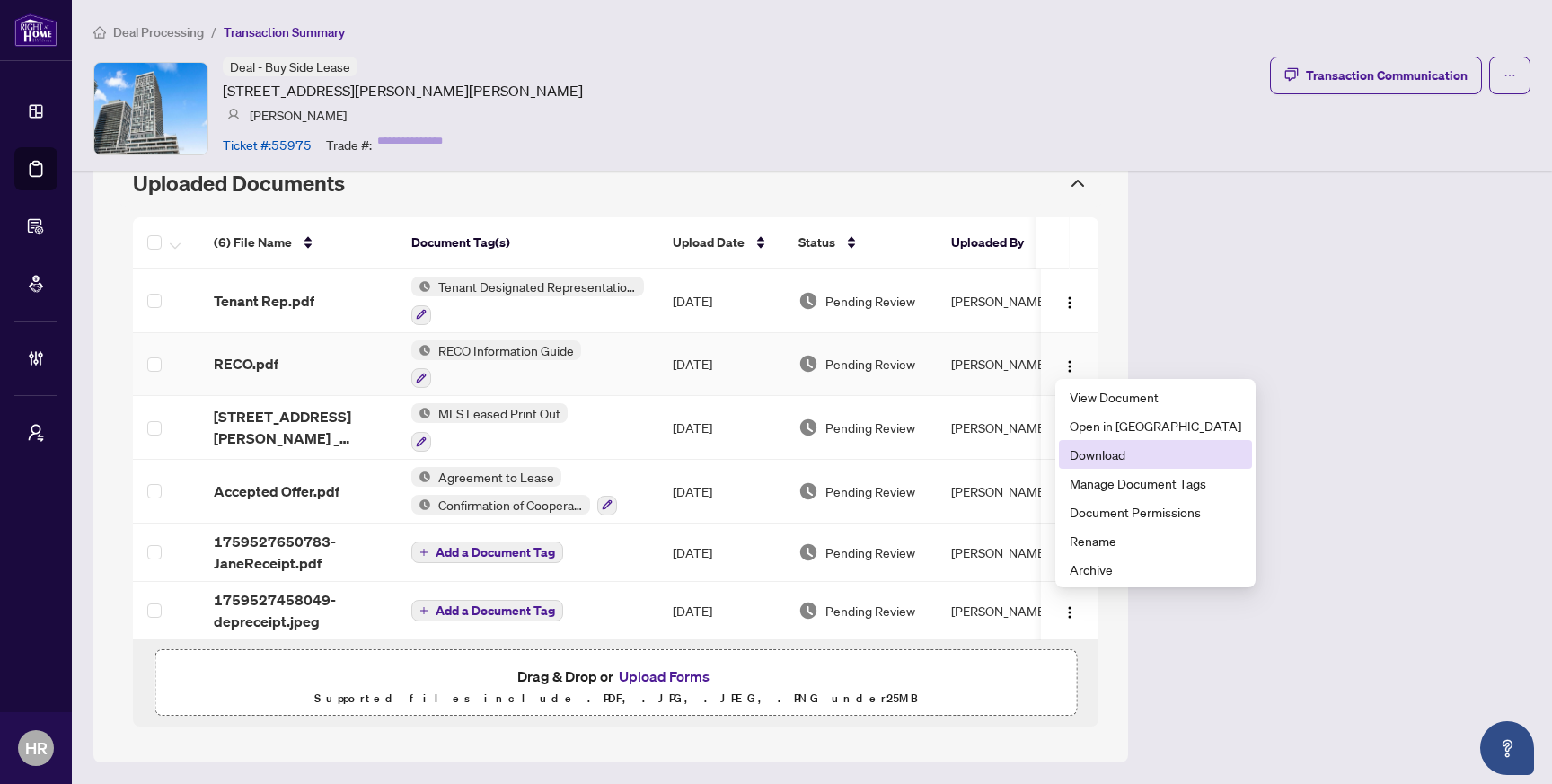
click at [1086, 456] on span "Download" at bounding box center [1155, 454] width 172 height 20
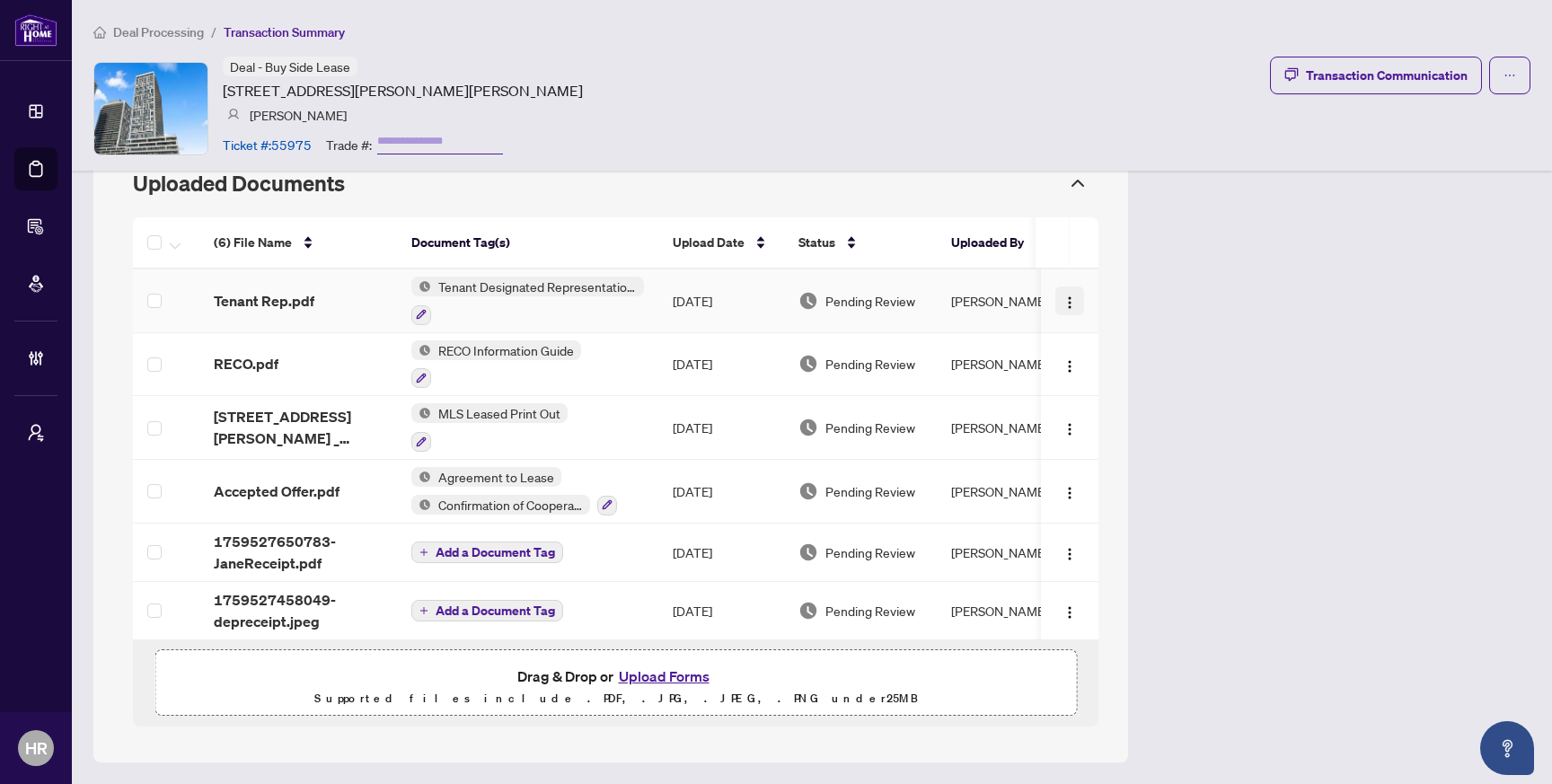
click at [1069, 300] on img "button" at bounding box center [1070, 302] width 15 height 15
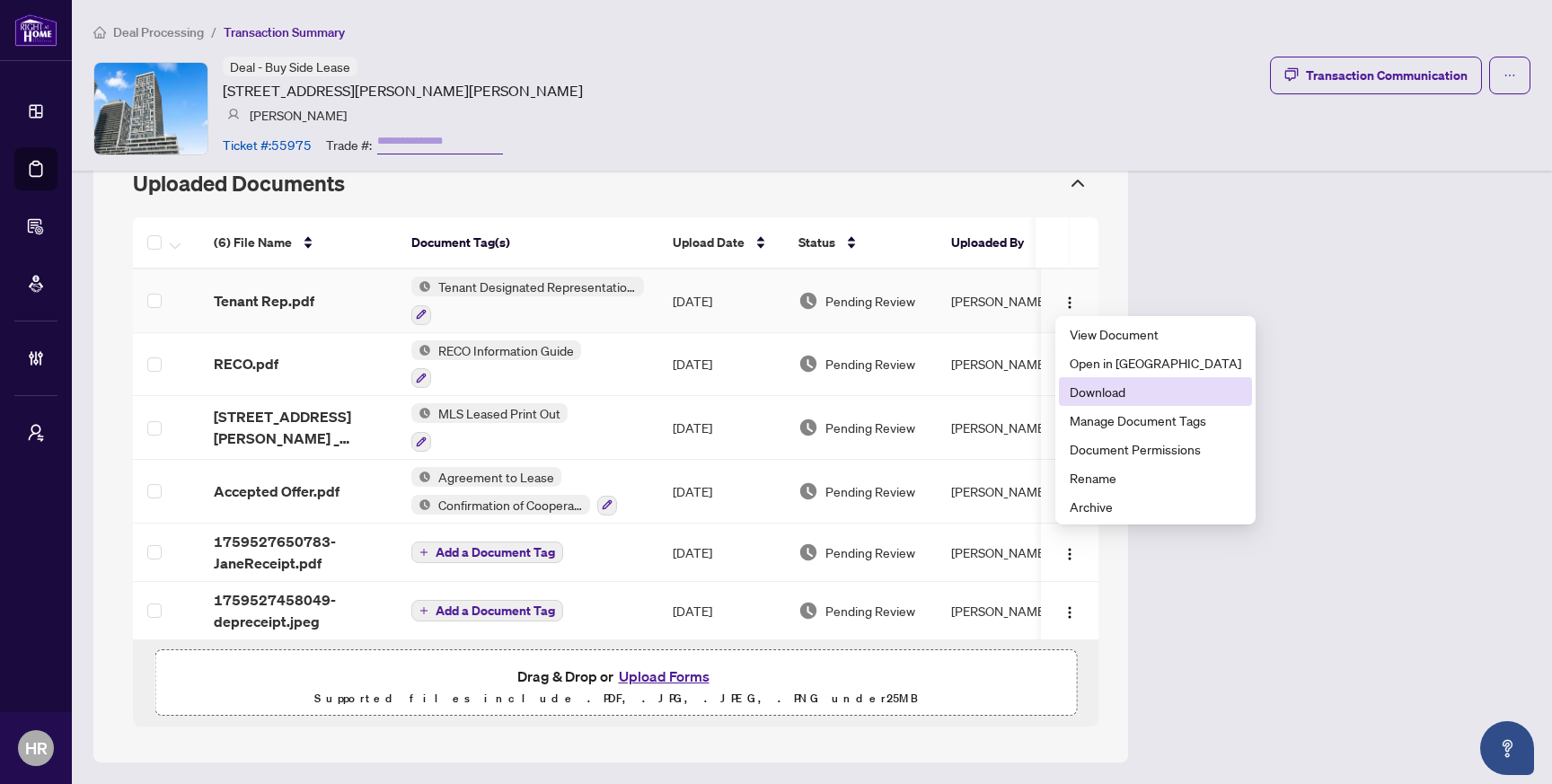
click at [1079, 388] on span "Download" at bounding box center [1155, 391] width 172 height 20
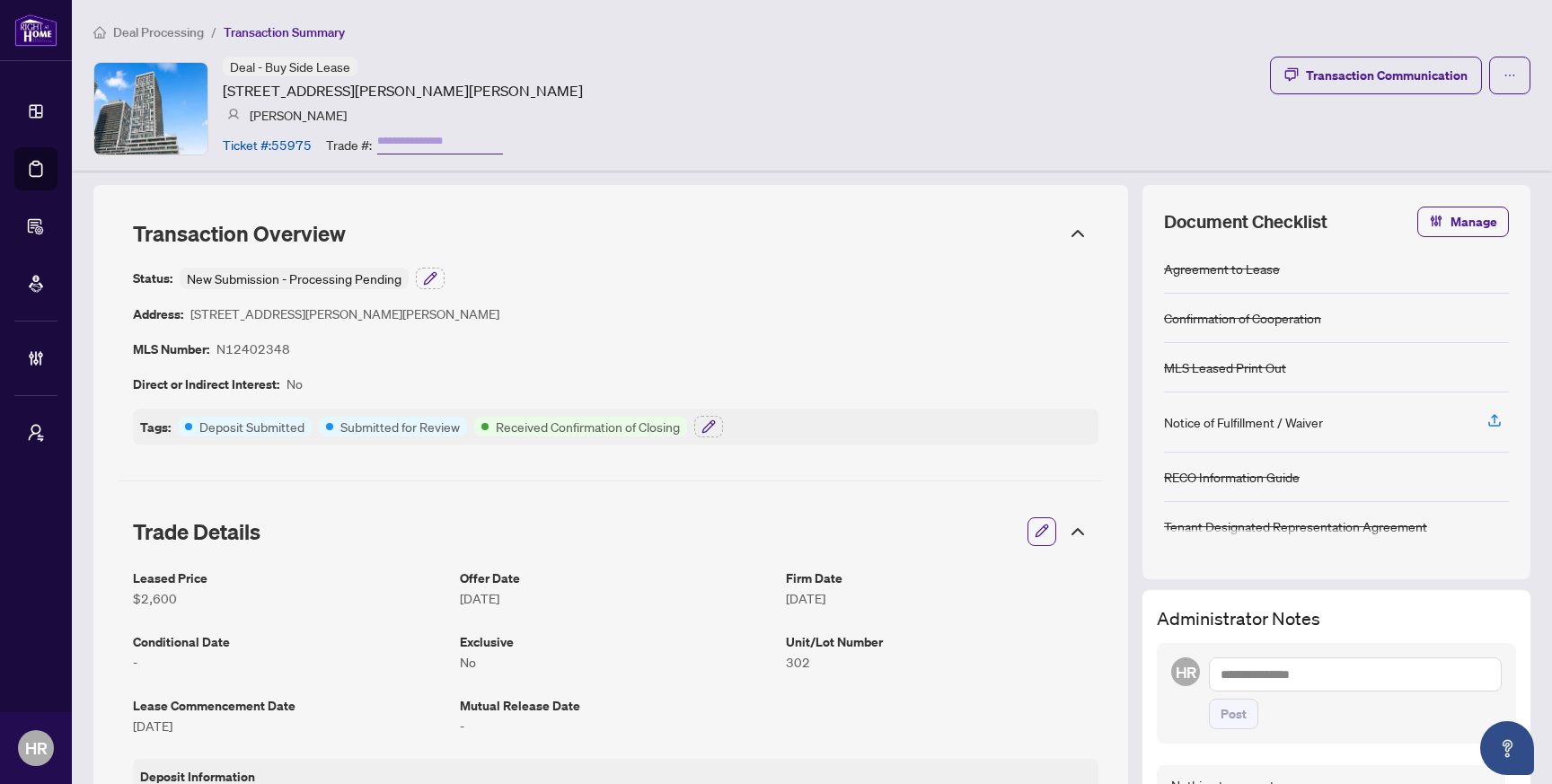
scroll to position [5, 0]
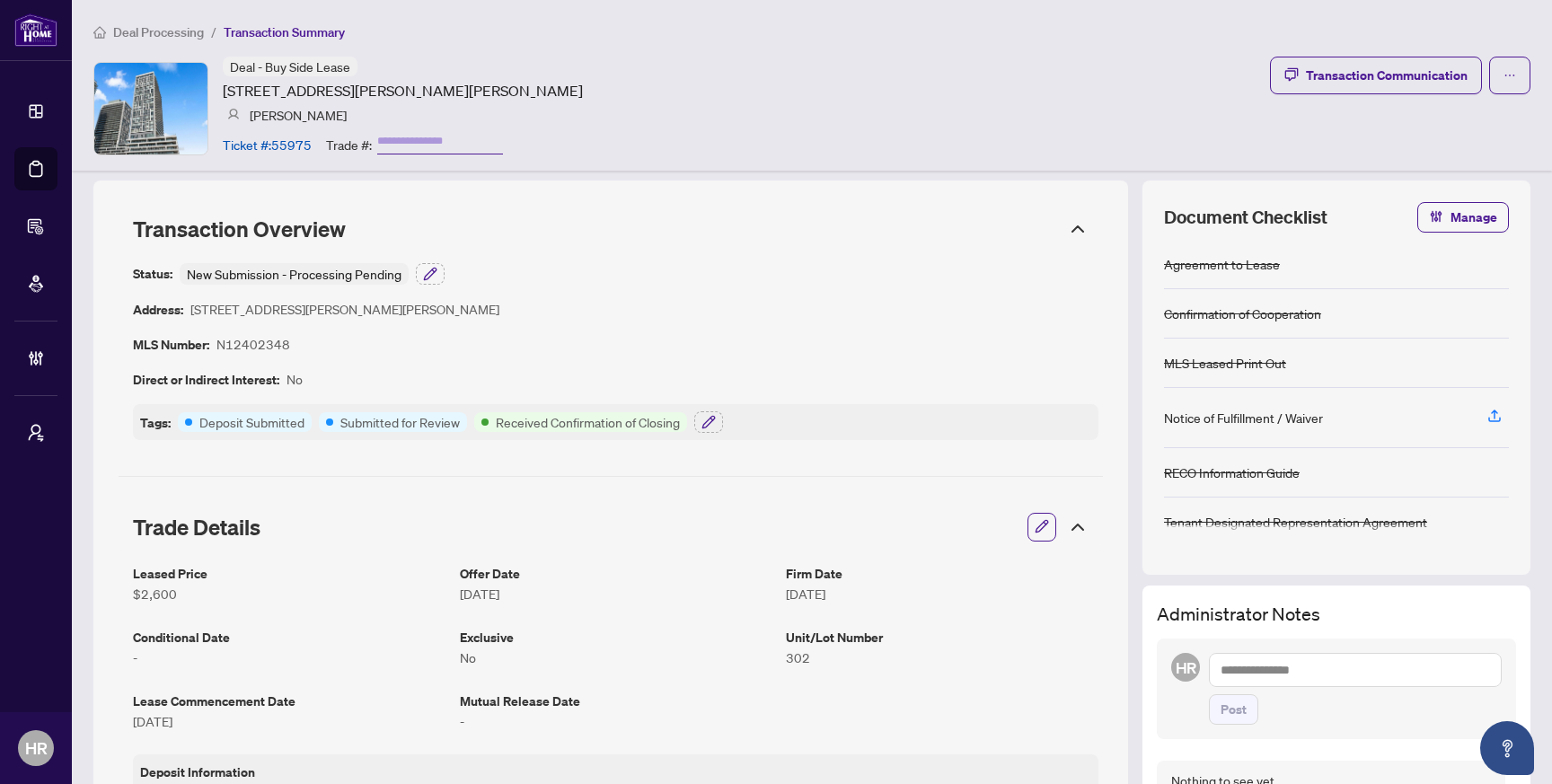
click at [1030, 533] on button "button" at bounding box center [1042, 526] width 24 height 30
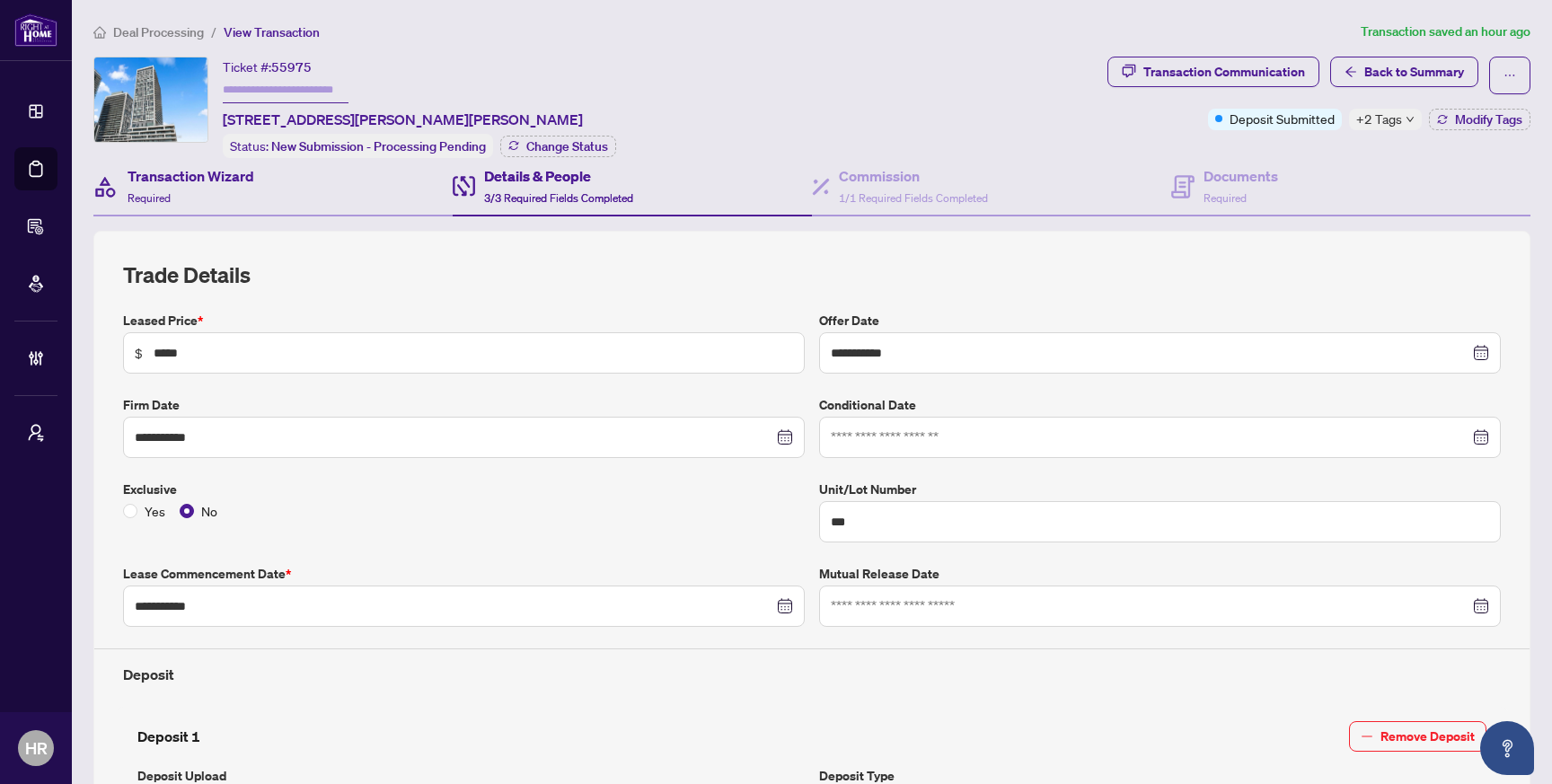
click at [206, 211] on div "Transaction Wizard Required" at bounding box center [273, 187] width 359 height 59
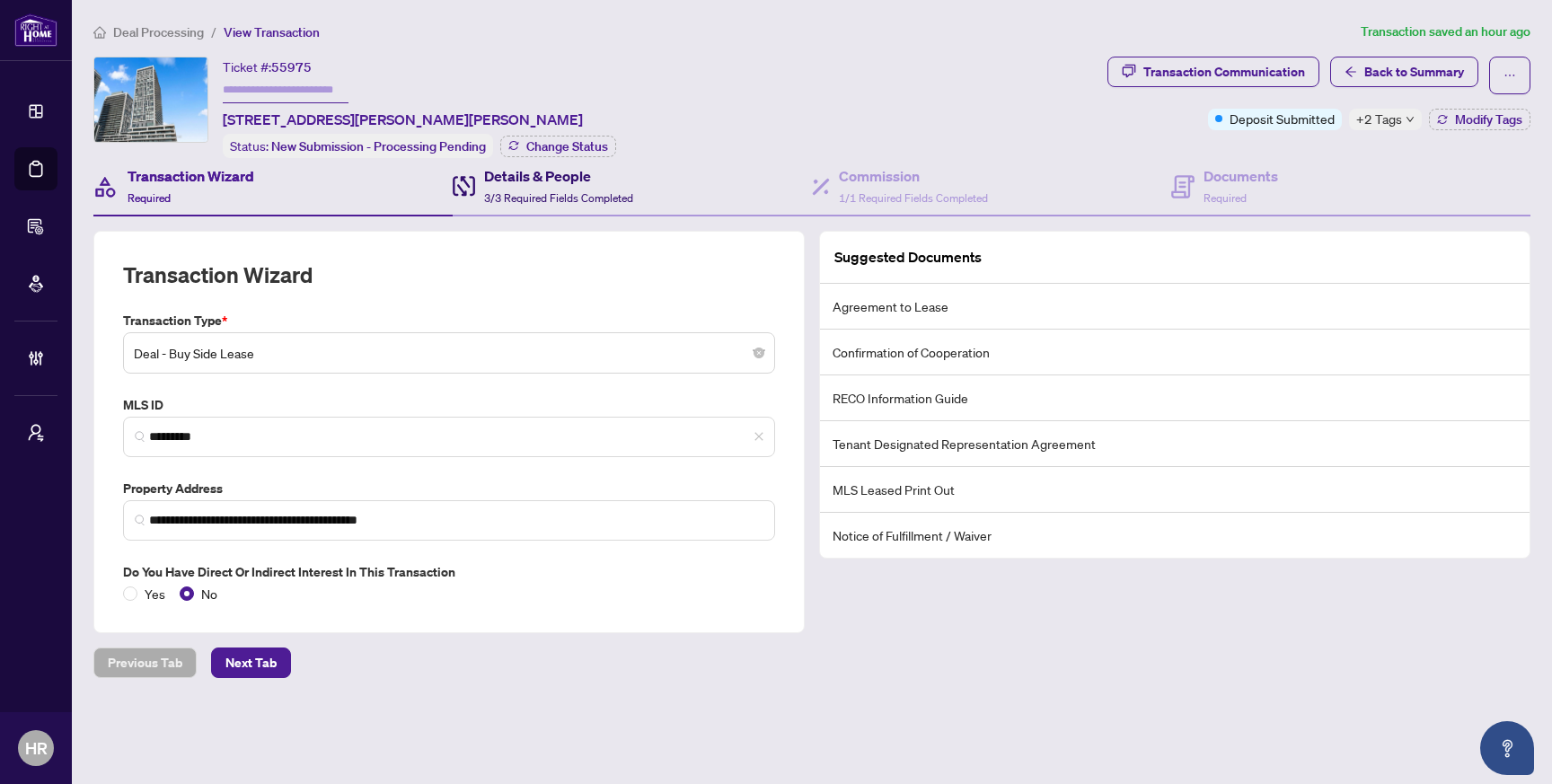
click at [527, 187] on div "Details & People 3/3 Required Fields Completed" at bounding box center [559, 186] width 149 height 42
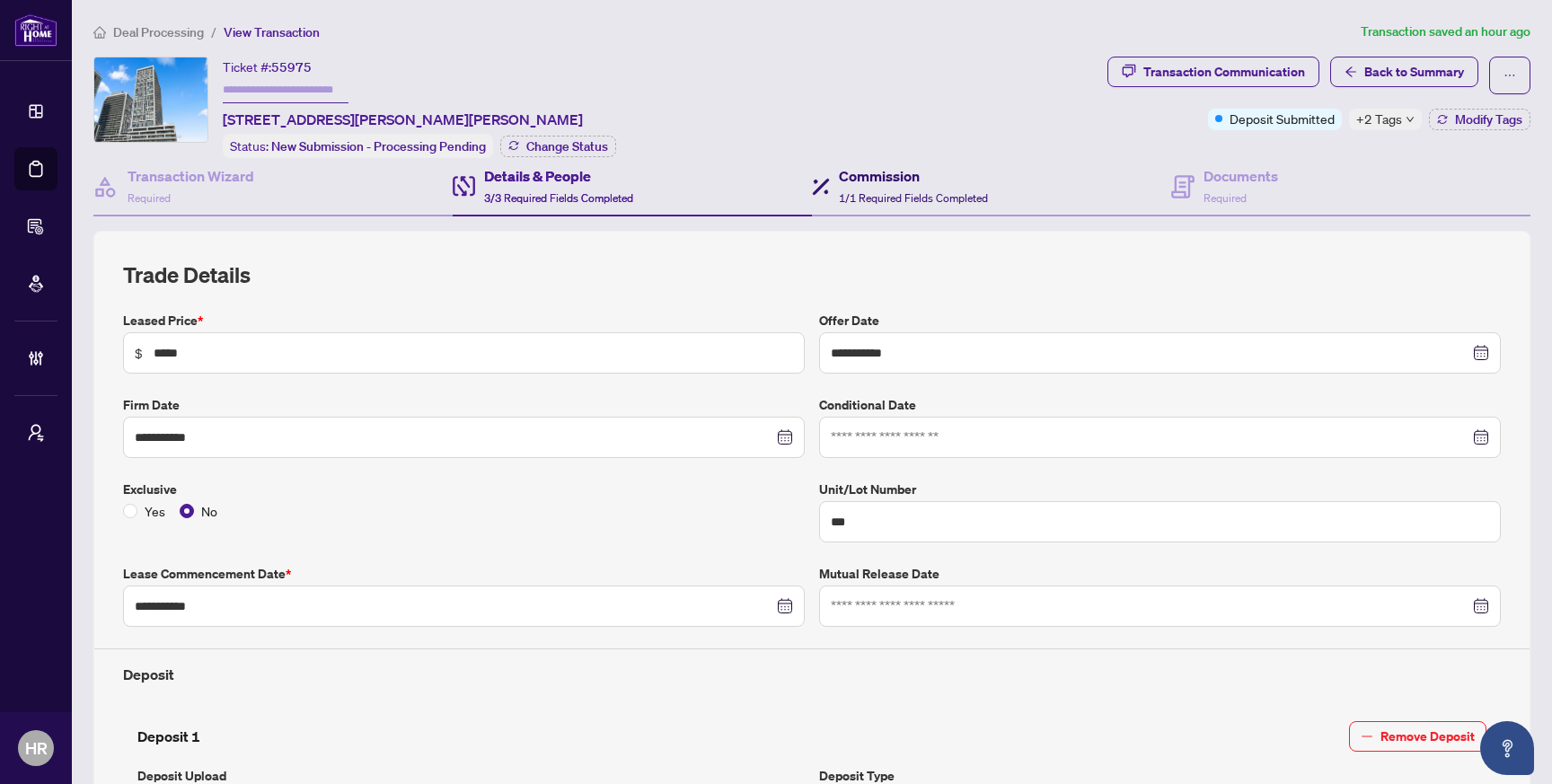
click at [898, 180] on h4 "Commission" at bounding box center [914, 176] width 149 height 22
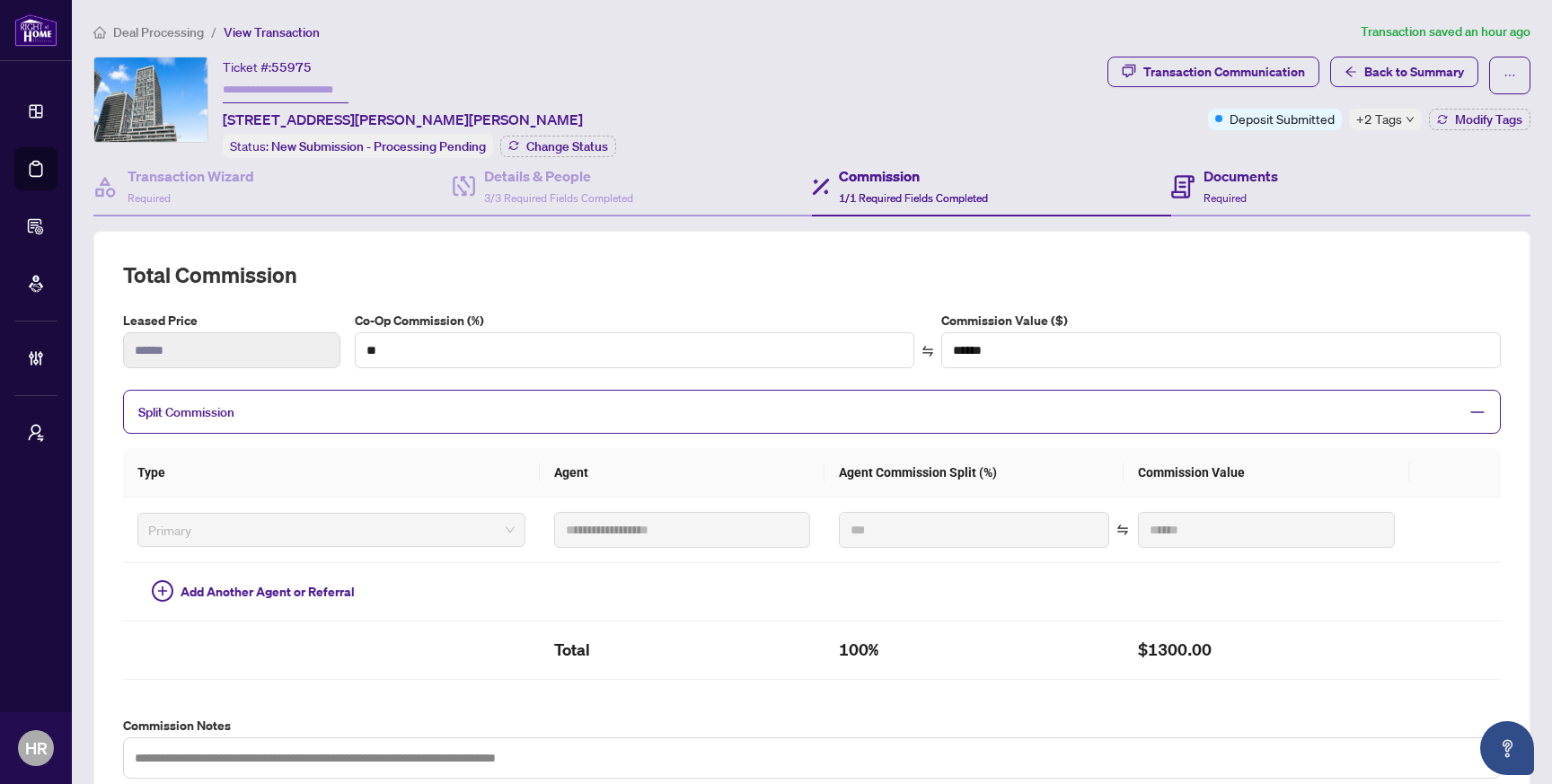
click at [1265, 160] on div "Documents Required" at bounding box center [1351, 187] width 359 height 59
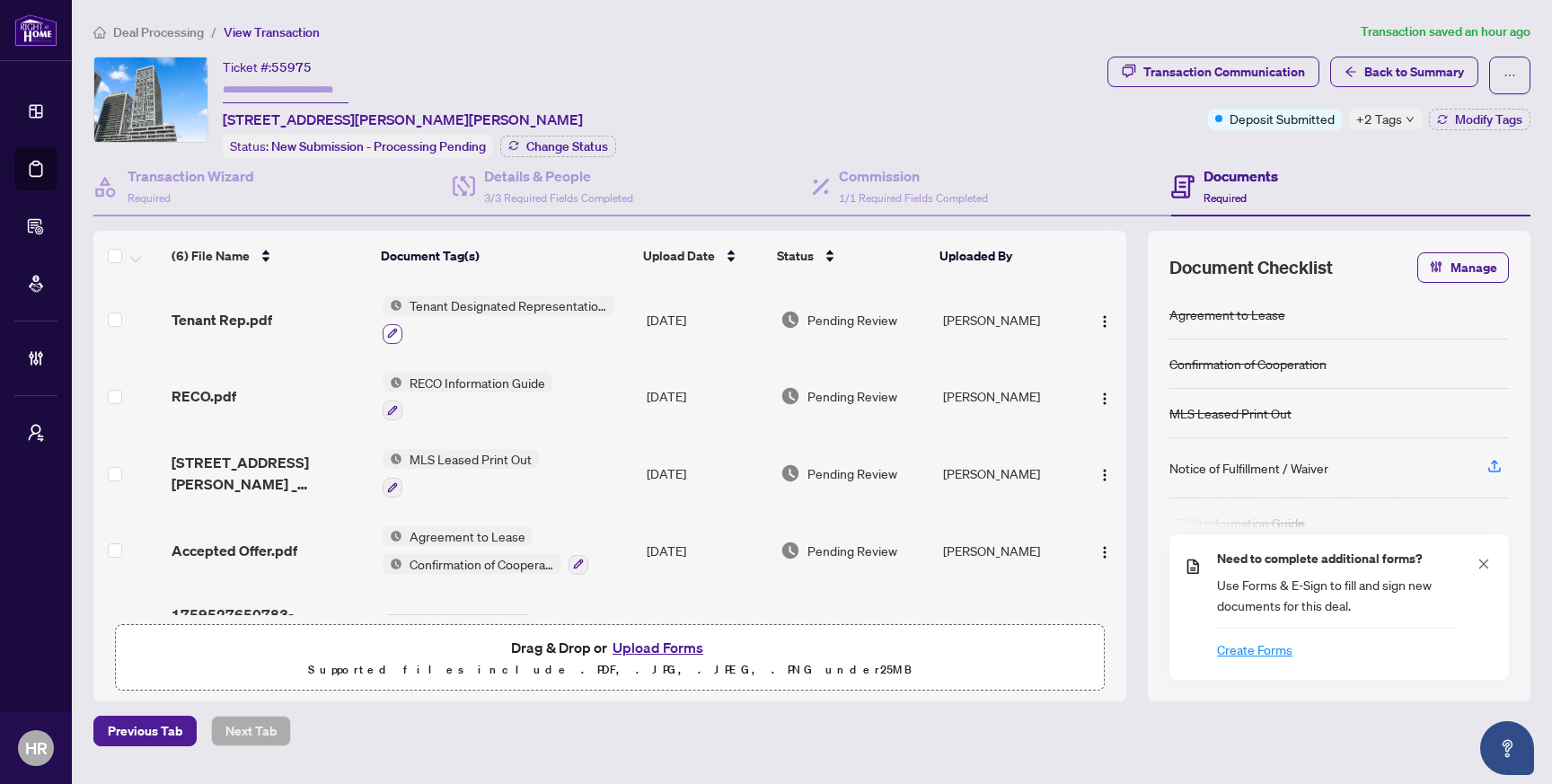
click at [389, 329] on icon "button" at bounding box center [392, 332] width 11 height 11
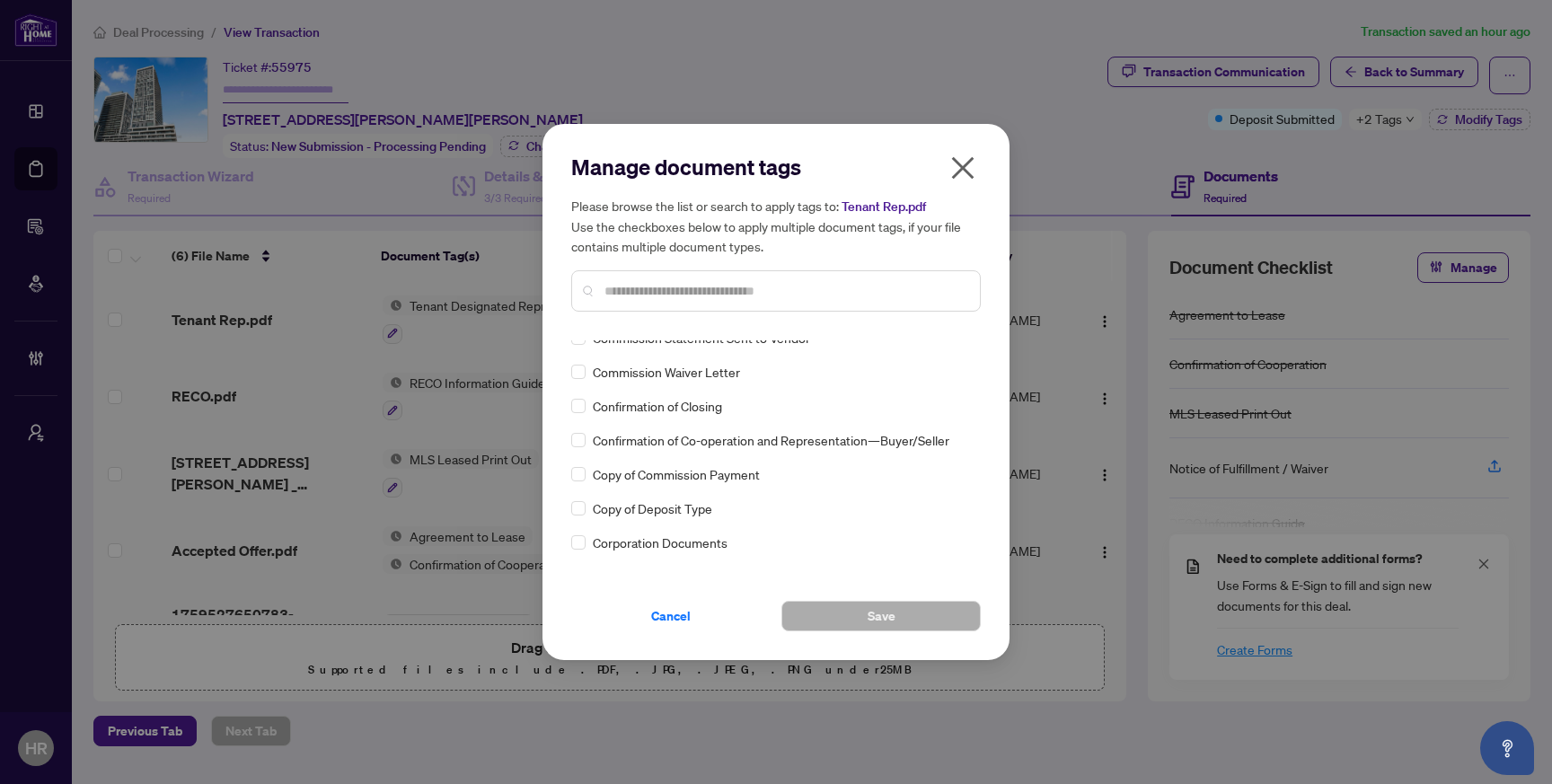
scroll to position [1206, 0]
click at [670, 615] on span "Cancel" at bounding box center [671, 615] width 39 height 28
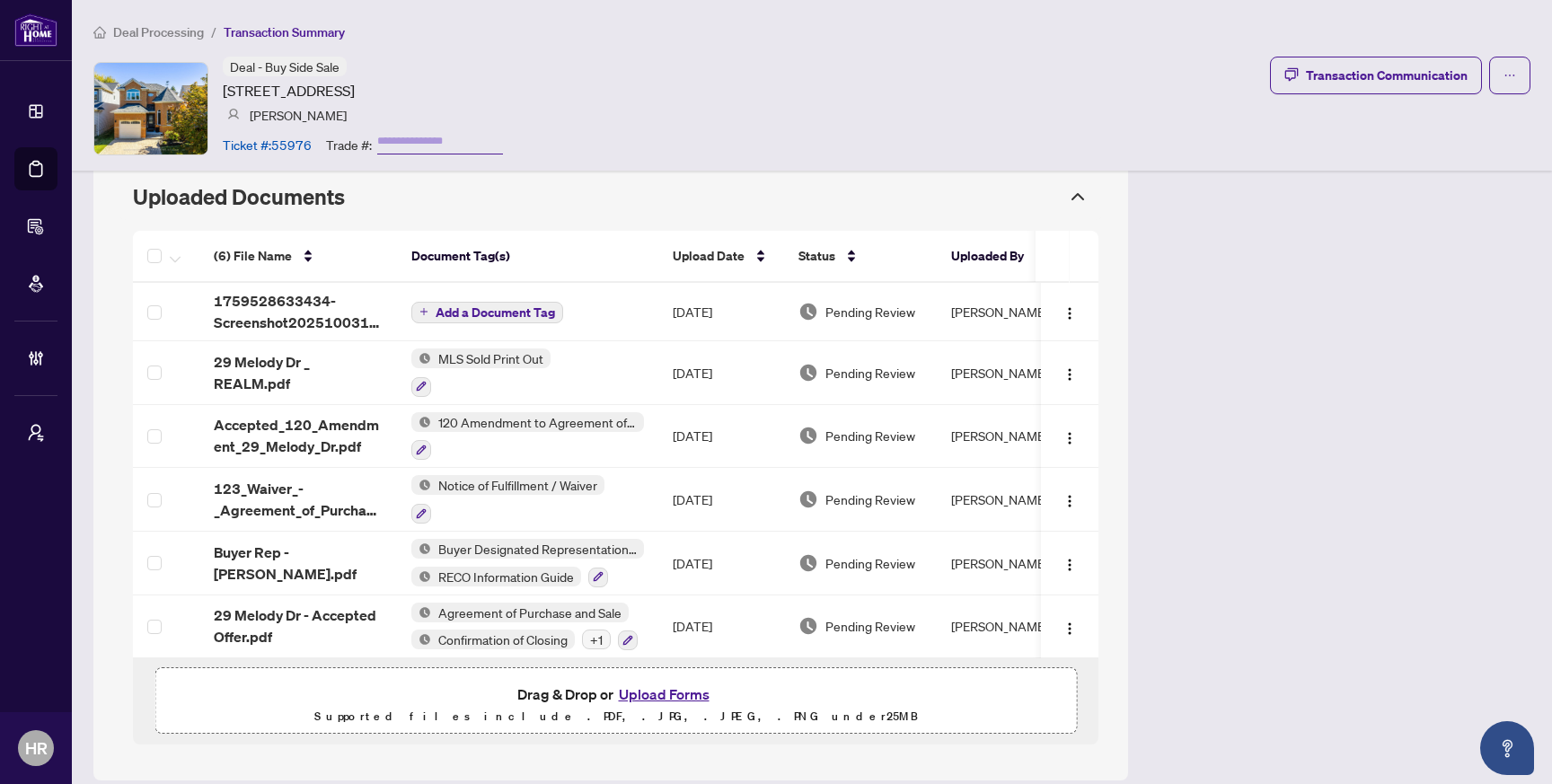
scroll to position [1597, 0]
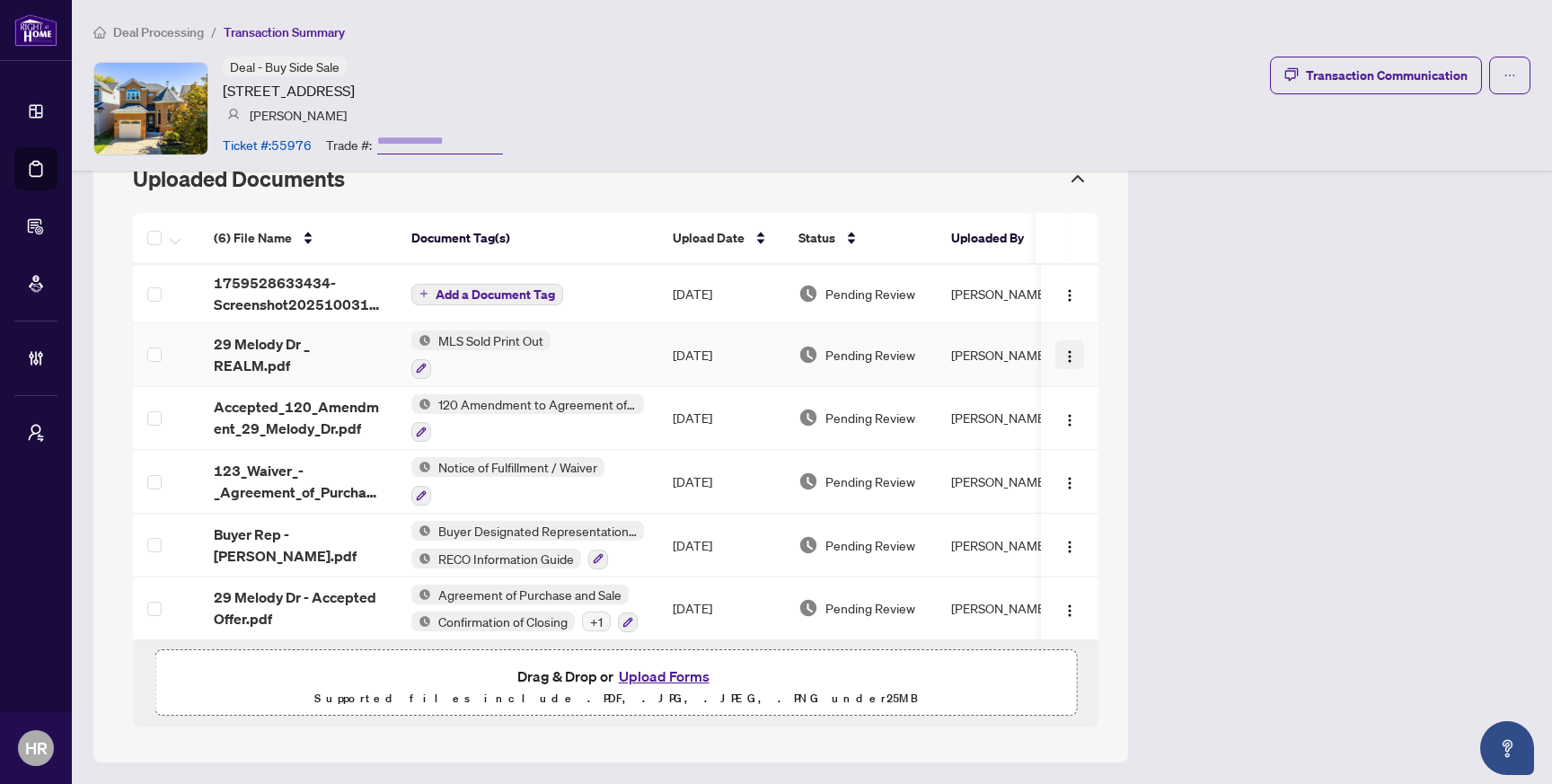
click at [1072, 355] on img "button" at bounding box center [1070, 356] width 15 height 15
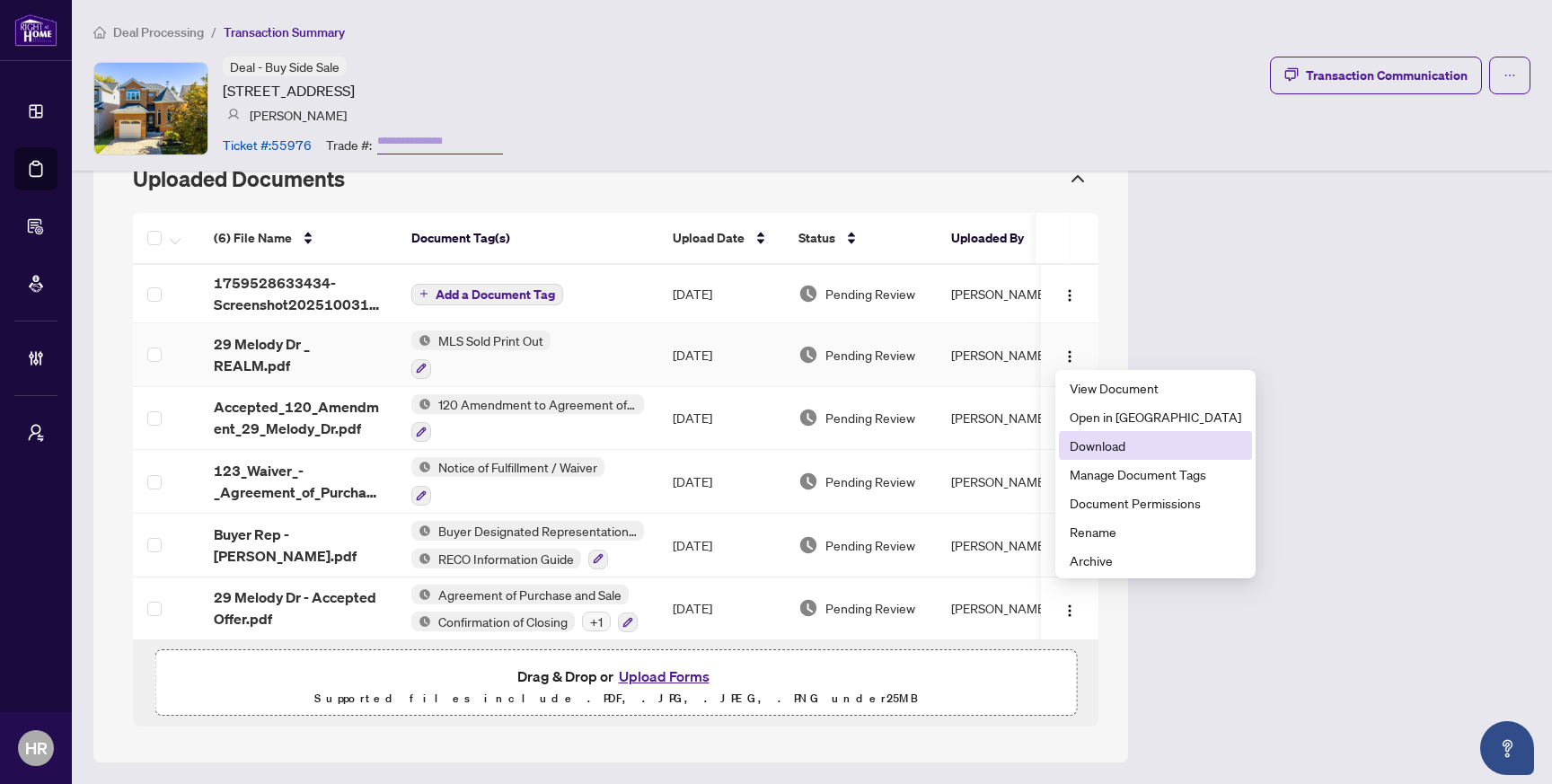
click at [1118, 438] on span "Download" at bounding box center [1155, 445] width 172 height 20
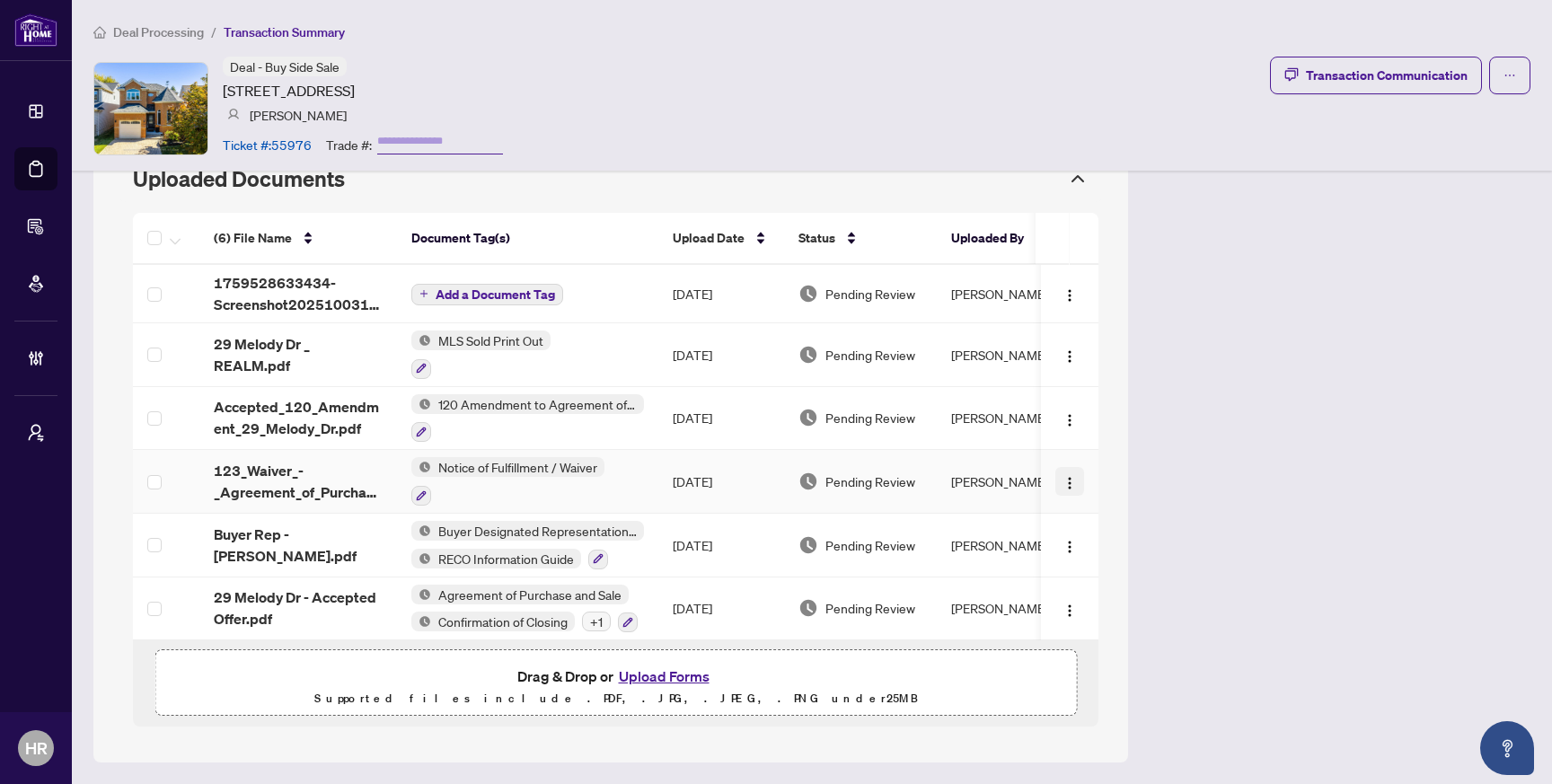
click at [1063, 476] on img "button" at bounding box center [1070, 483] width 15 height 15
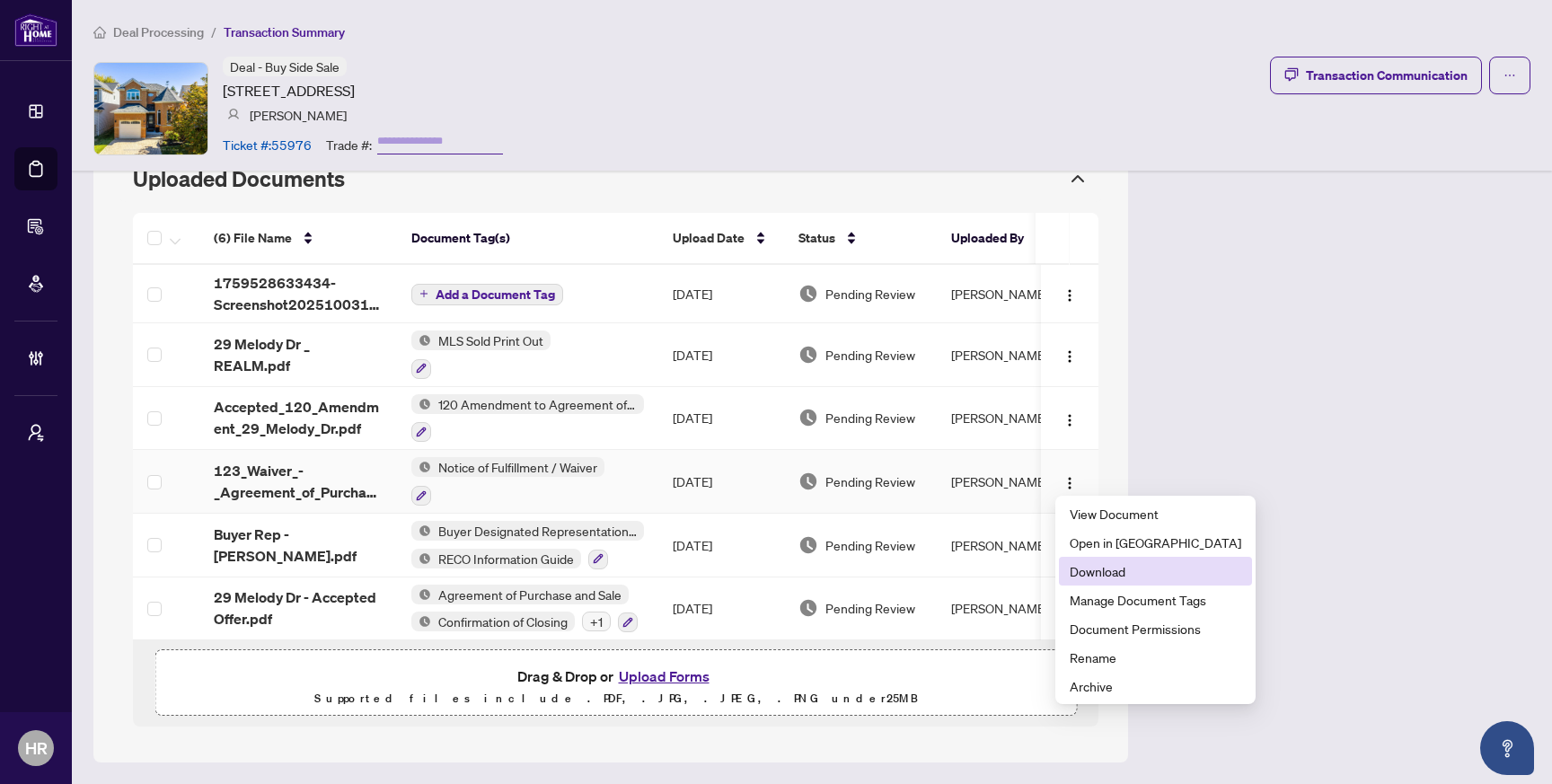
click at [1097, 570] on span "Download" at bounding box center [1155, 571] width 172 height 20
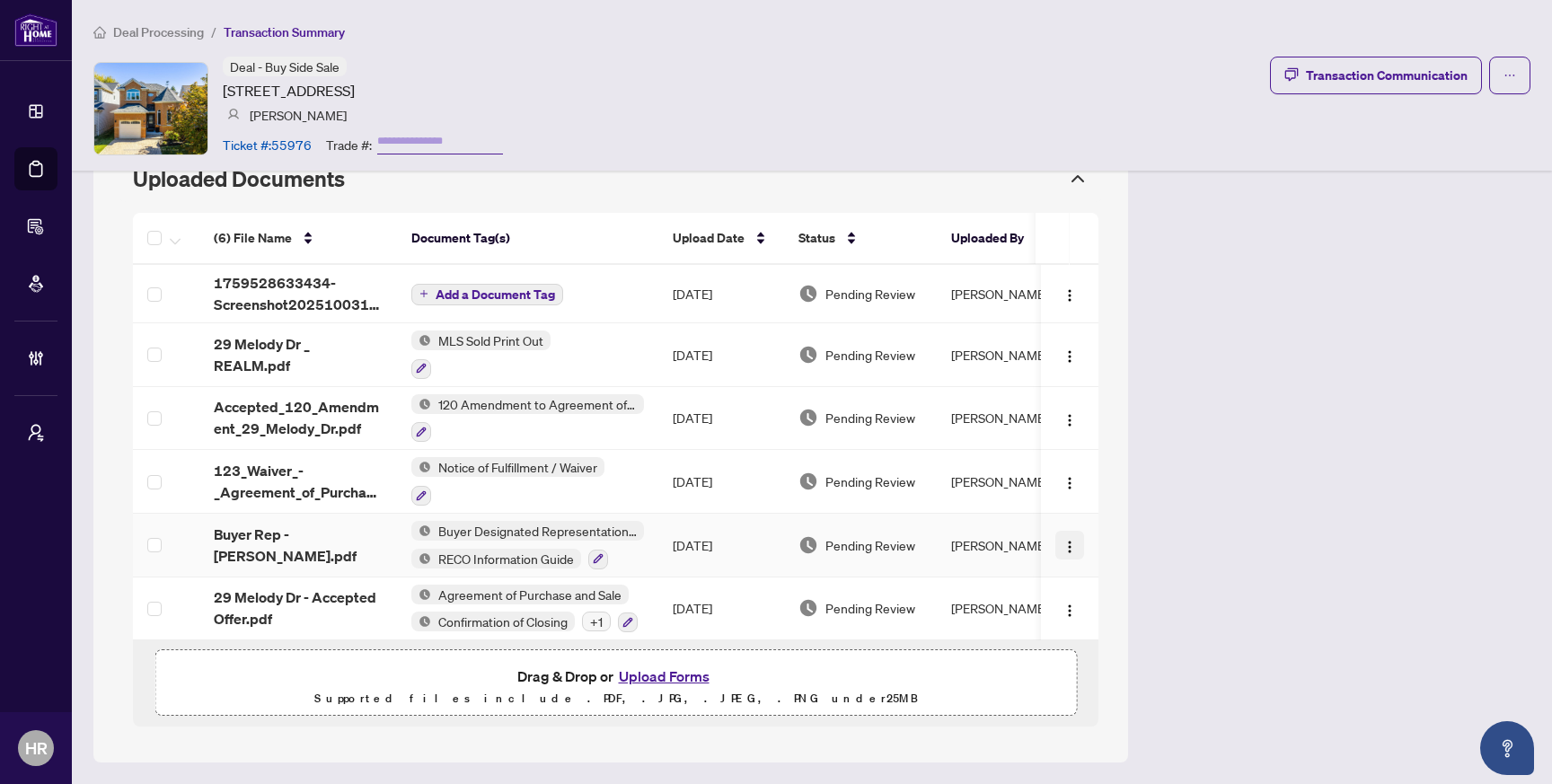
click at [1073, 541] on img "button" at bounding box center [1070, 547] width 15 height 15
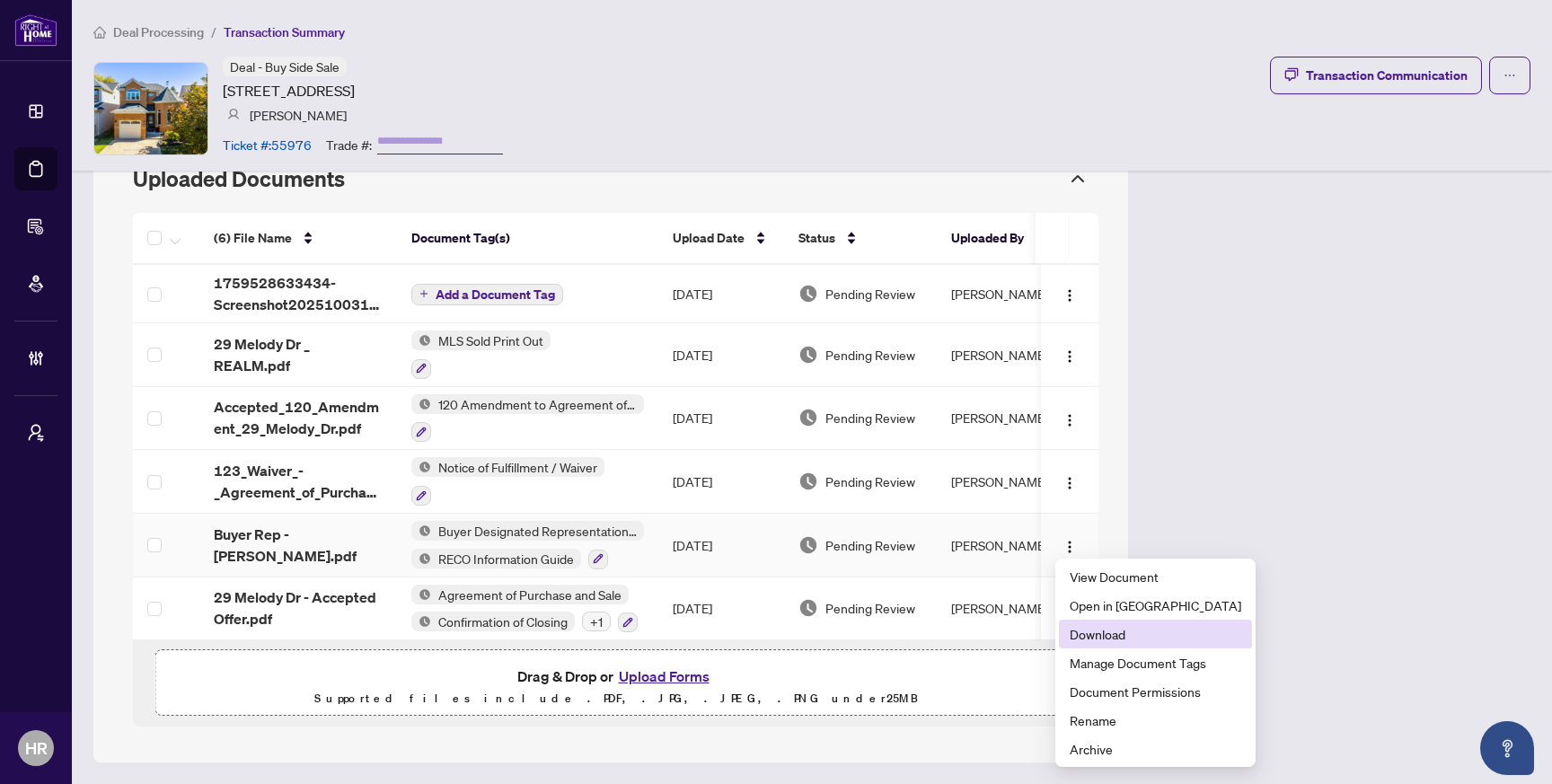
click at [1091, 632] on span "Download" at bounding box center [1155, 634] width 172 height 20
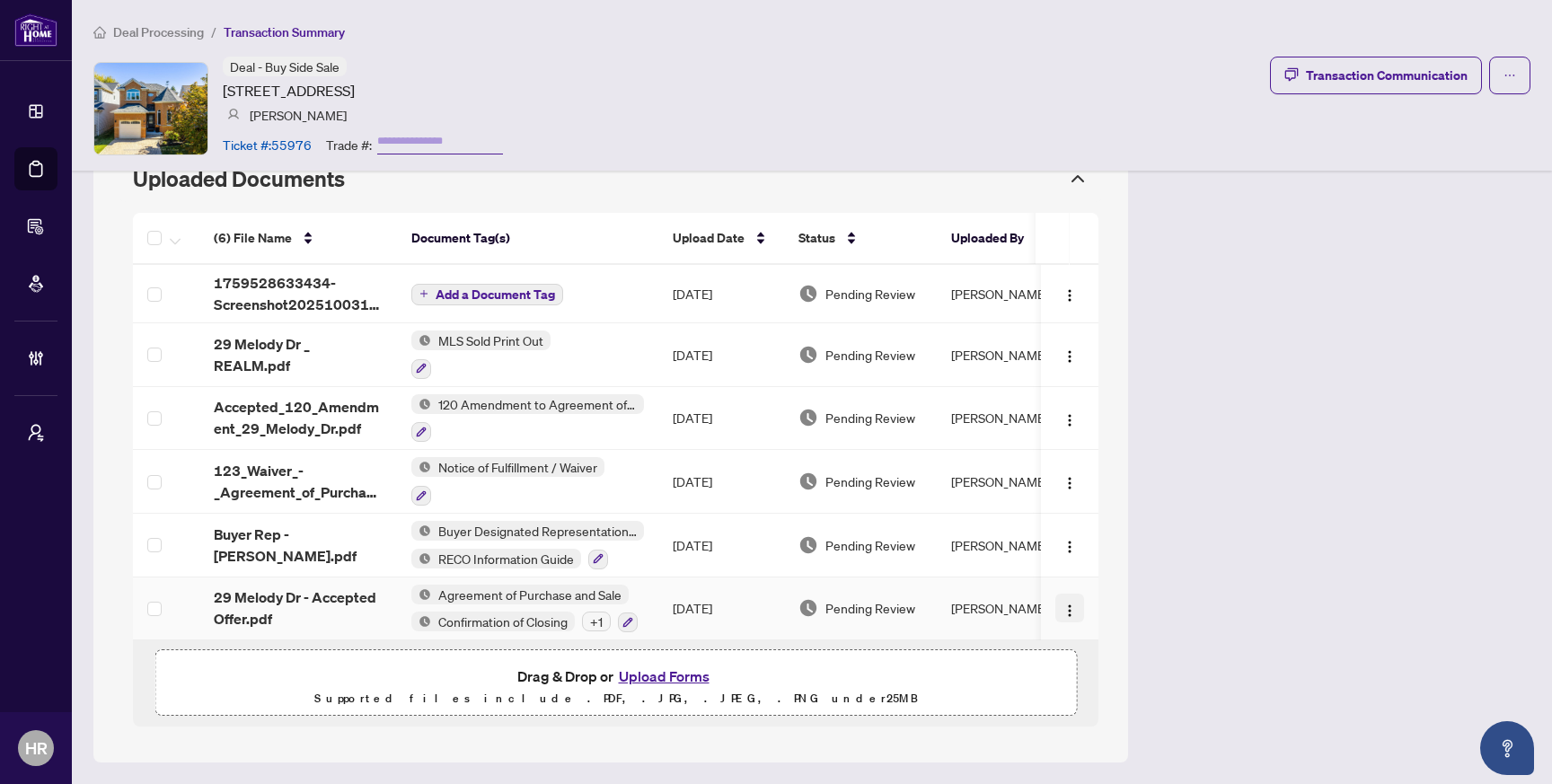
click at [1081, 602] on button "button" at bounding box center [1069, 608] width 28 height 28
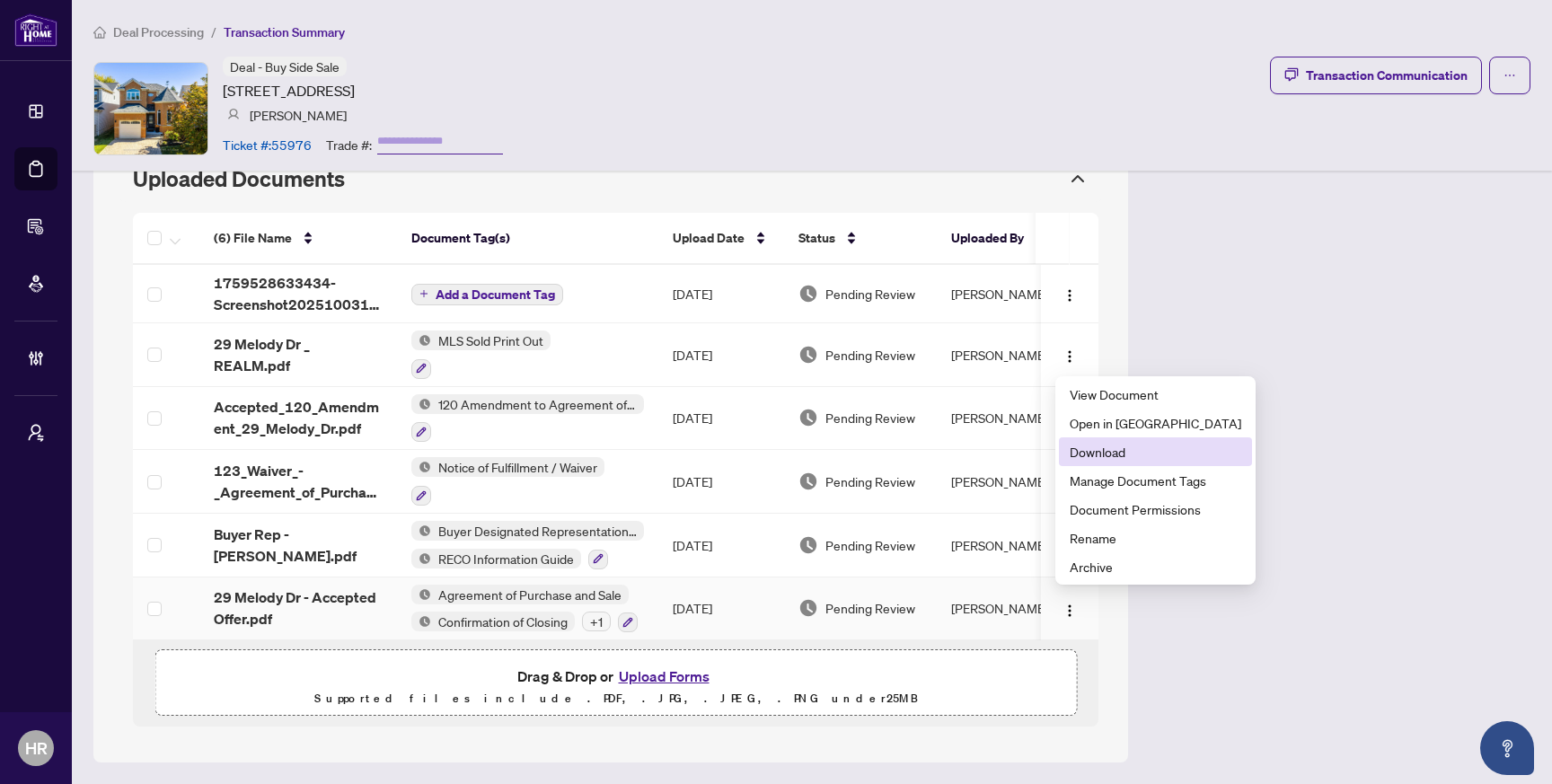
click at [1114, 453] on span "Download" at bounding box center [1155, 452] width 172 height 20
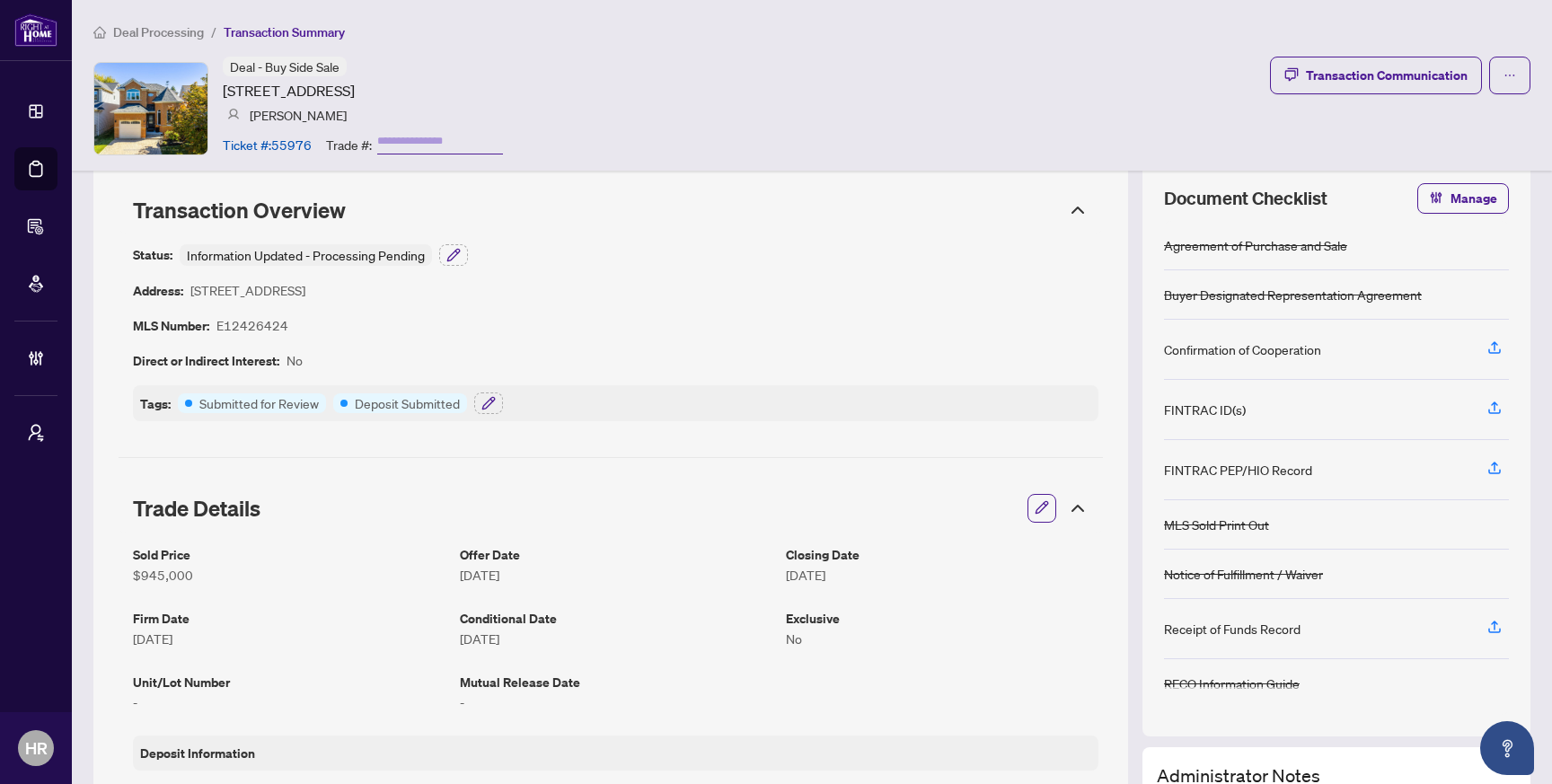
scroll to position [0, 0]
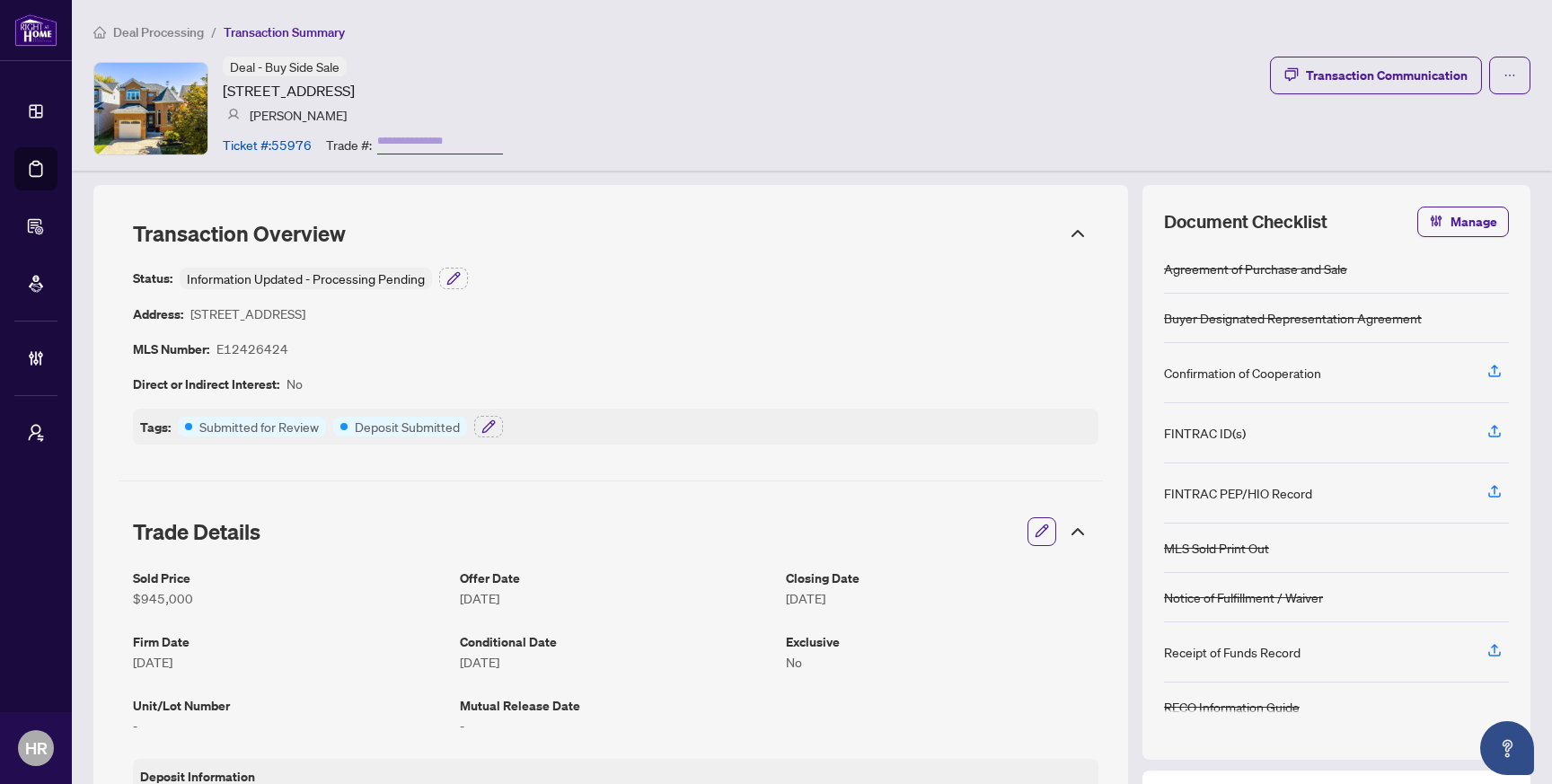
click at [273, 117] on article "[PERSON_NAME]" at bounding box center [298, 115] width 97 height 20
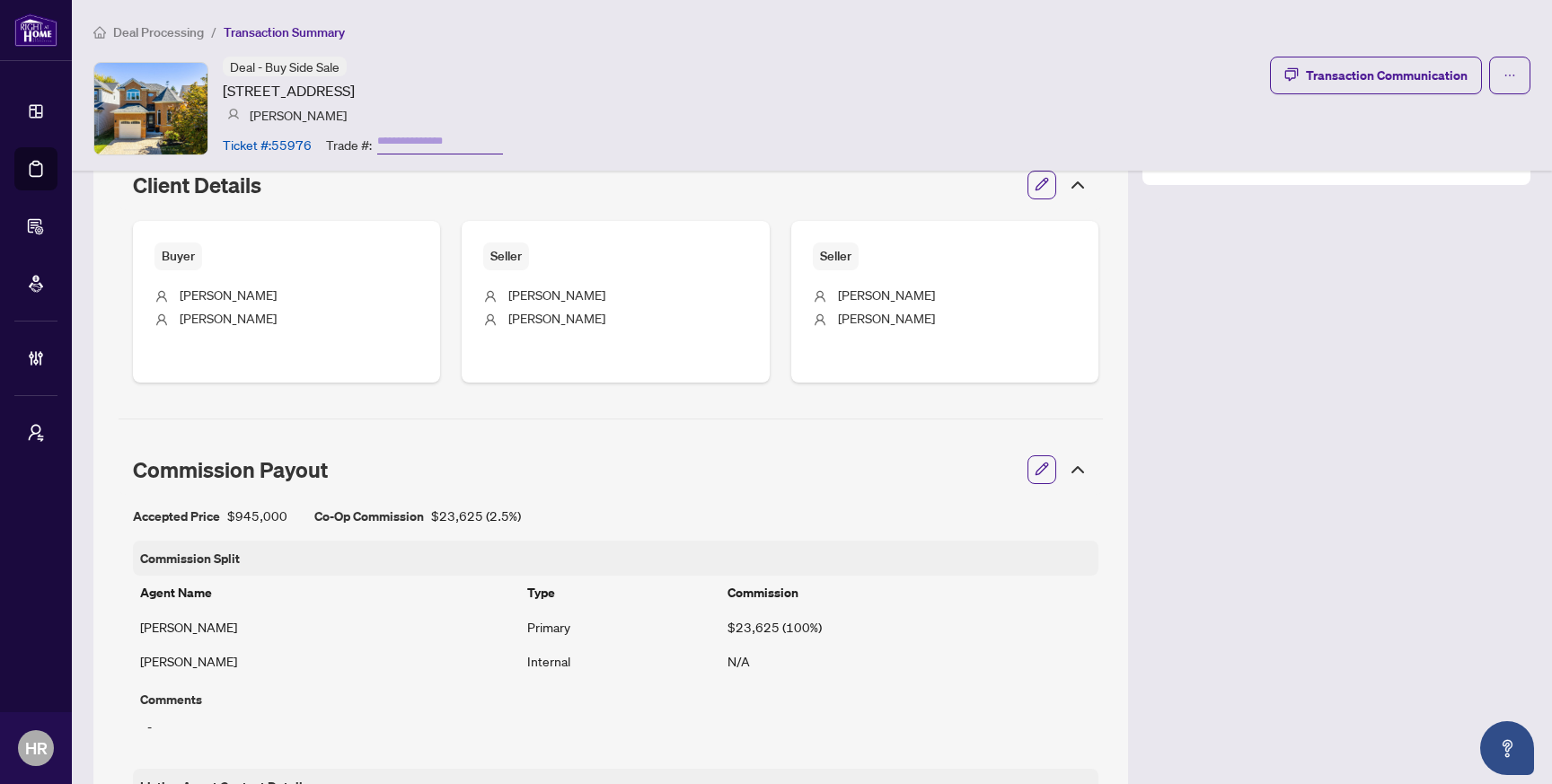
scroll to position [838, 0]
